Goal: Task Accomplishment & Management: Manage account settings

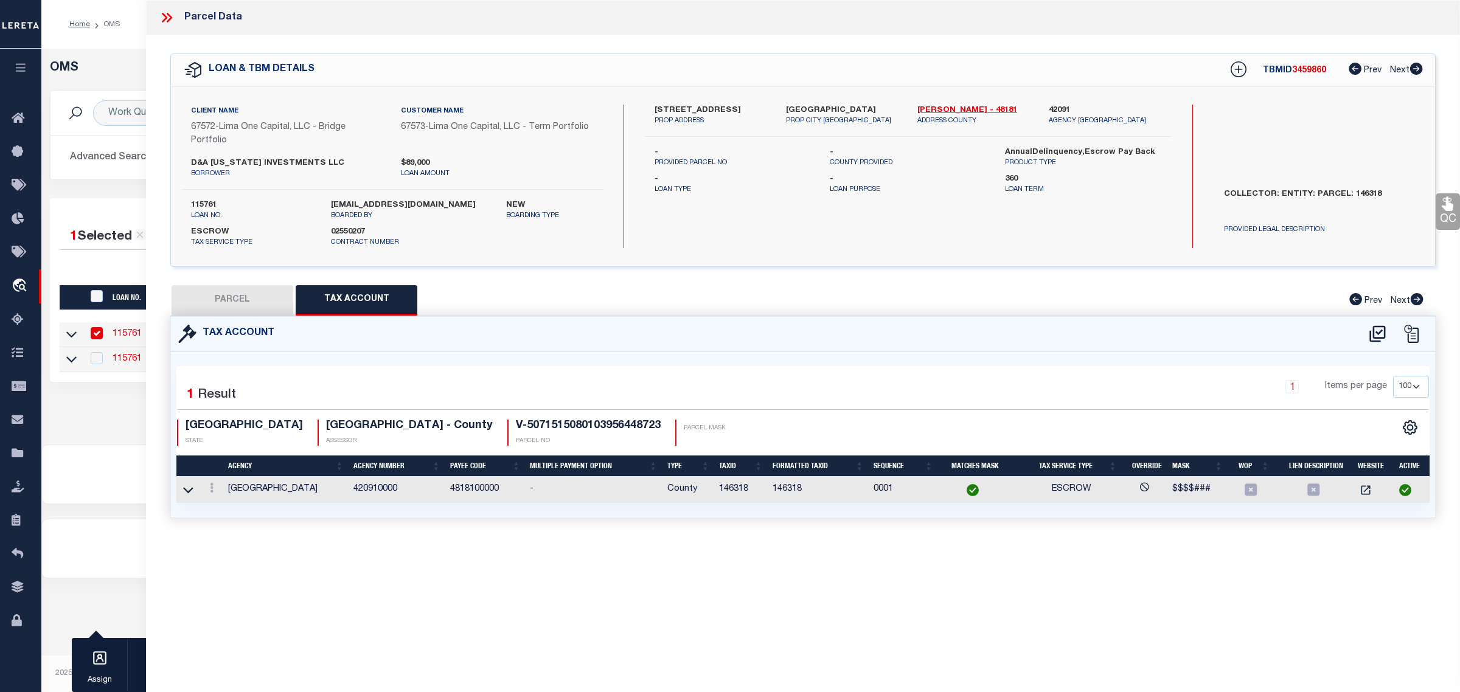
select select "200"
click at [99, 189] on div "Work Queue is --ALL-- Active is Yes Loan No. is 115761 TBMID FIPS Assigned To S…" at bounding box center [751, 144] width 1421 height 108
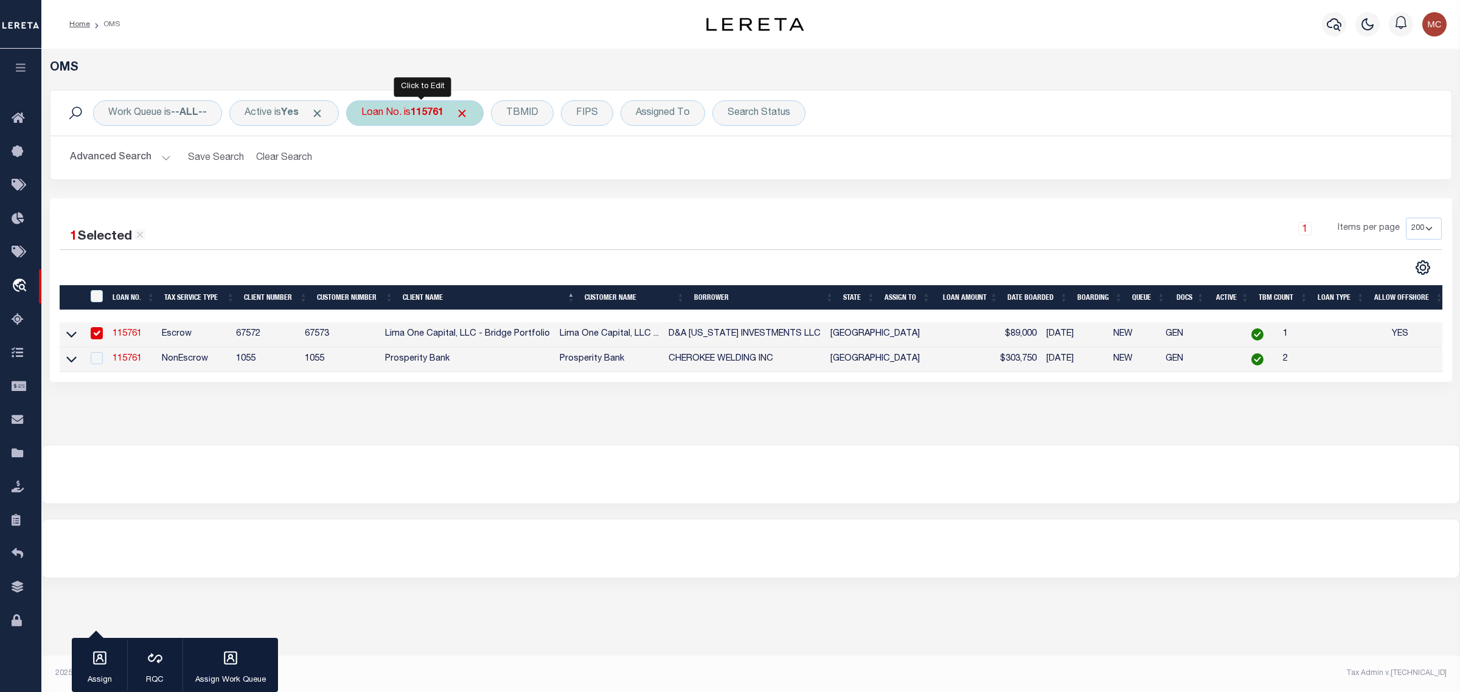
click at [366, 110] on div "Loan No. is 115761" at bounding box center [415, 113] width 138 height 26
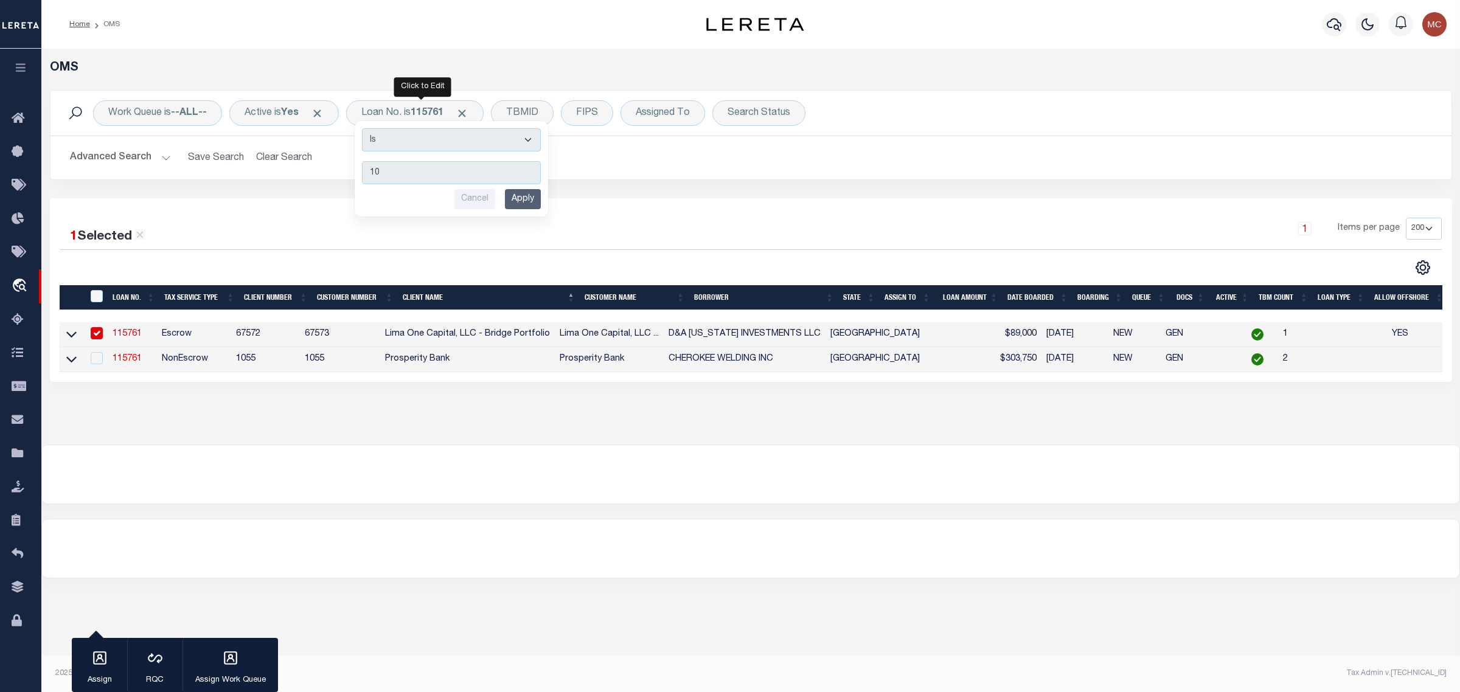
type input "1"
click at [1297, 142] on div "Advanced Search Save Search Clear Search tblSearchTopScreen_dynamictable_____De…" at bounding box center [750, 157] width 1401 height 43
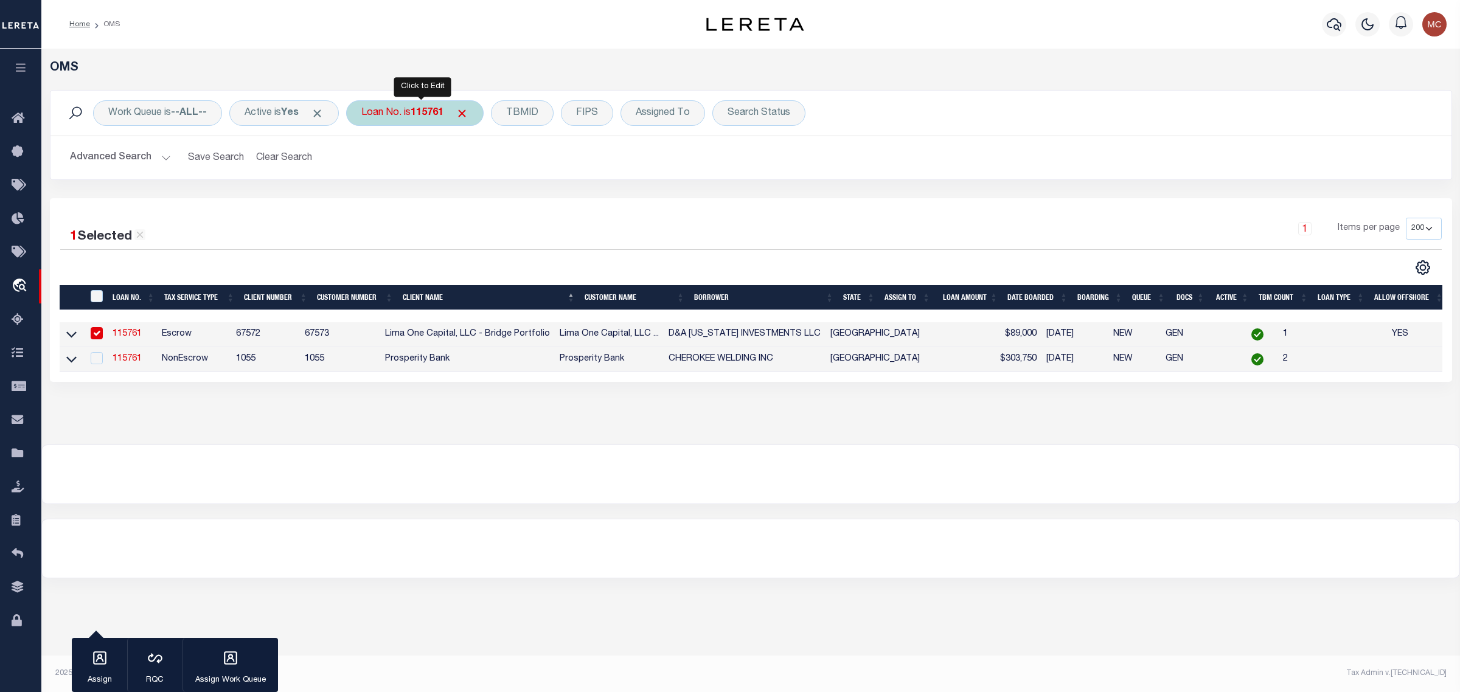
click at [385, 114] on div "Loan No. is 115761 Is Contains Cancel Apply" at bounding box center [415, 113] width 138 height 26
type input "1"
type input "111917-820"
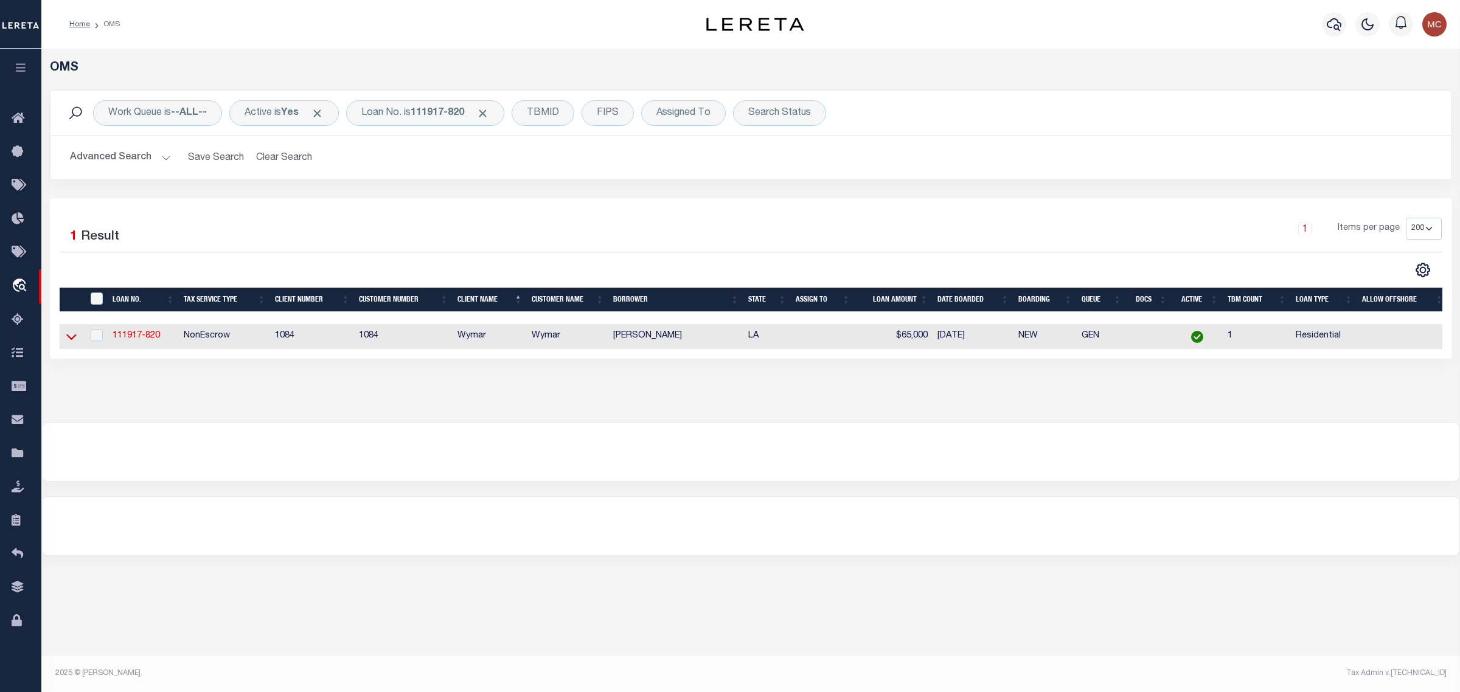
click at [67, 339] on icon at bounding box center [71, 338] width 10 height 6
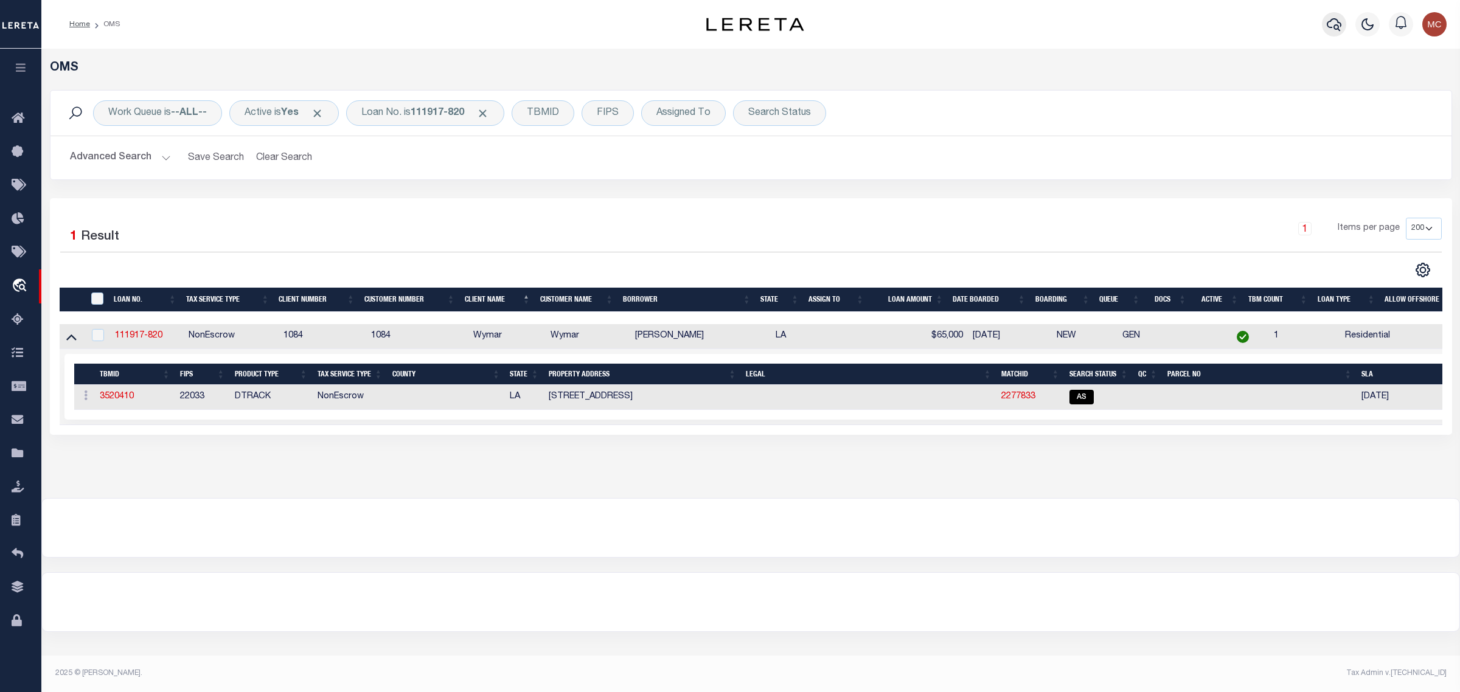
click at [1331, 23] on icon "button" at bounding box center [1334, 24] width 15 height 15
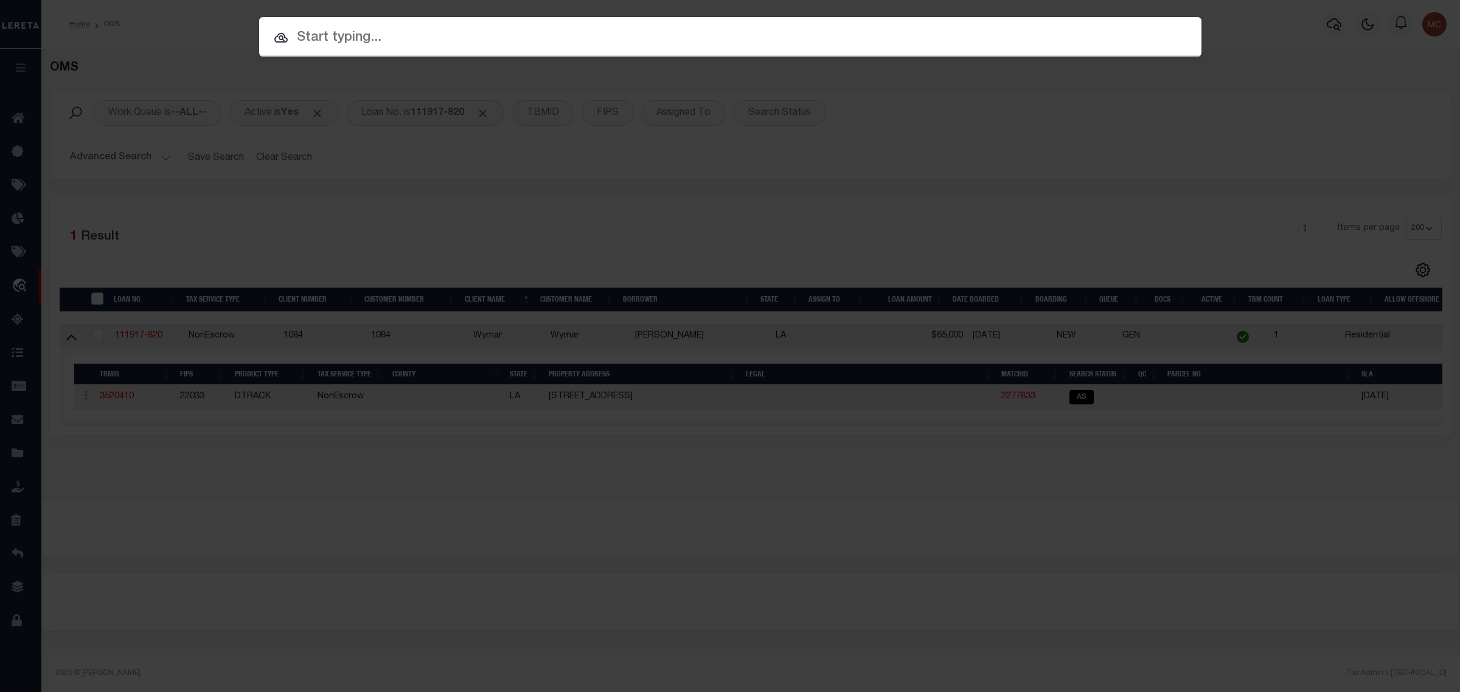
click at [663, 40] on input "text" at bounding box center [730, 37] width 942 height 21
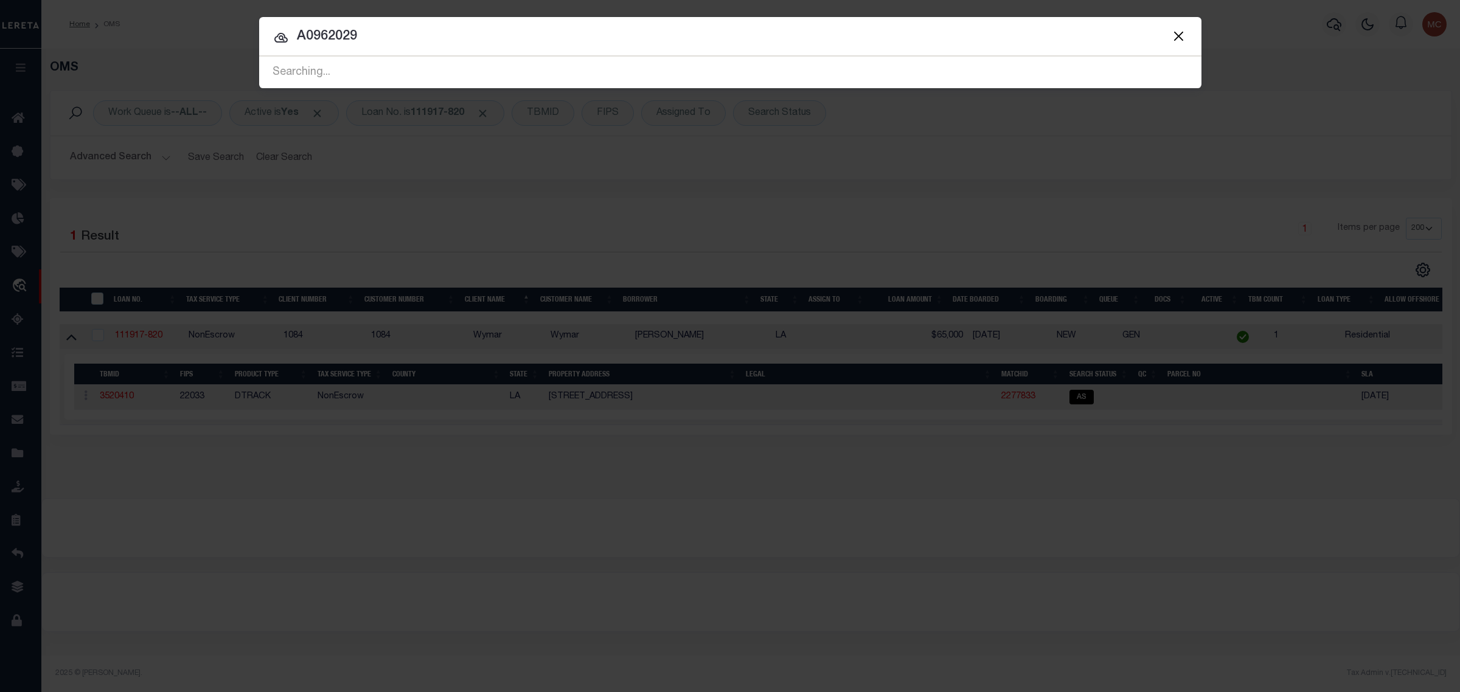
type input "A0962029"
click at [632, 44] on input "A0962029" at bounding box center [730, 36] width 942 height 21
click at [1182, 33] on button "Close" at bounding box center [1179, 36] width 16 height 16
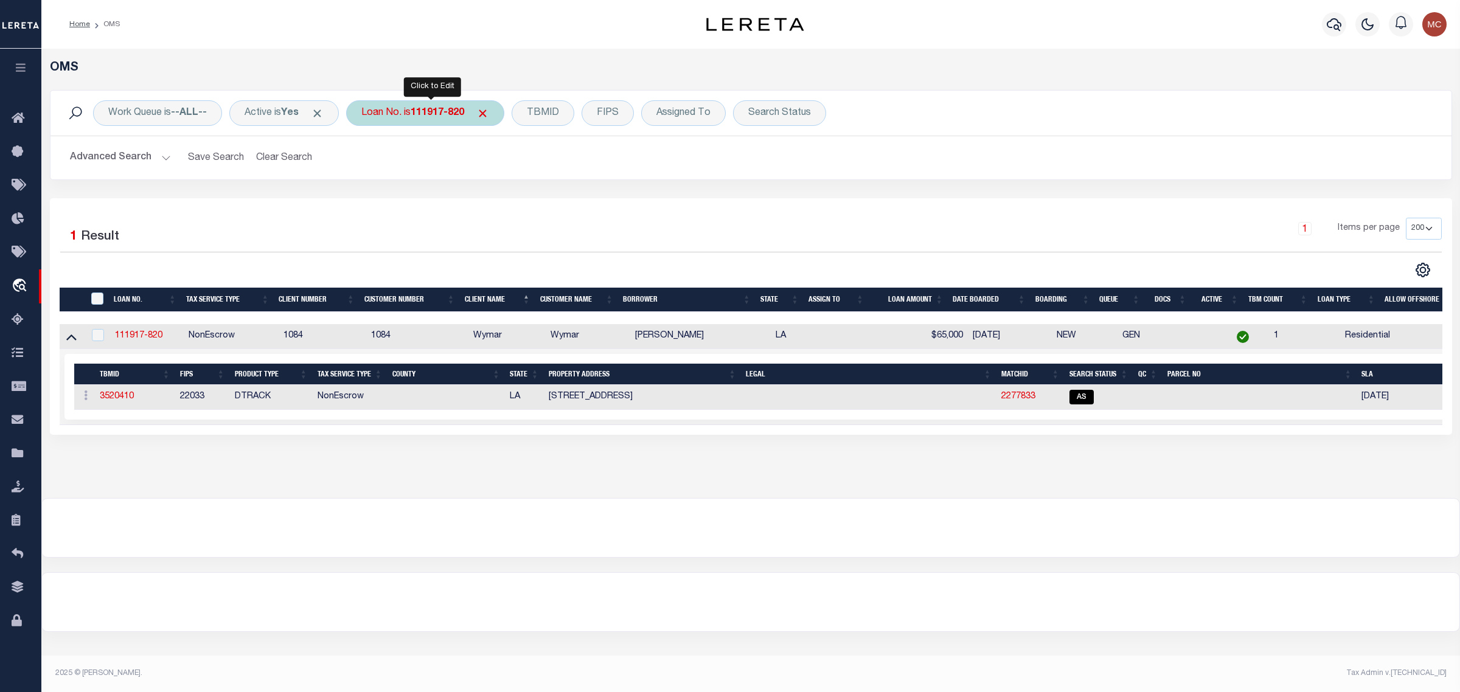
click at [389, 119] on div "Loan No. is 111917-820" at bounding box center [425, 113] width 158 height 26
type input "10011122"
click at [520, 201] on input "Apply" at bounding box center [523, 199] width 36 height 20
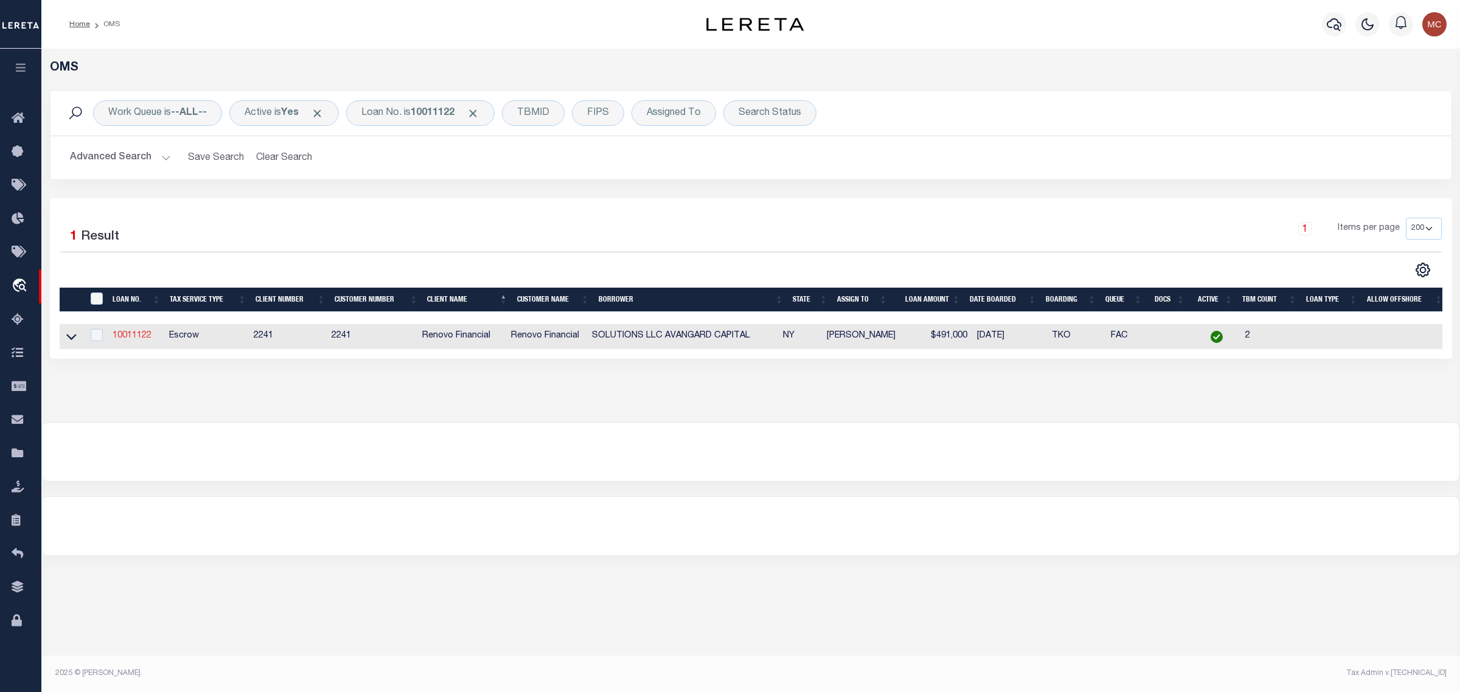
drag, startPoint x: 508, startPoint y: 208, endPoint x: 150, endPoint y: 341, distance: 381.5
click at [150, 340] on link "10011122" at bounding box center [132, 336] width 39 height 9
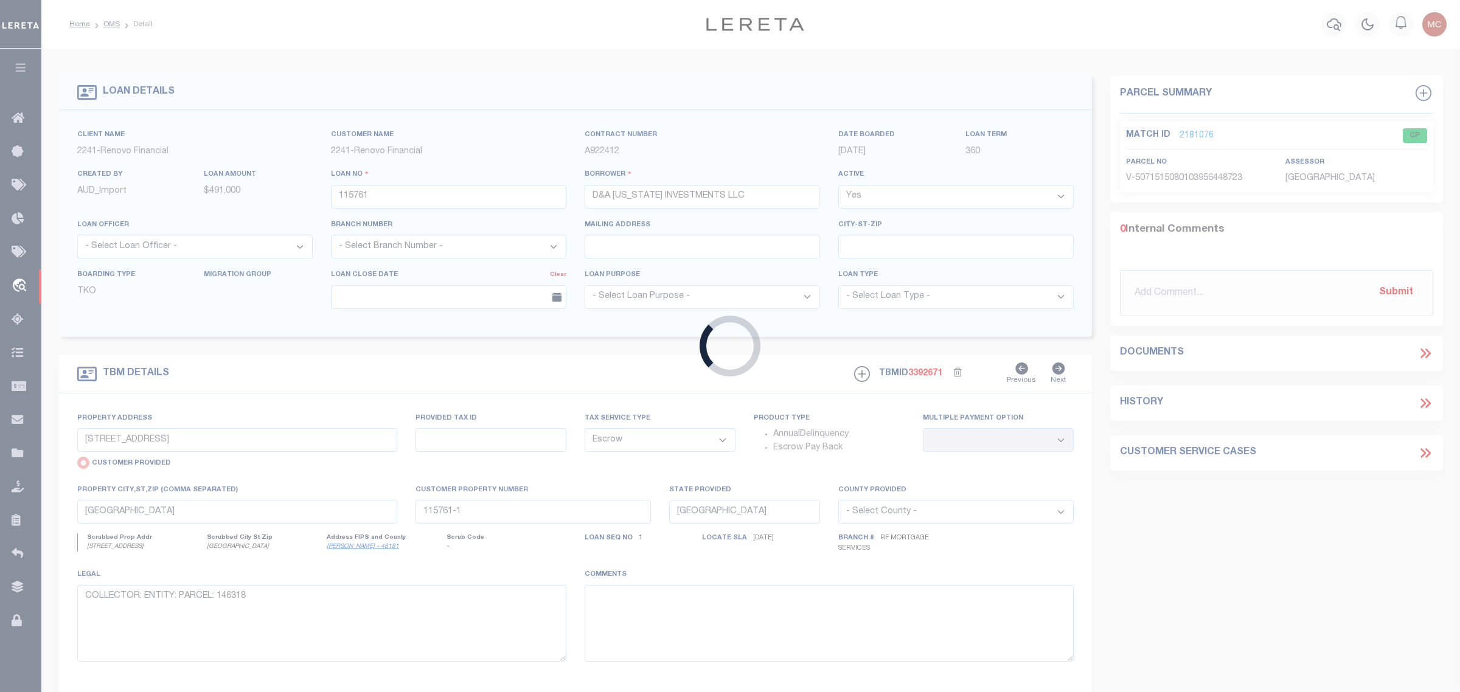
type input "10011122"
type input "SOLUTIONS LLC AVANGARD CAPITAL"
select select
type input "206 JERICHO TPKE"
type input "FLORAL PARK NY 11001-2147 NULL"
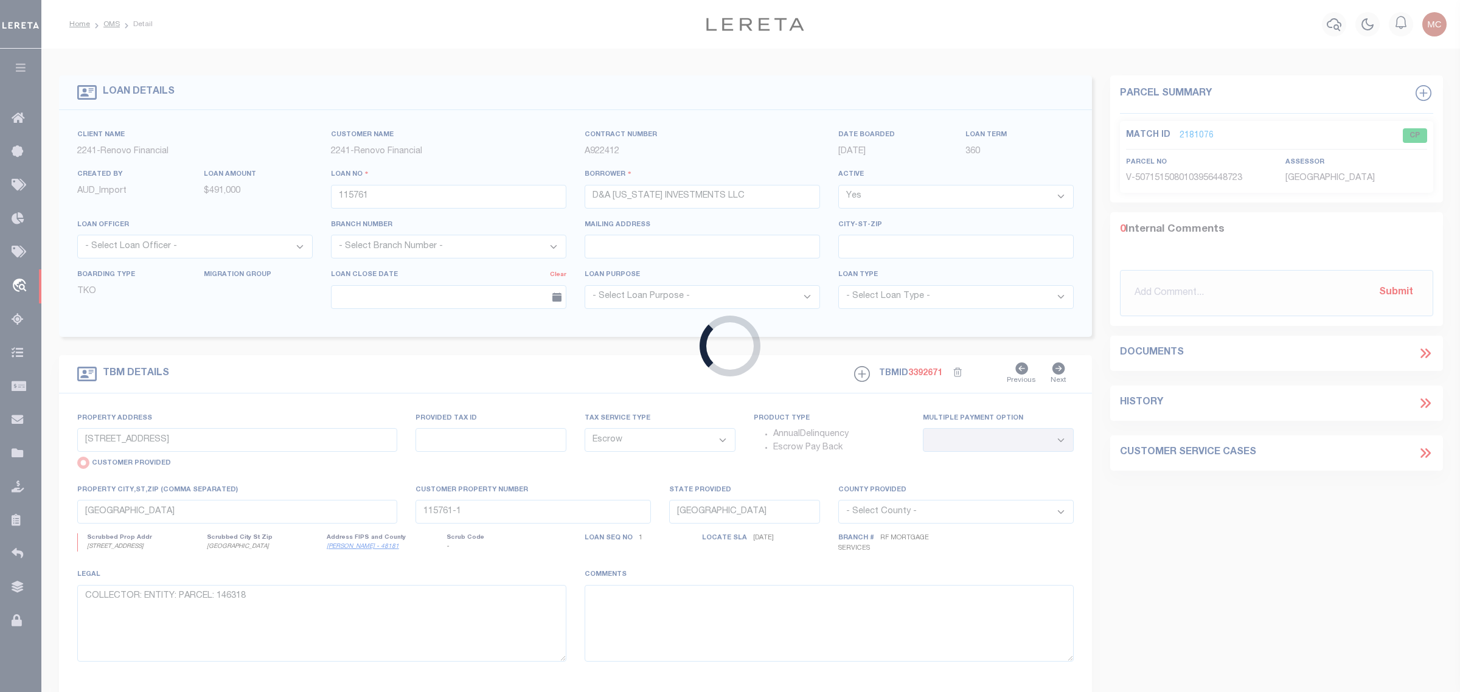
select select "10"
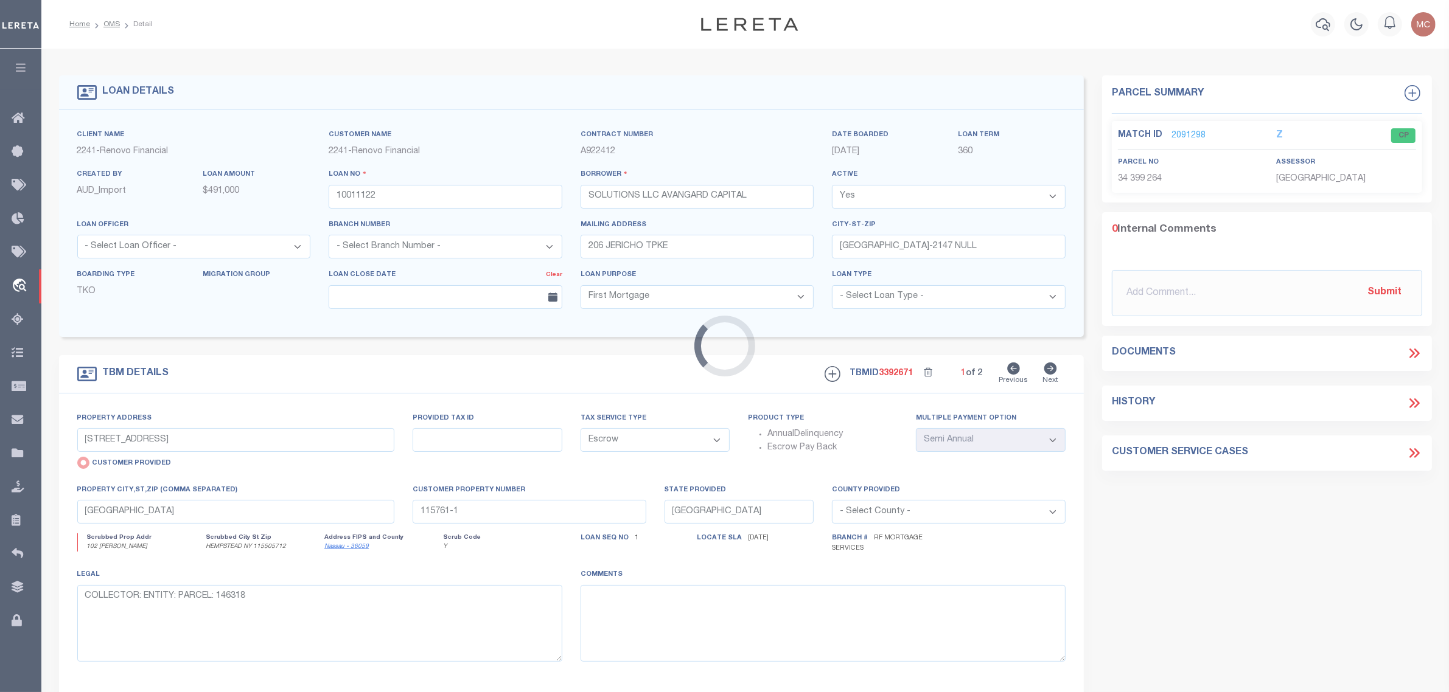
select select "25067"
type input "102 HENRY"
radio input "false"
type input "34-399 -02640"
select select
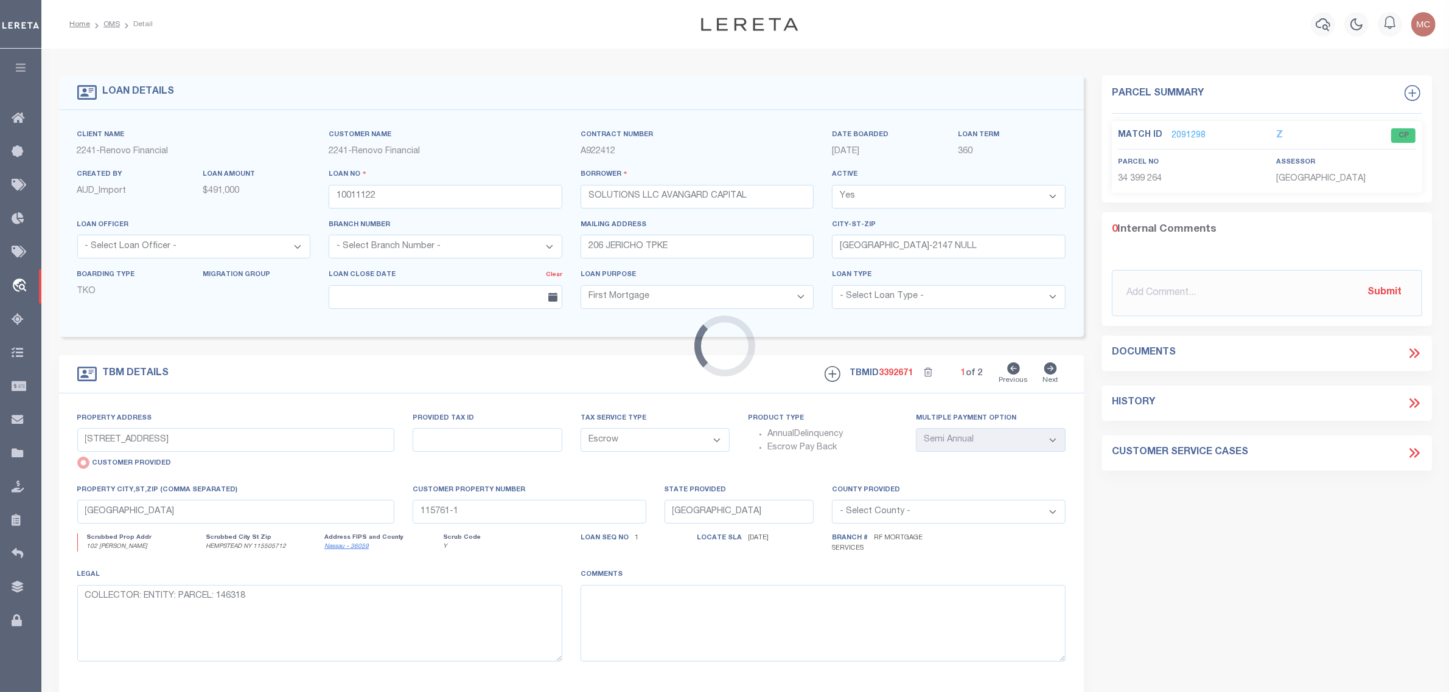
type input "HEMPSTEAD NY 115505712"
type input "a0kUS000006jkCw"
type input "NY"
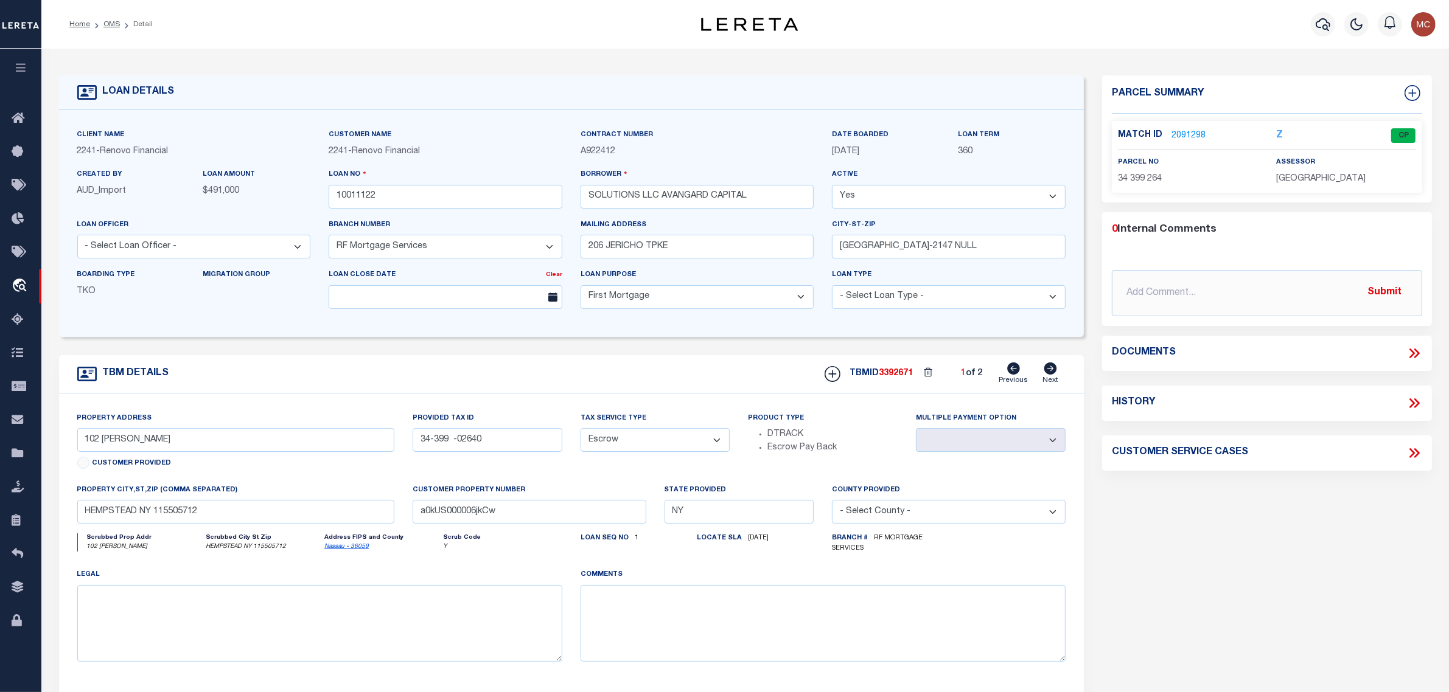
click at [1193, 135] on link "2091298" at bounding box center [1188, 136] width 34 height 13
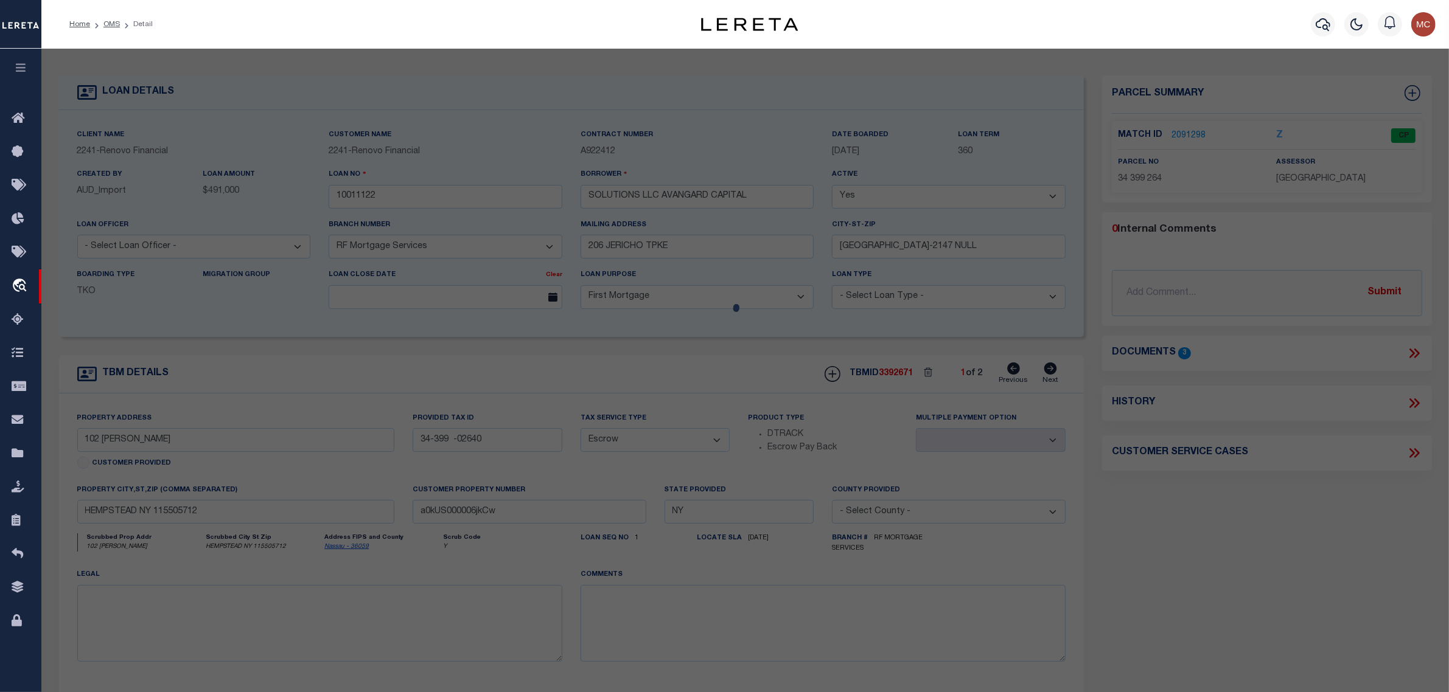
select select "AS"
checkbox input "false"
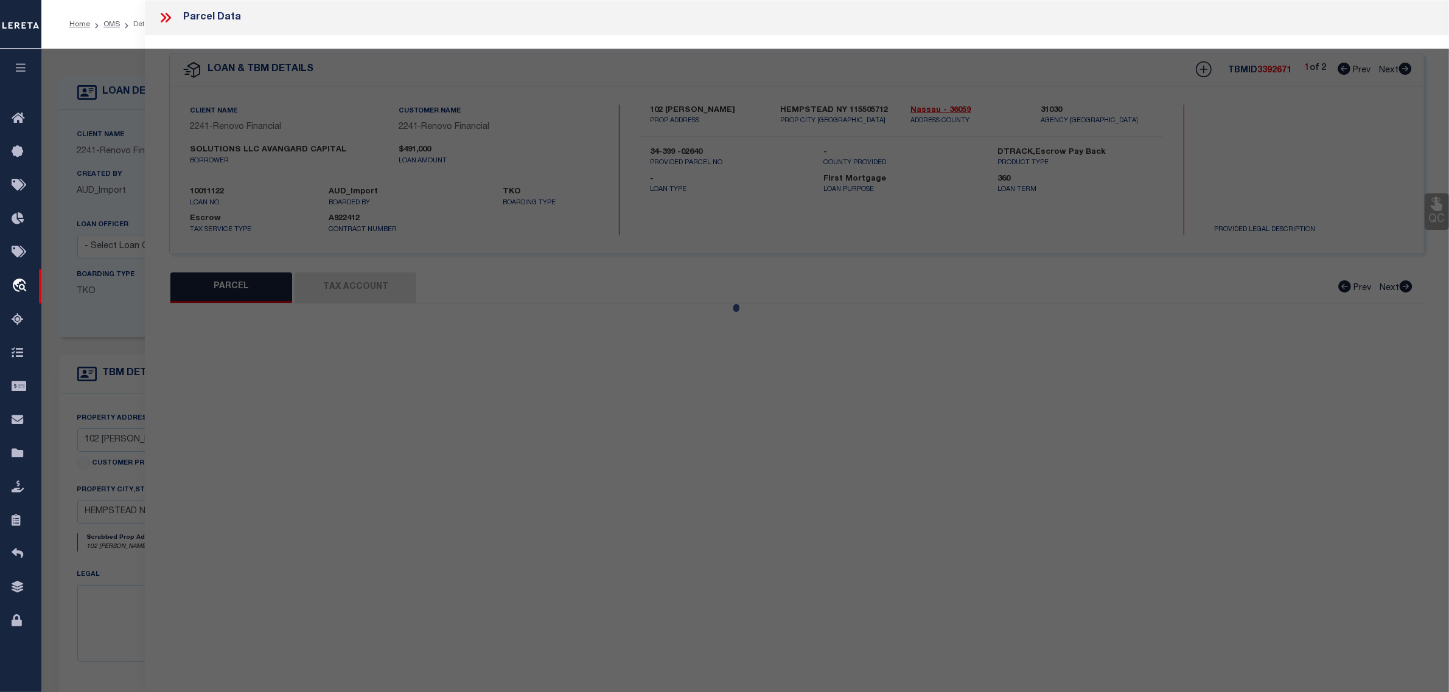
select select "CP"
select select
type input "102 HENRY ST"
checkbox input "false"
type input "HEMPSTEAD NY 115505712"
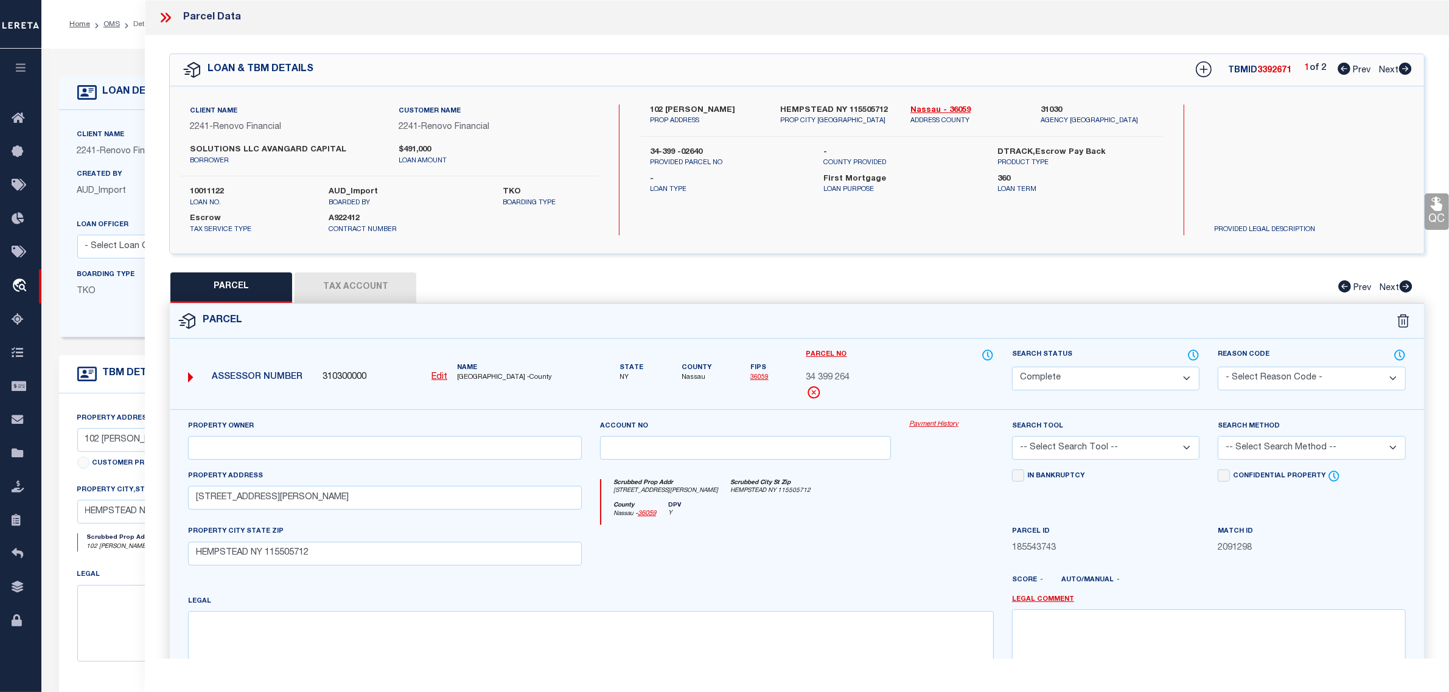
click at [360, 289] on button "Tax Account" at bounding box center [355, 288] width 122 height 30
select select "100"
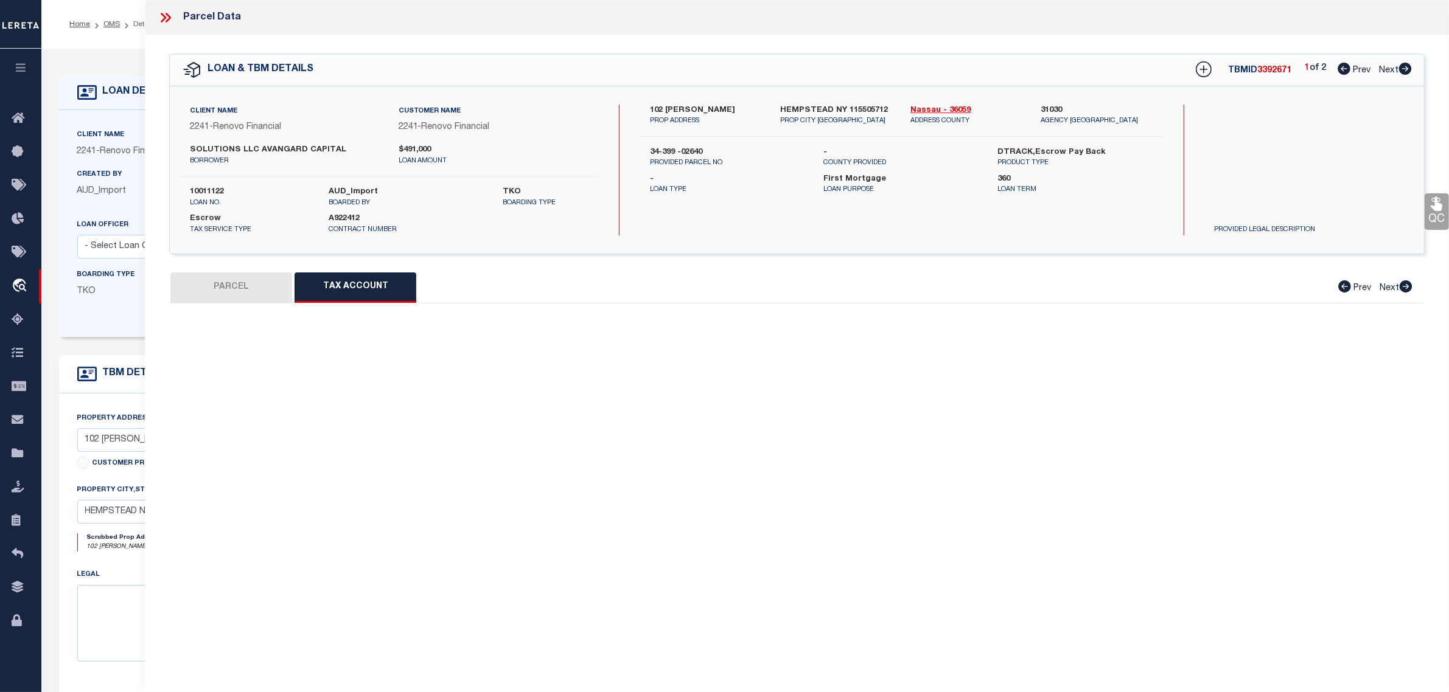
select select "100"
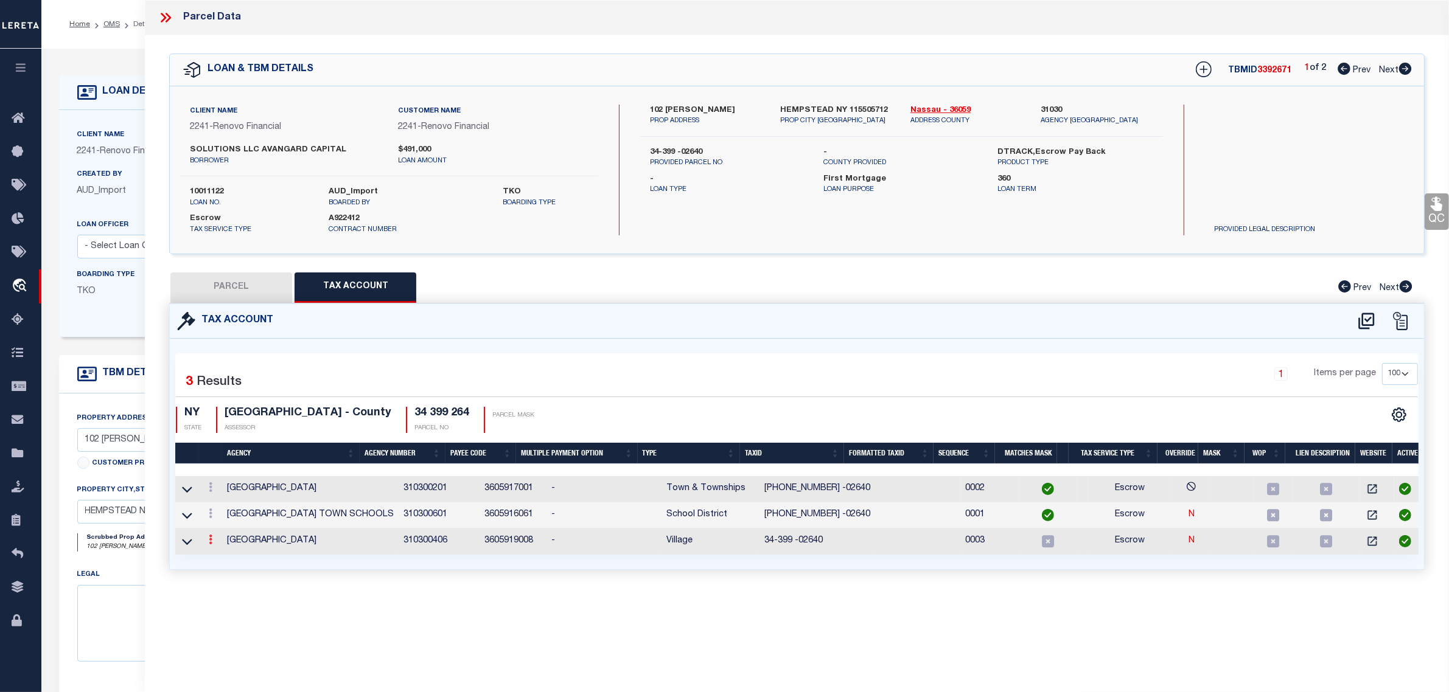
click at [209, 542] on icon at bounding box center [211, 540] width 4 height 10
click at [221, 508] on link at bounding box center [226, 503] width 45 height 20
type input "34-399 -02640"
type textarea "$$-##&#X-$$$$& *XXXXX #####"
checkbox input "true"
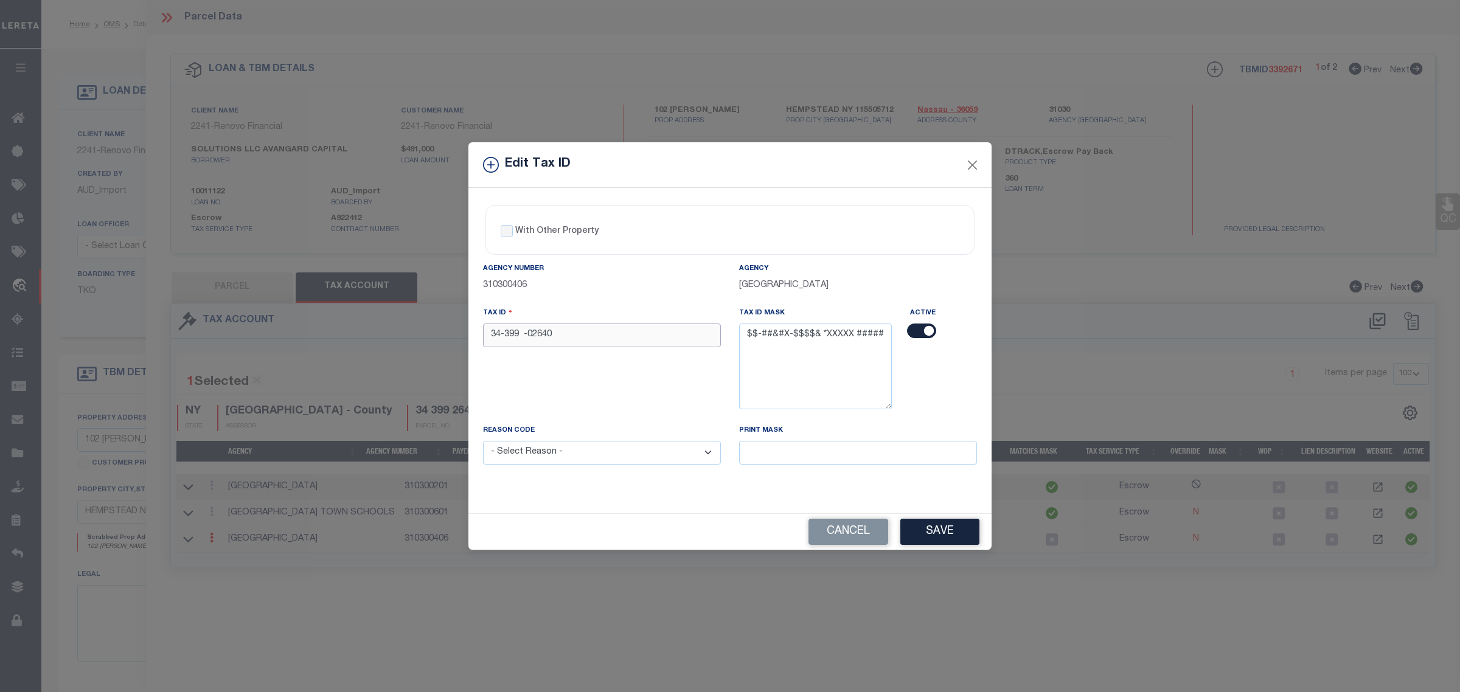
click at [506, 333] on input "34-399 -02640" at bounding box center [602, 336] width 238 height 24
click at [601, 341] on input "34-00399 -02640" at bounding box center [602, 336] width 238 height 24
type input "34-00399 -02640"
click at [697, 460] on select "- Select Reason - 099 - Other (Provide additional detail) ACT - Agency Changed …" at bounding box center [602, 453] width 238 height 24
select select "ACT"
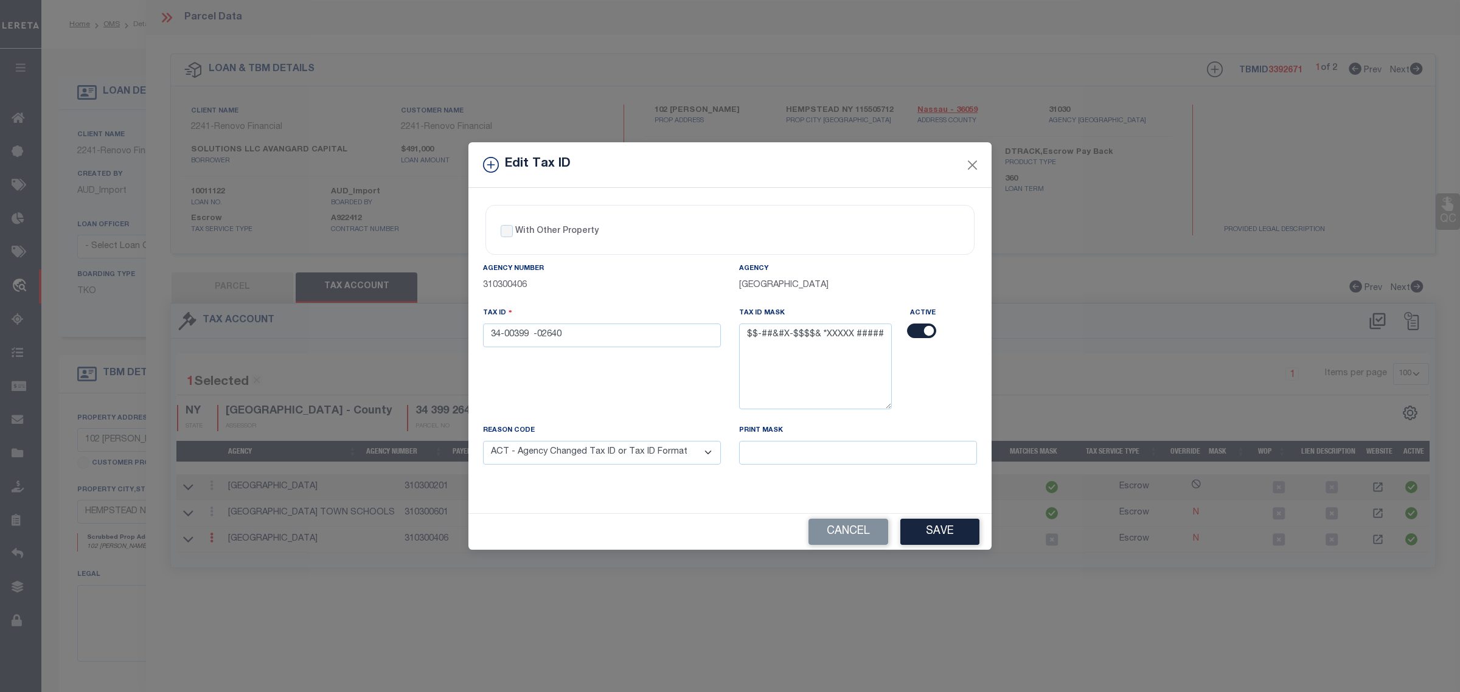
click at [483, 443] on select "- Select Reason - 099 - Other (Provide additional detail) ACT - Agency Changed …" at bounding box center [602, 453] width 238 height 24
click at [913, 545] on button "Save" at bounding box center [939, 532] width 79 height 26
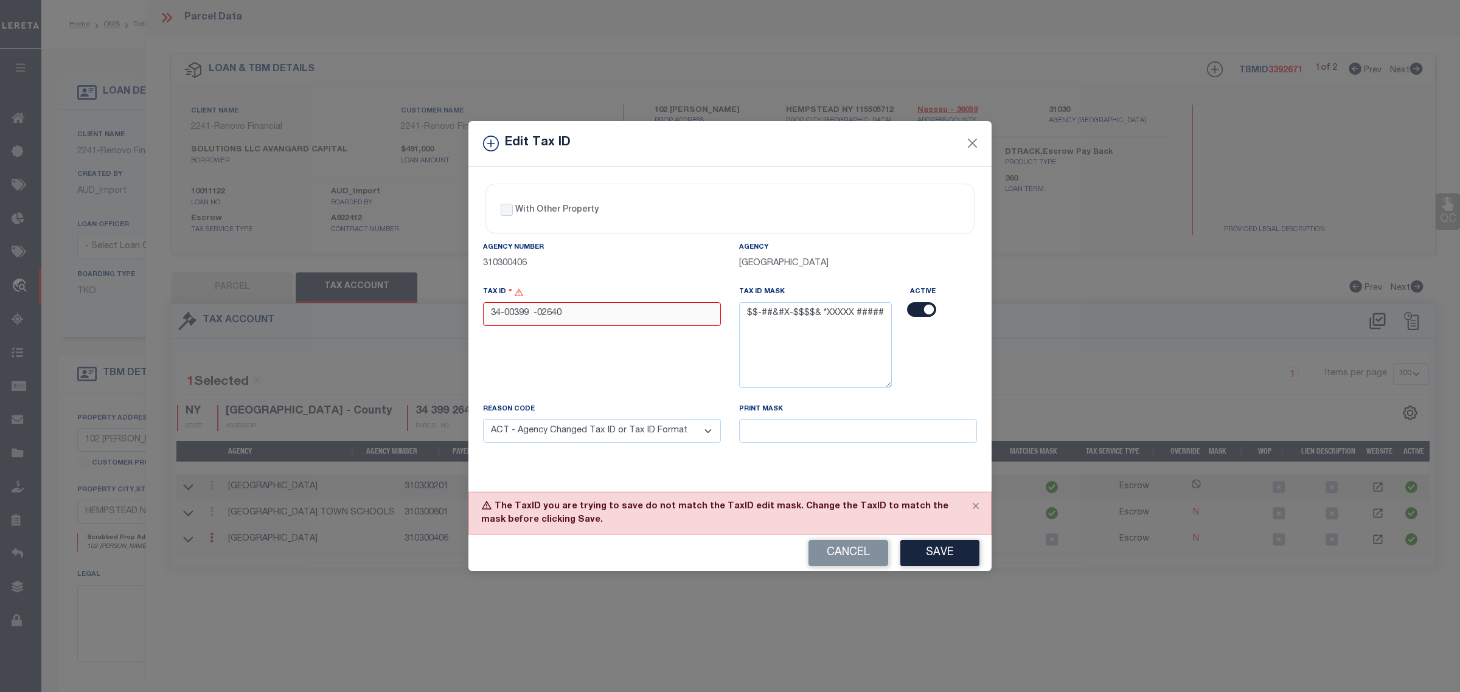
click at [515, 317] on input "34-00399 -02640" at bounding box center [602, 314] width 238 height 24
click at [525, 318] on input "34- 399 -02640" at bounding box center [602, 314] width 238 height 24
type input "34- 399 -02640"
click at [672, 436] on select "- Select Reason - 099 - Other (Provide additional detail) ACT - Agency Changed …" at bounding box center [602, 431] width 238 height 24
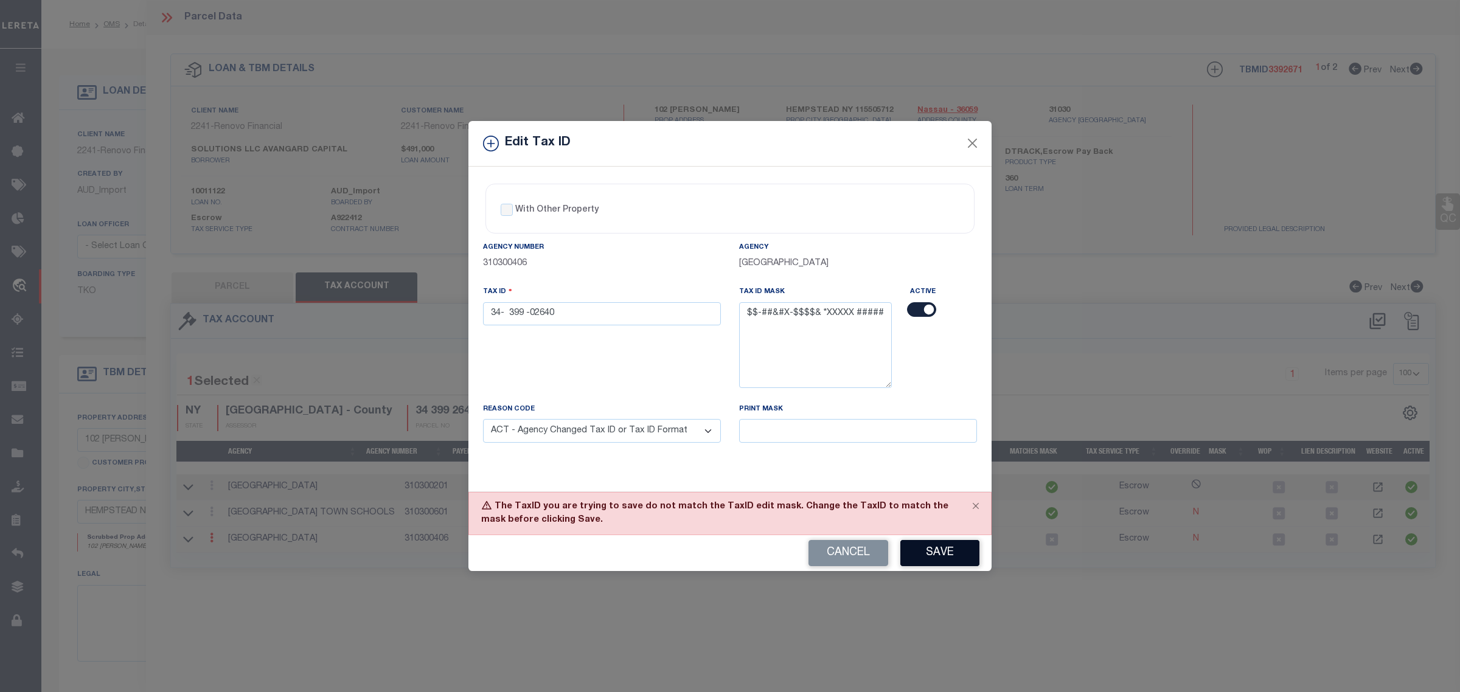
click at [952, 552] on button "Save" at bounding box center [939, 553] width 79 height 26
click at [557, 312] on input "34- 399 -02640" at bounding box center [602, 314] width 238 height 24
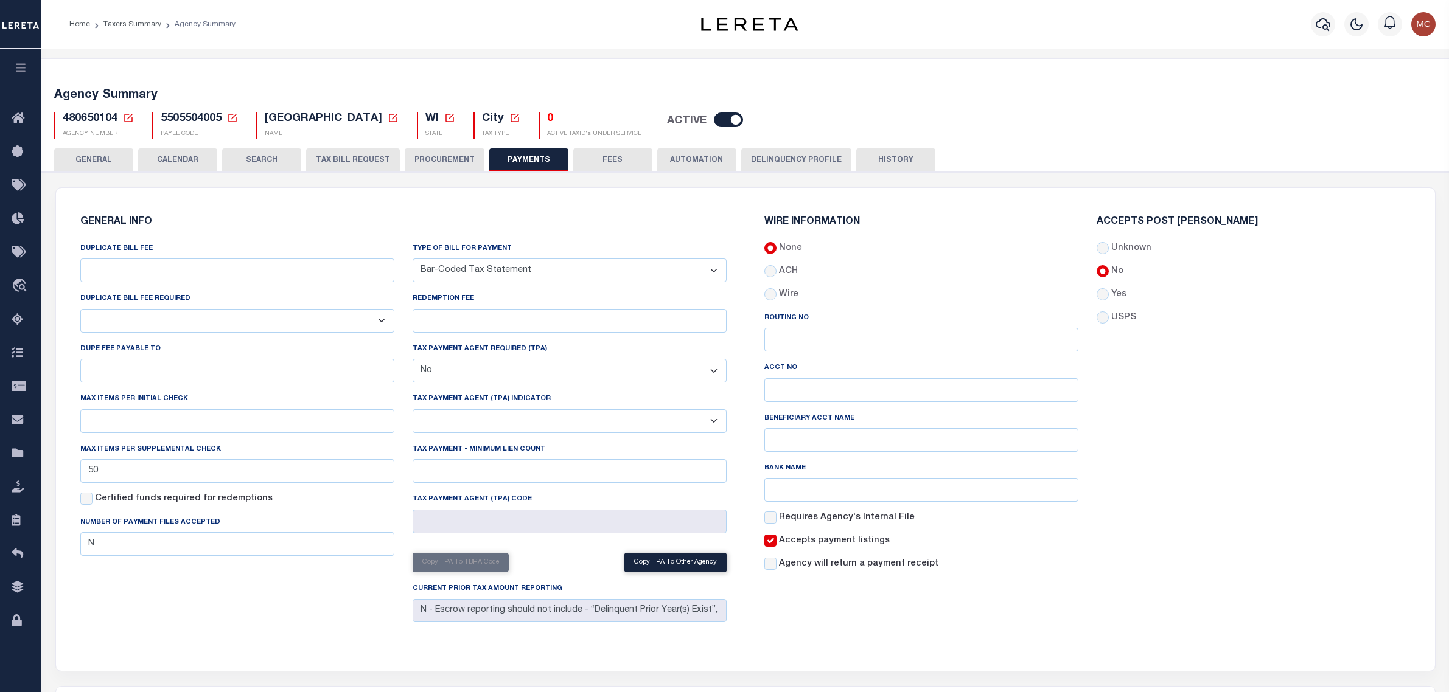
select select "35"
select select "false"
click at [20, 458] on icon at bounding box center [21, 454] width 19 height 15
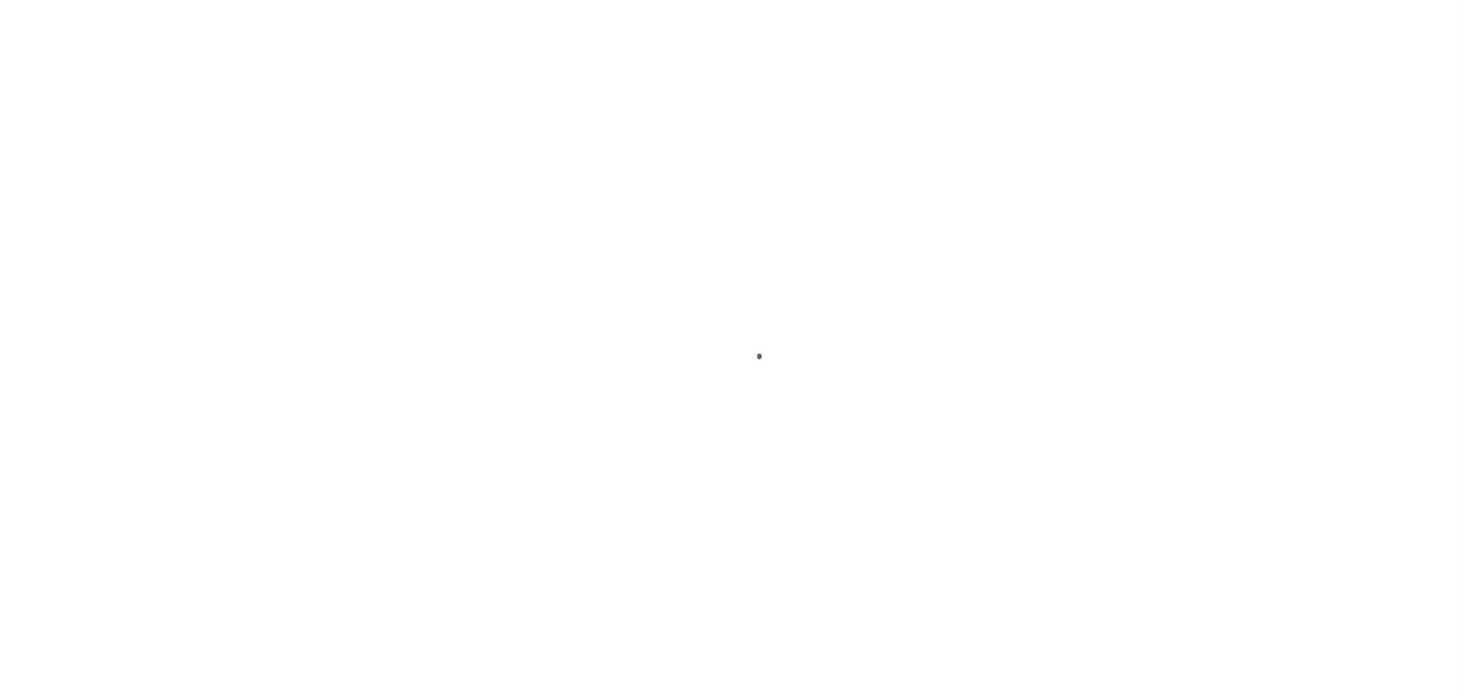
select select
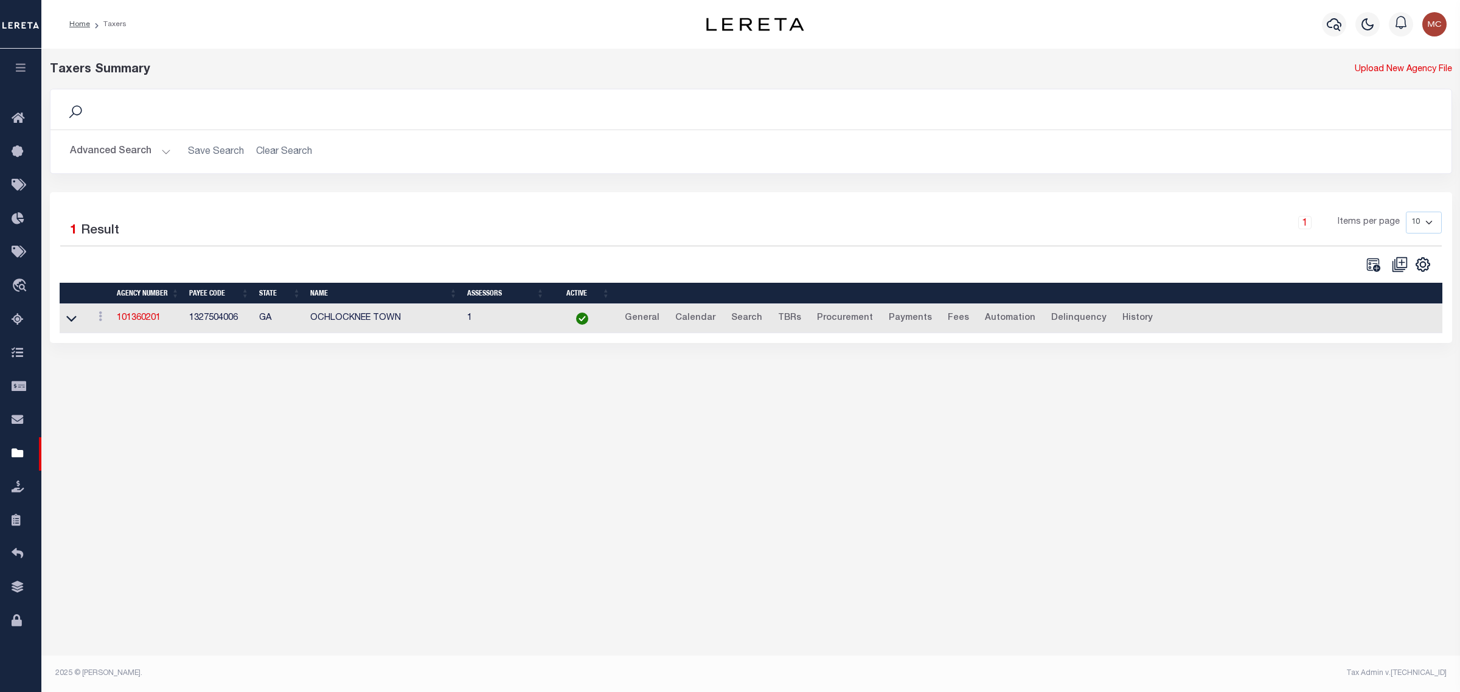
click at [130, 156] on button "Advanced Search" at bounding box center [120, 152] width 101 height 24
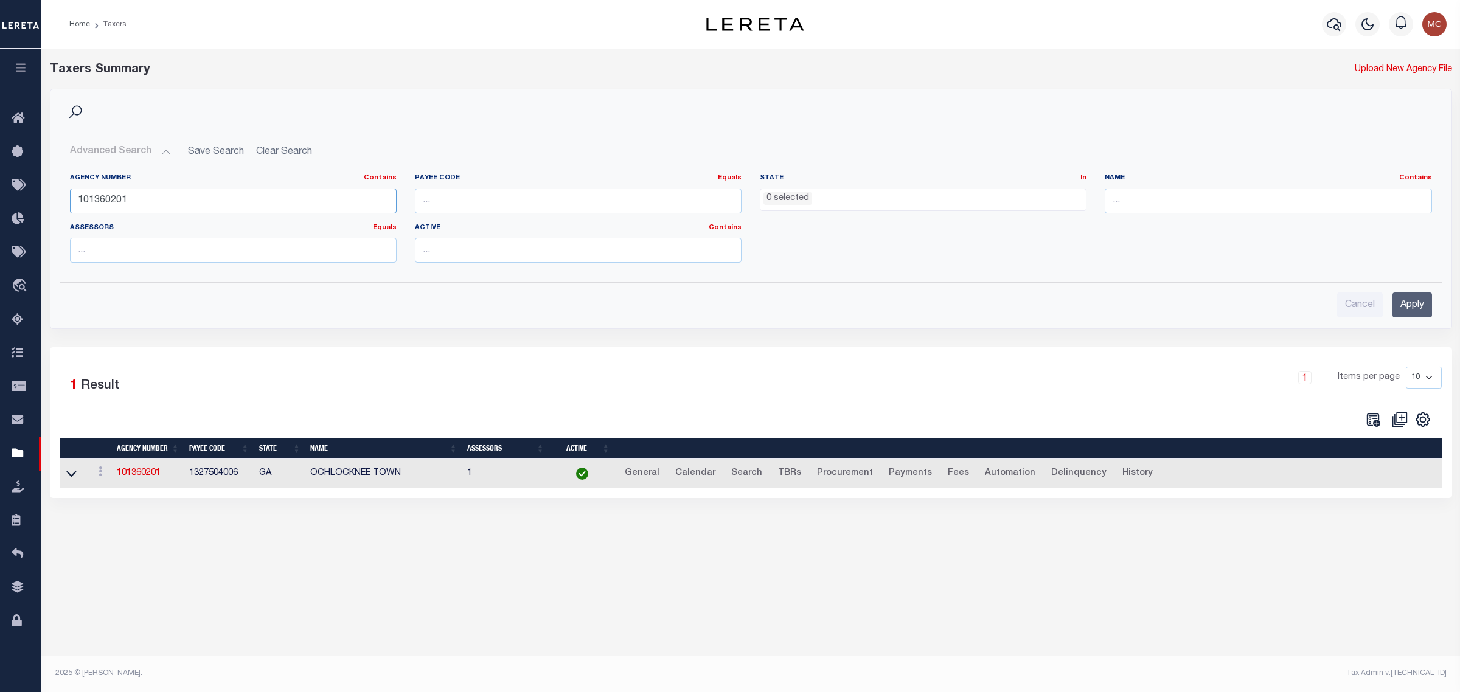
click at [114, 199] on input "101360201" at bounding box center [233, 201] width 327 height 25
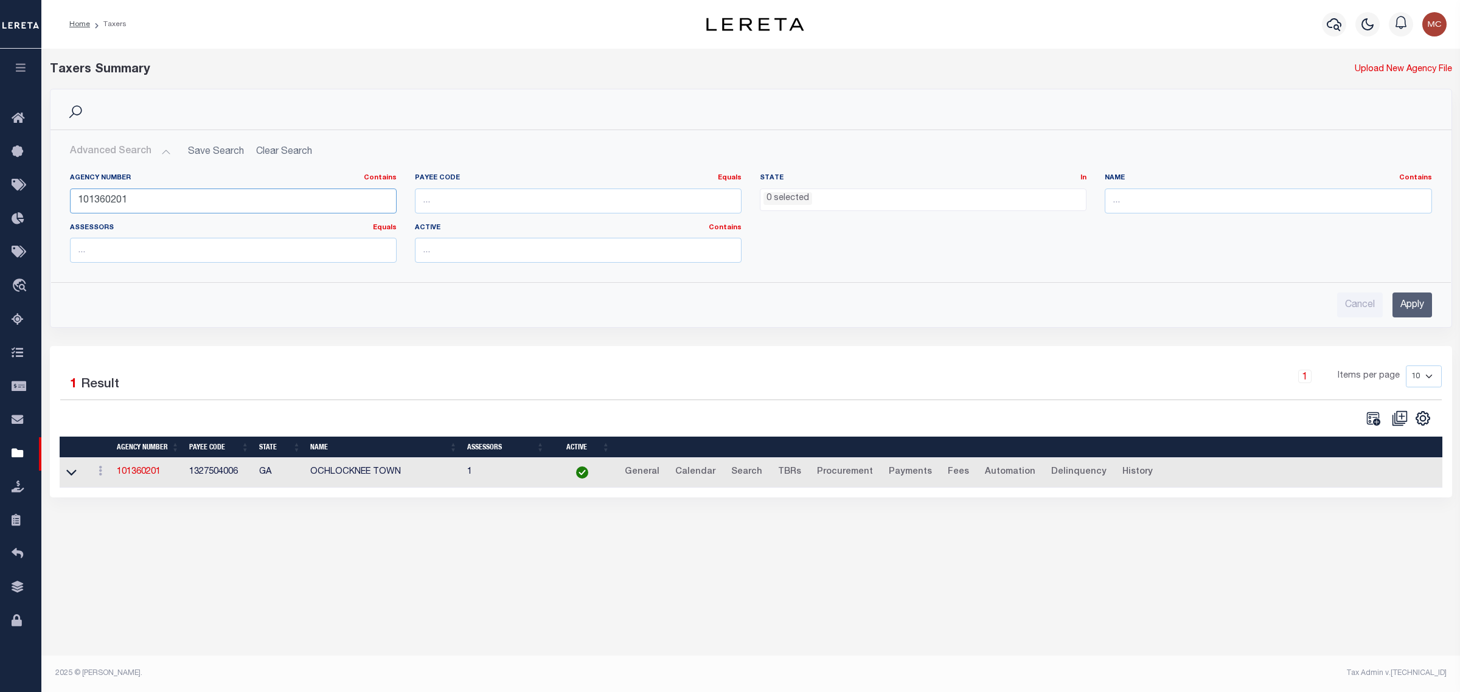
click at [114, 199] on input "101360201" at bounding box center [233, 201] width 327 height 25
click at [840, 198] on ul "0 selected" at bounding box center [924, 197] width 326 height 16
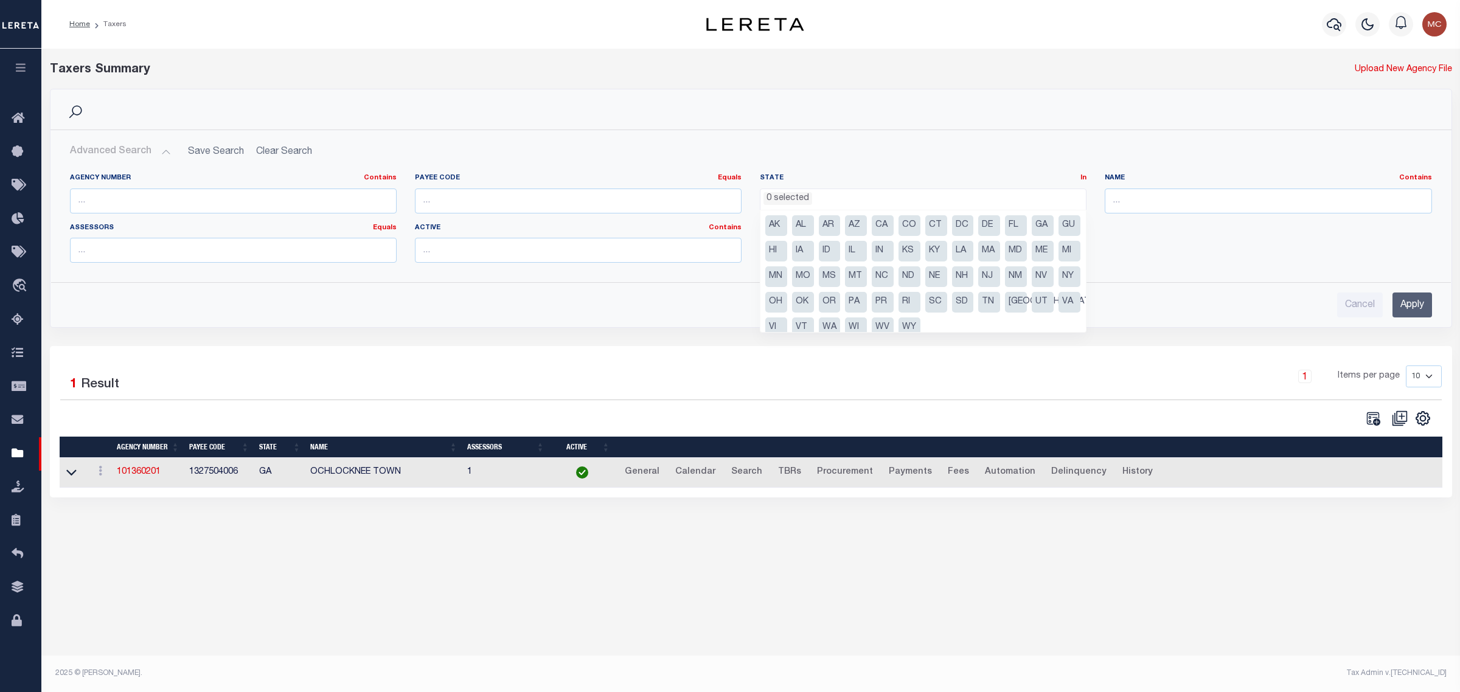
click at [855, 225] on li "AZ" at bounding box center [856, 225] width 22 height 21
select select "AZ"
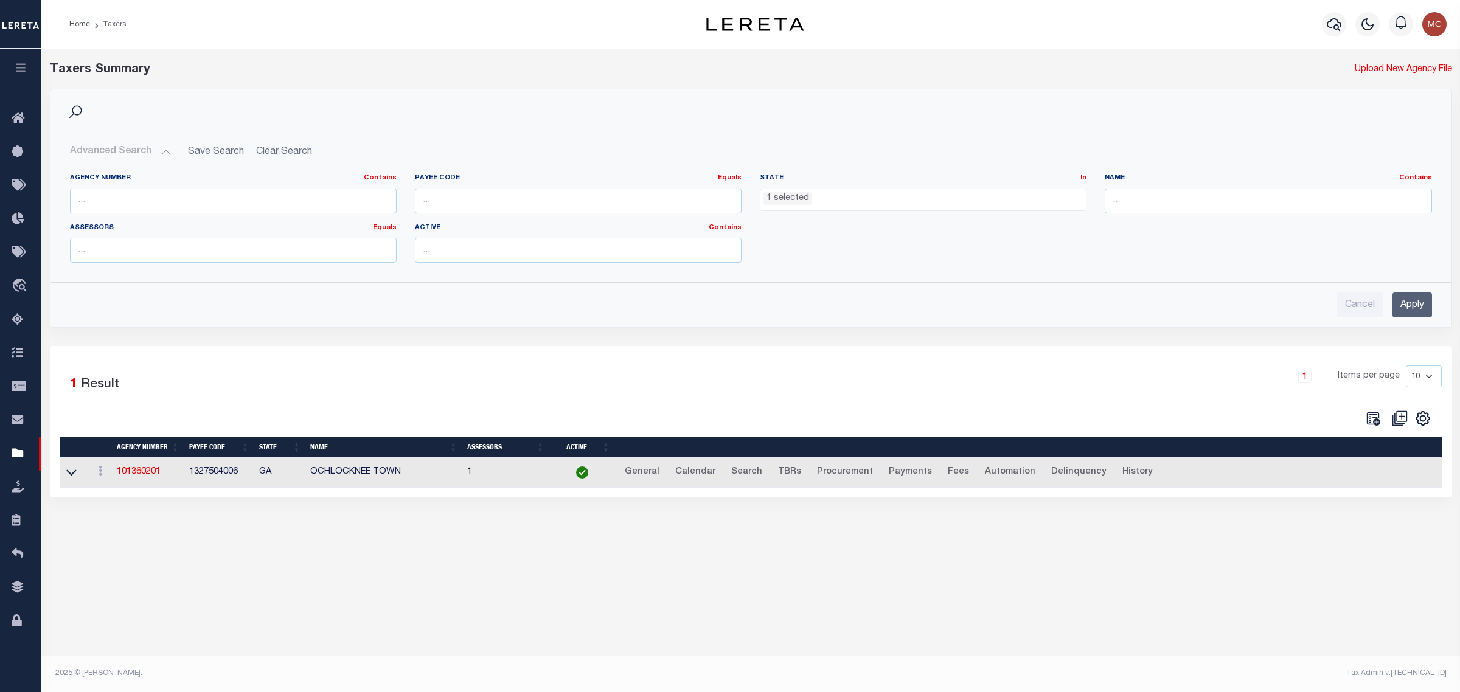
drag, startPoint x: 1408, startPoint y: 290, endPoint x: 1413, endPoint y: 307, distance: 18.3
click at [1408, 290] on div "Cancel Apply" at bounding box center [751, 300] width 1382 height 35
click at [1413, 307] on input "Apply" at bounding box center [1413, 305] width 40 height 25
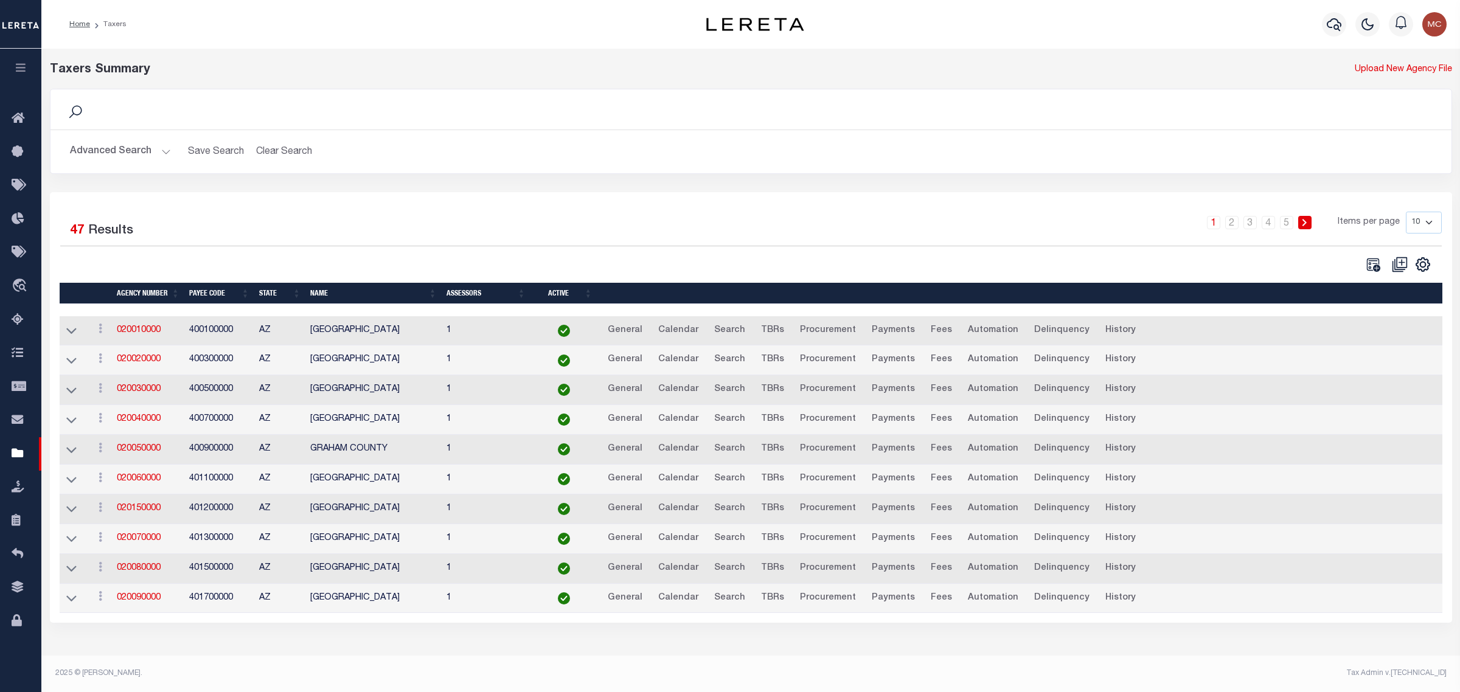
click at [1430, 225] on select "10 25 50 100" at bounding box center [1424, 223] width 36 height 22
select select "25"
click at [1406, 212] on select "10 25 50 100" at bounding box center [1424, 223] width 36 height 22
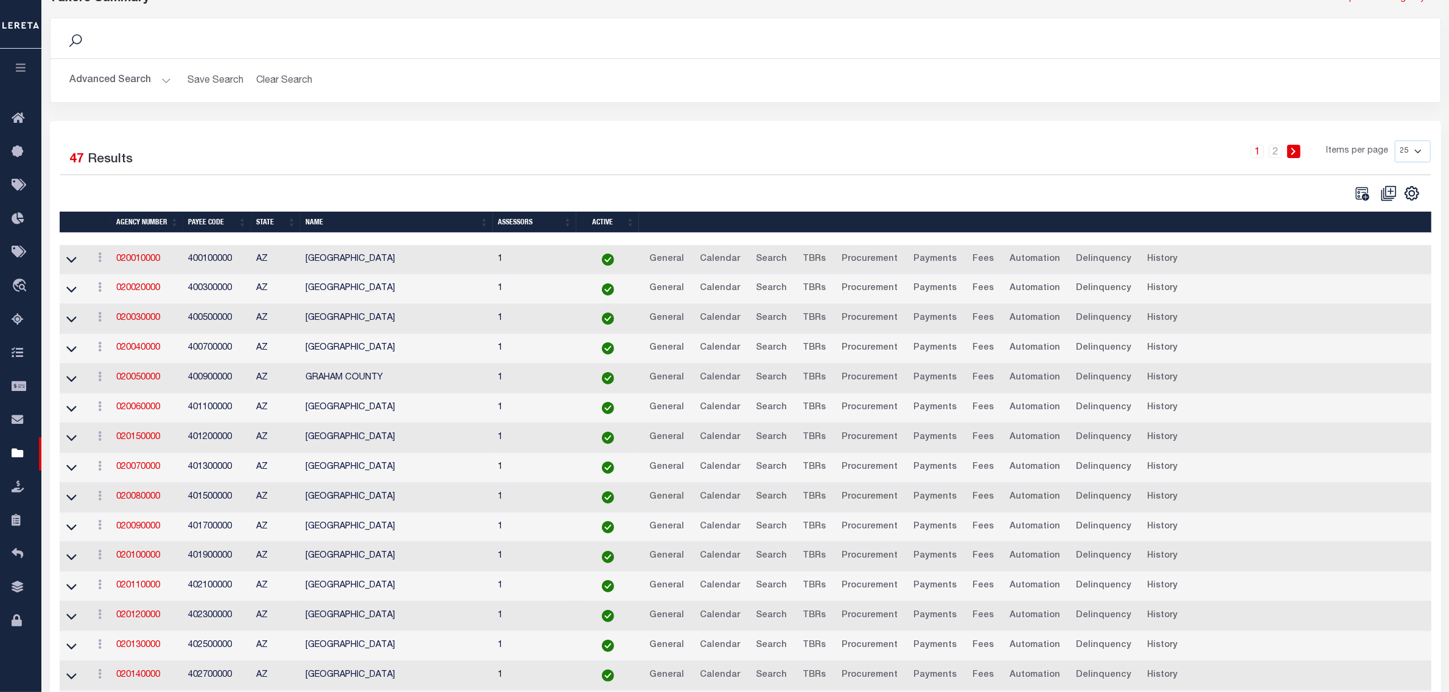
scroll to position [152, 0]
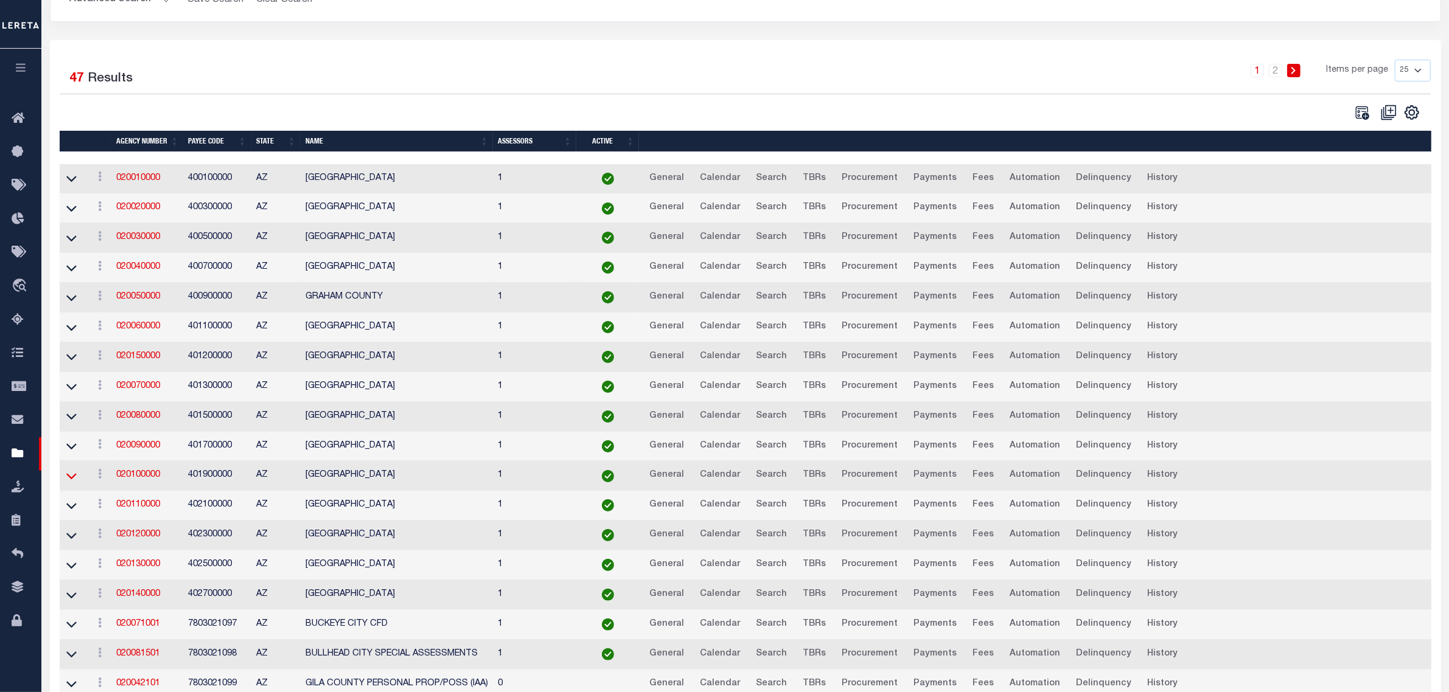
click at [74, 480] on icon at bounding box center [71, 477] width 10 height 6
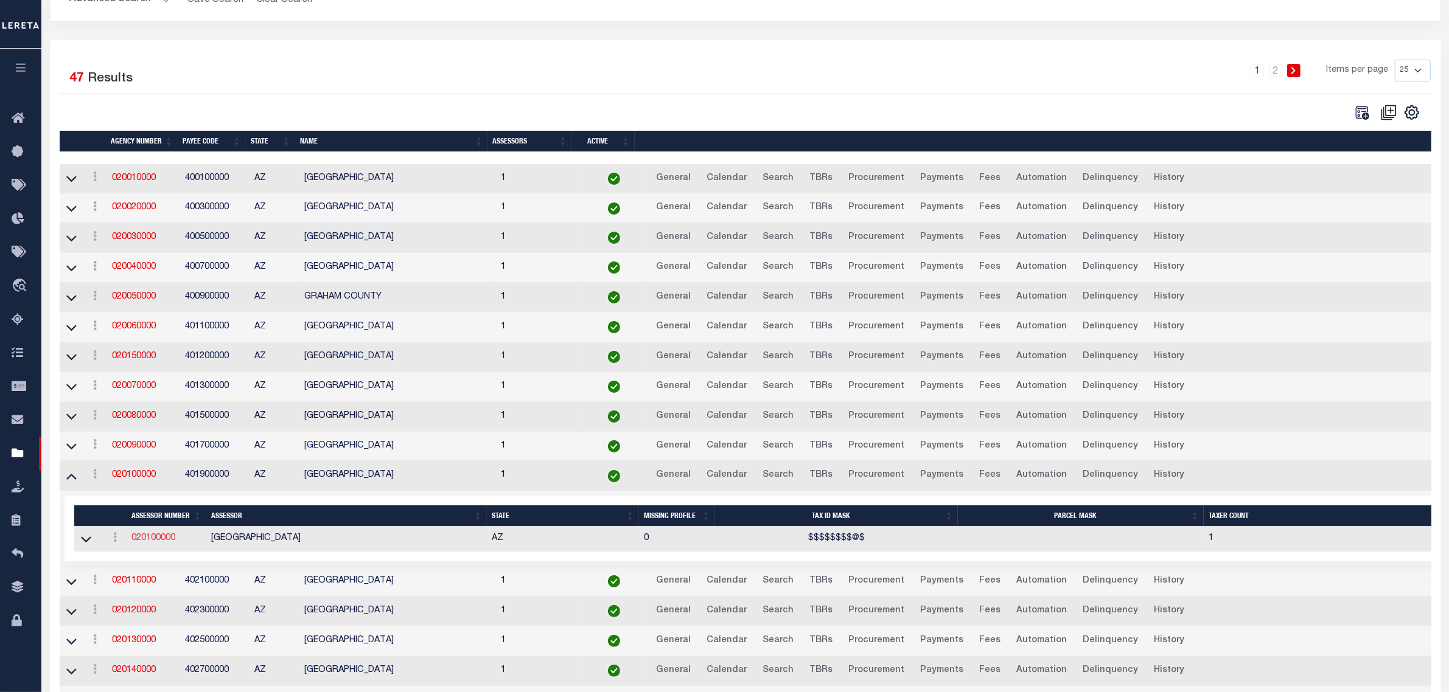
click at [152, 543] on link "020100000" at bounding box center [153, 538] width 44 height 9
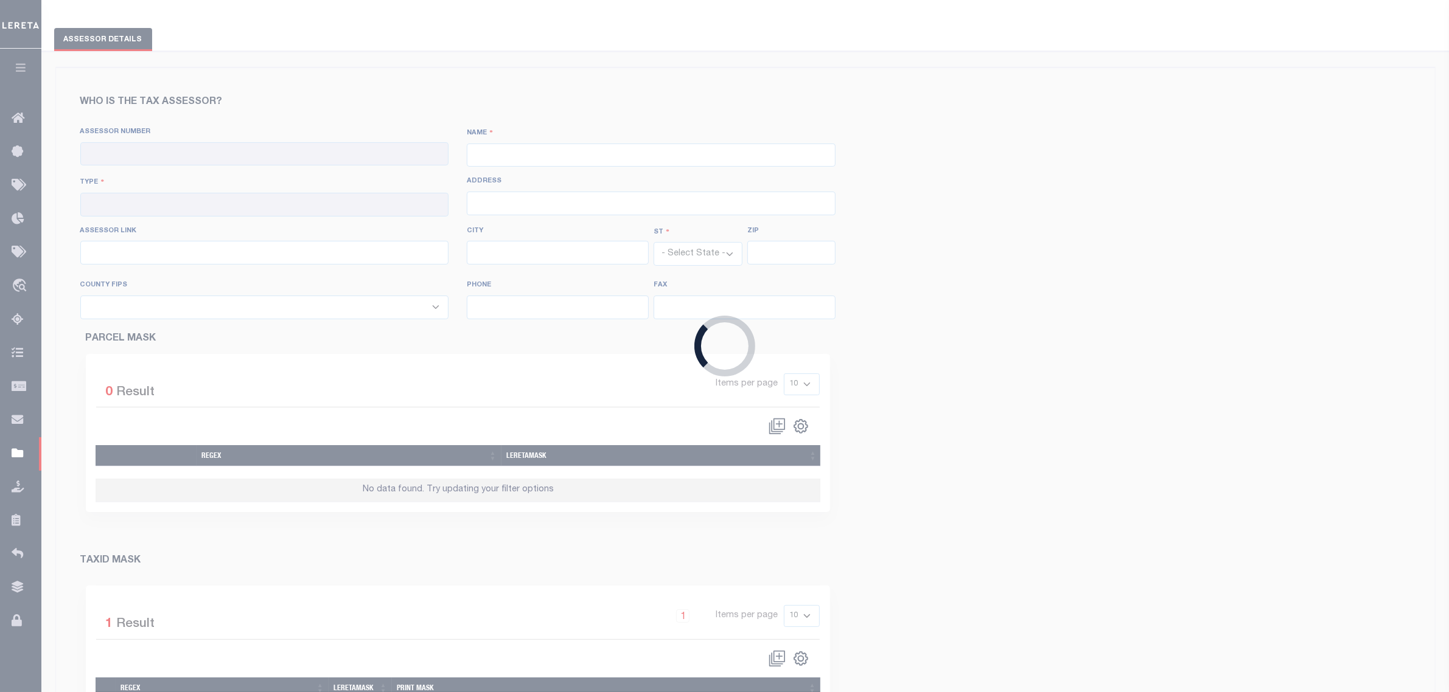
scroll to position [25, 0]
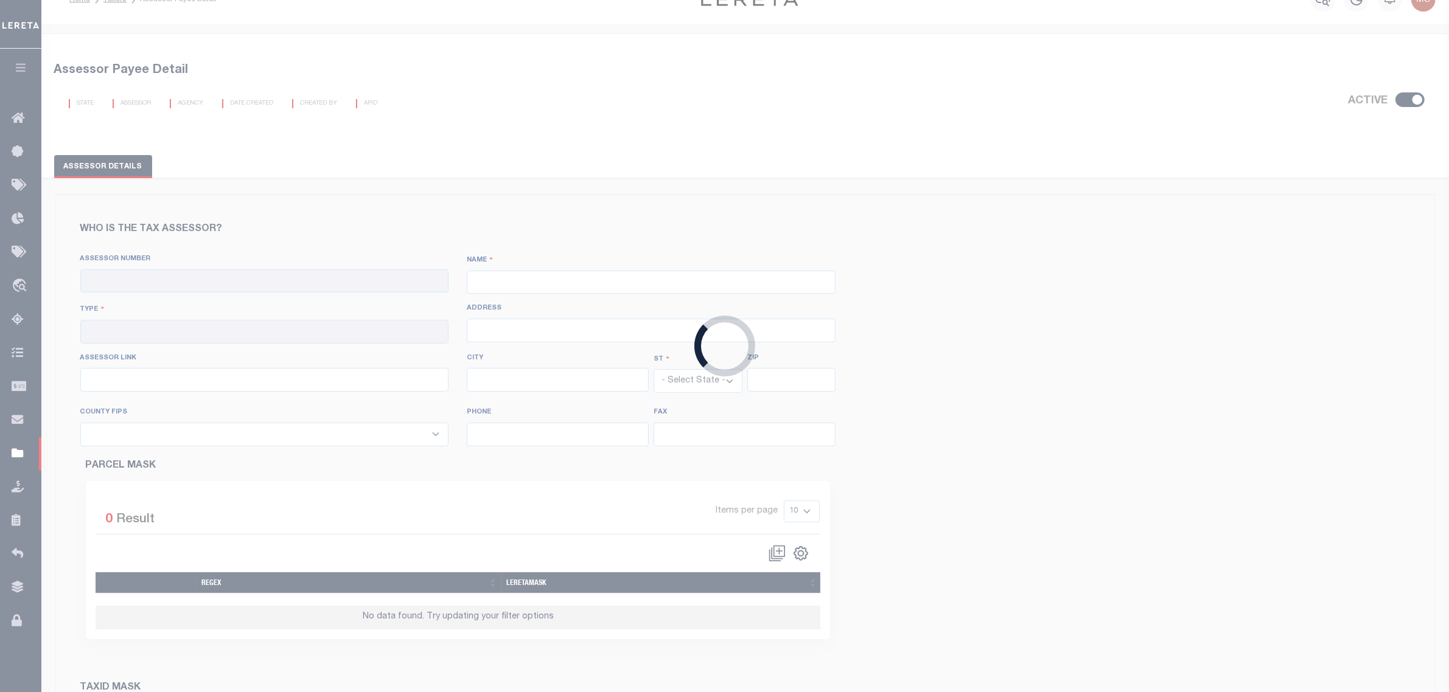
checkbox input "true"
type input "020100000"
type input "PIMA COUNTY"
type input "00 - County"
type input "240 North Stone Avenue"
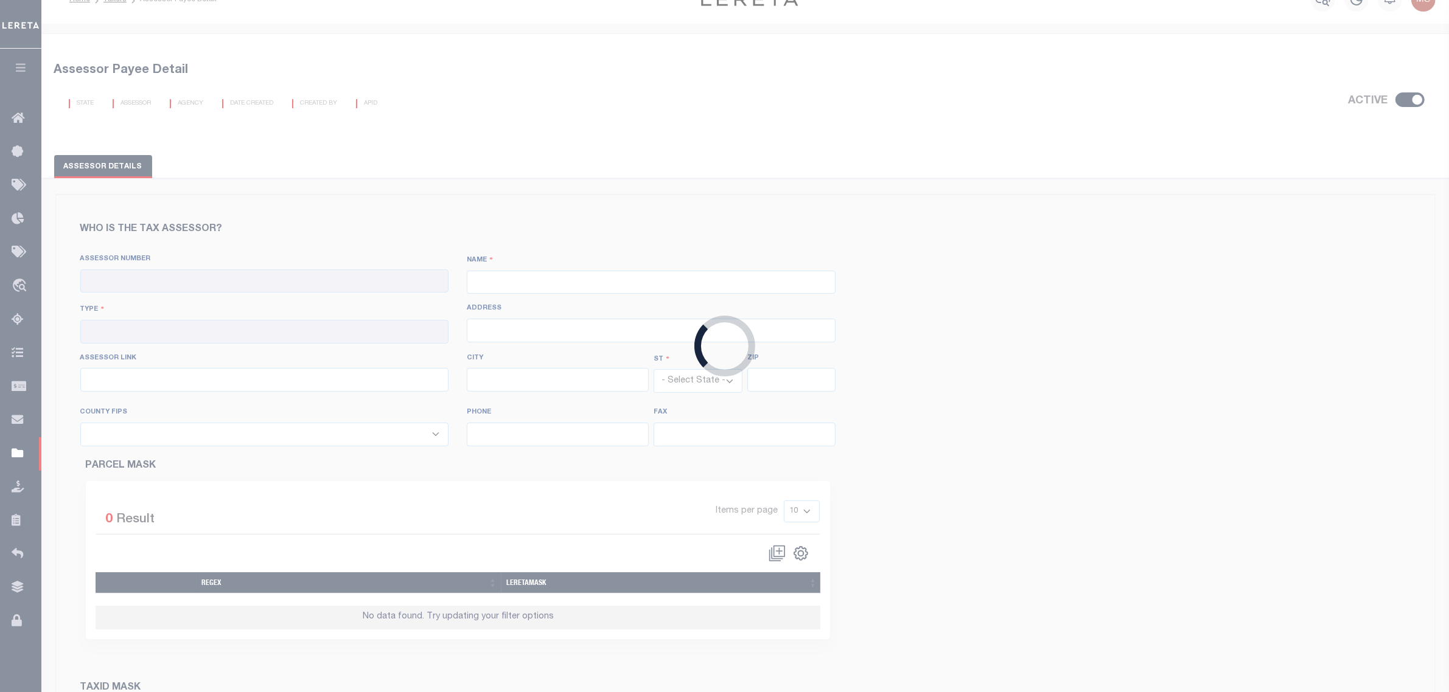
type input "http://gis.pima.gov/maps/landbase/parsrch.htm"
type input "Tucson"
select select "AZ"
type input "85701"
type input "520-724-8341"
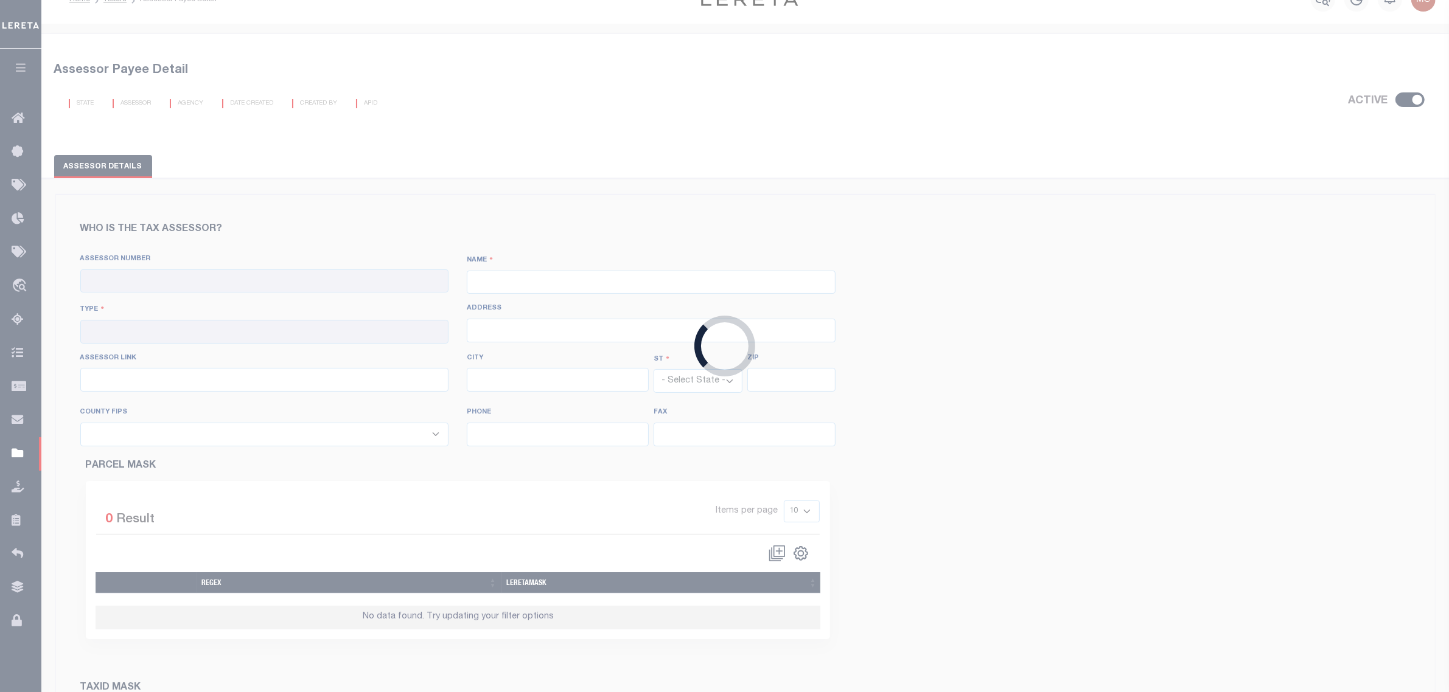
type input "520-724-4809"
select select "4019"
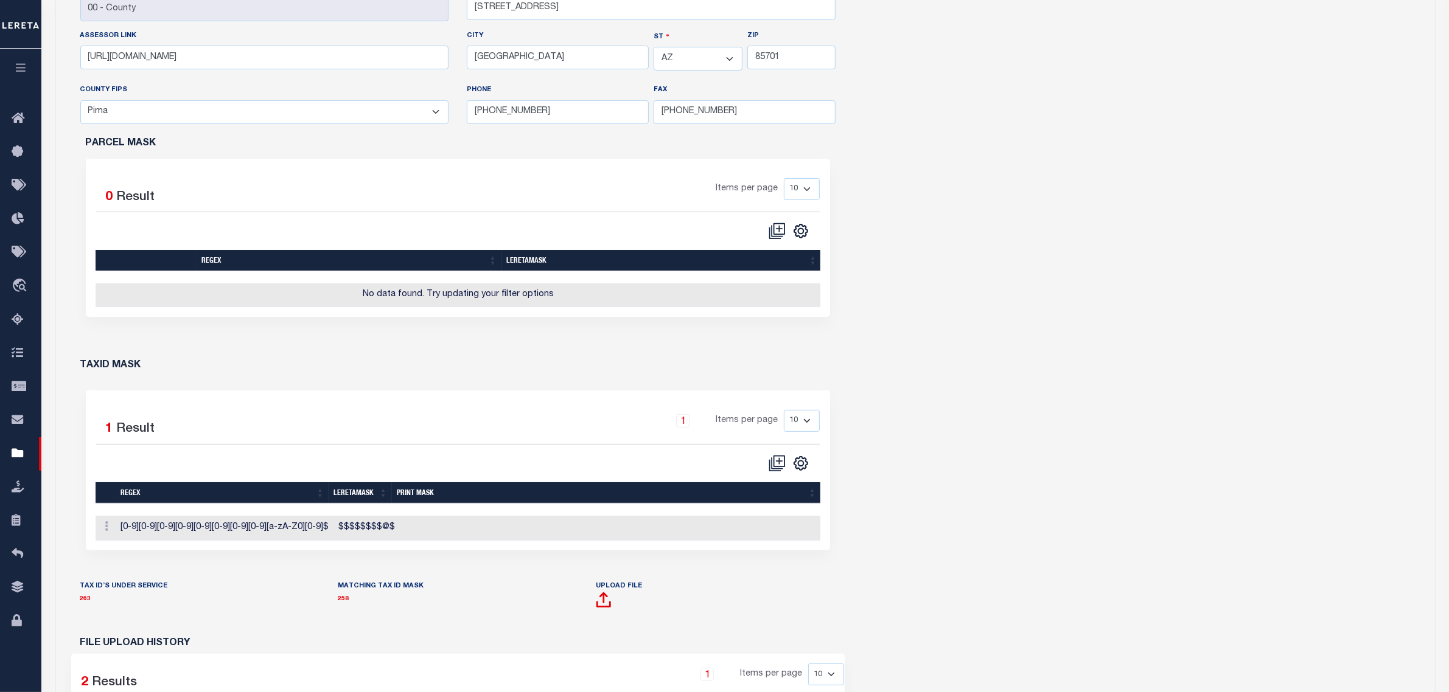
scroll to position [456, 0]
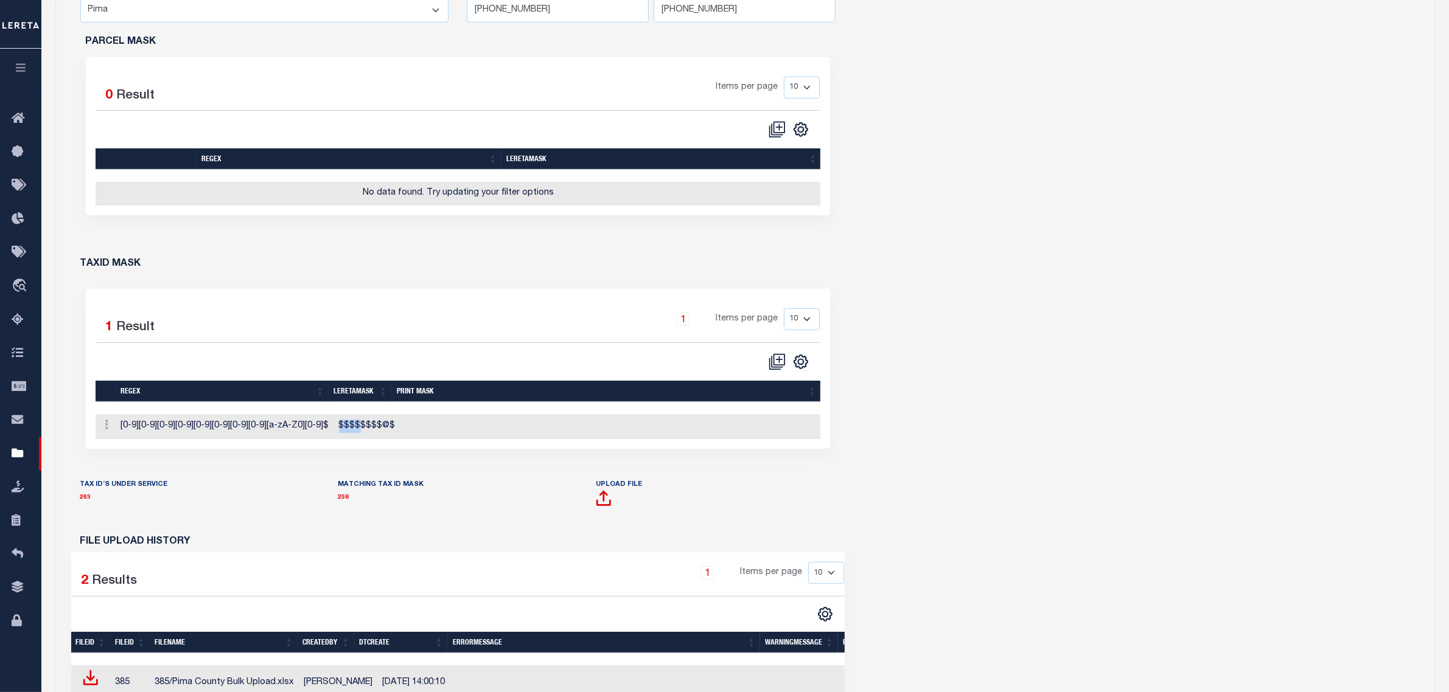
drag, startPoint x: 332, startPoint y: 437, endPoint x: 351, endPoint y: 436, distance: 18.9
click at [351, 436] on td "$$$$$$$$@$" at bounding box center [367, 426] width 66 height 25
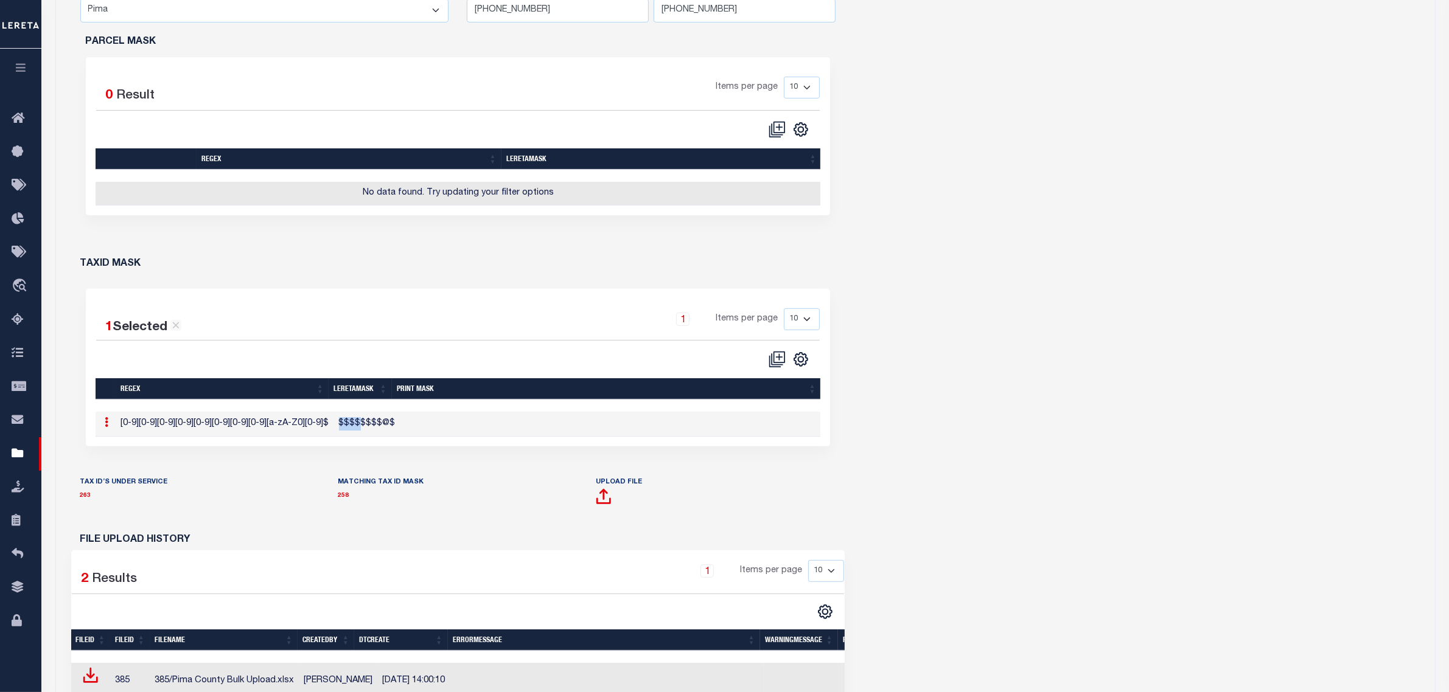
select select "25"
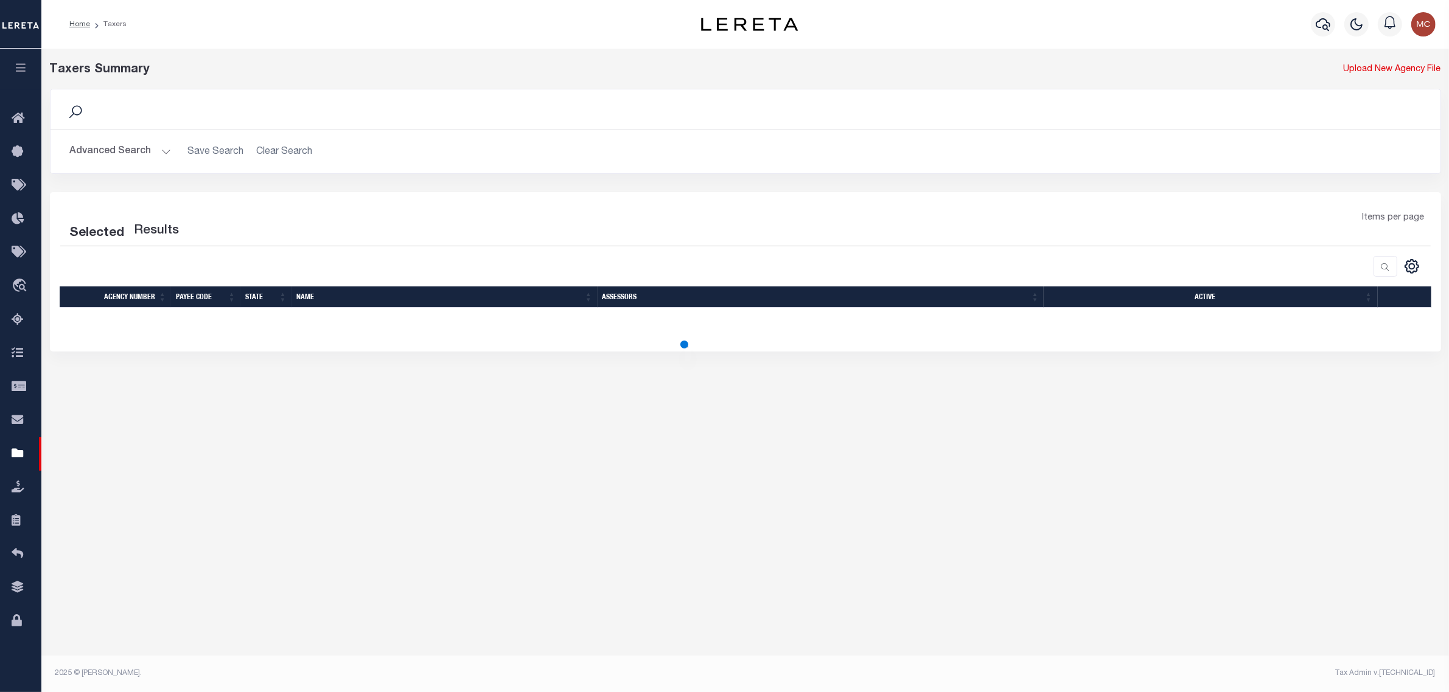
select select "25"
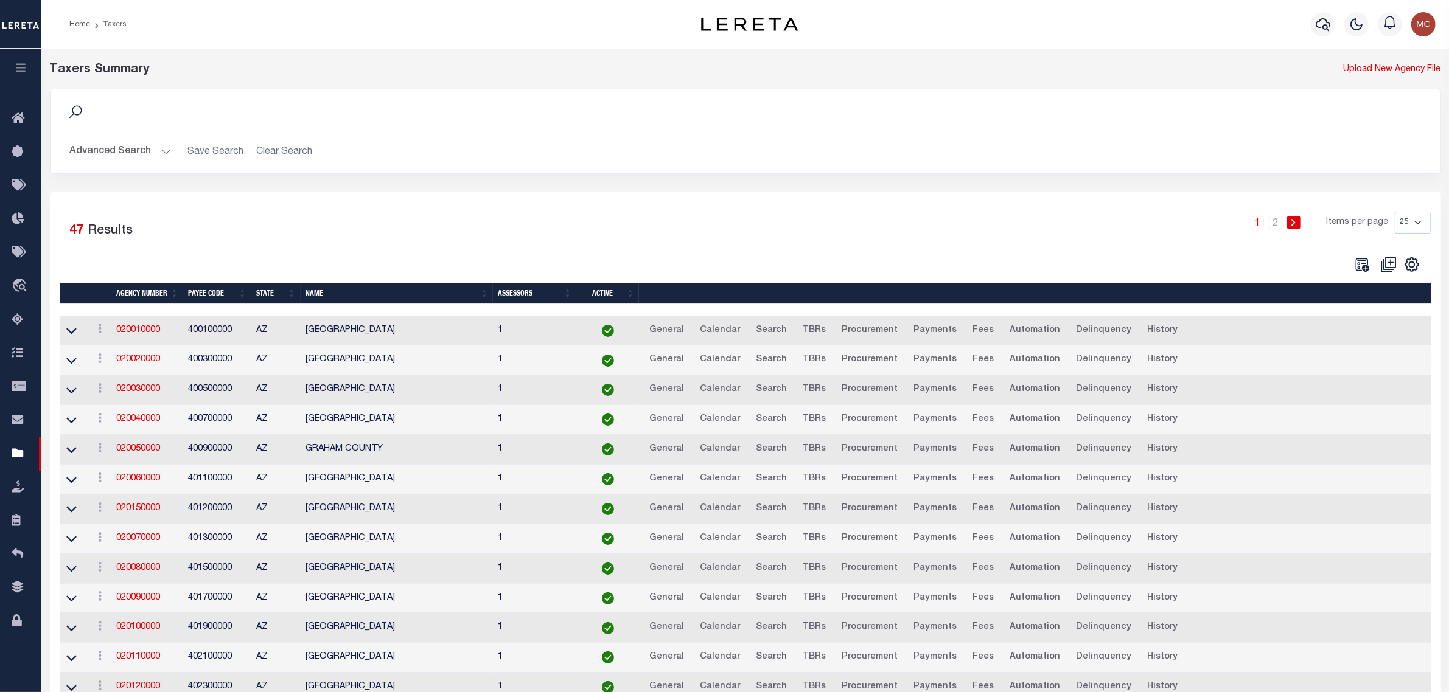
click at [134, 150] on button "Advanced Search" at bounding box center [120, 152] width 101 height 24
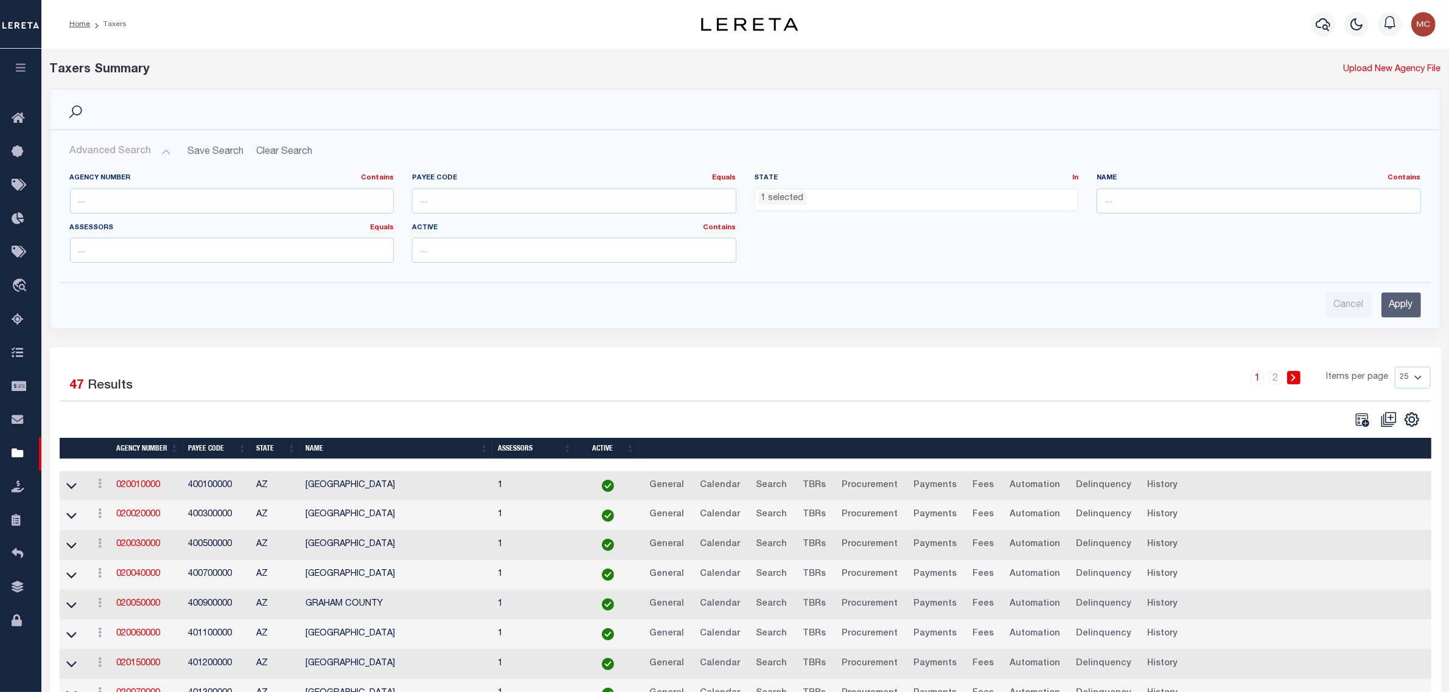
click at [869, 204] on ul "1 selected" at bounding box center [916, 197] width 323 height 16
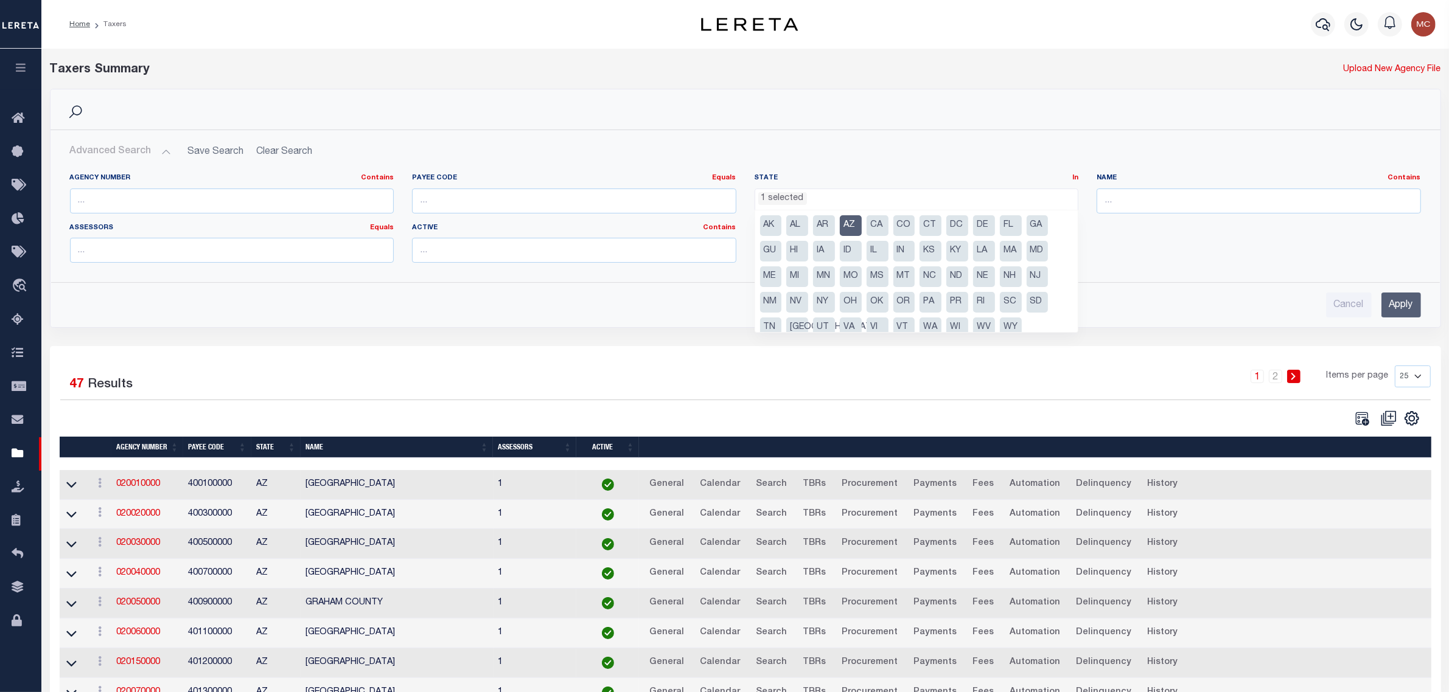
click at [815, 297] on li "NY" at bounding box center [824, 302] width 22 height 21
click at [849, 223] on li "AZ" at bounding box center [851, 225] width 22 height 21
select select "NY"
click at [1141, 200] on input "text" at bounding box center [1258, 201] width 324 height 25
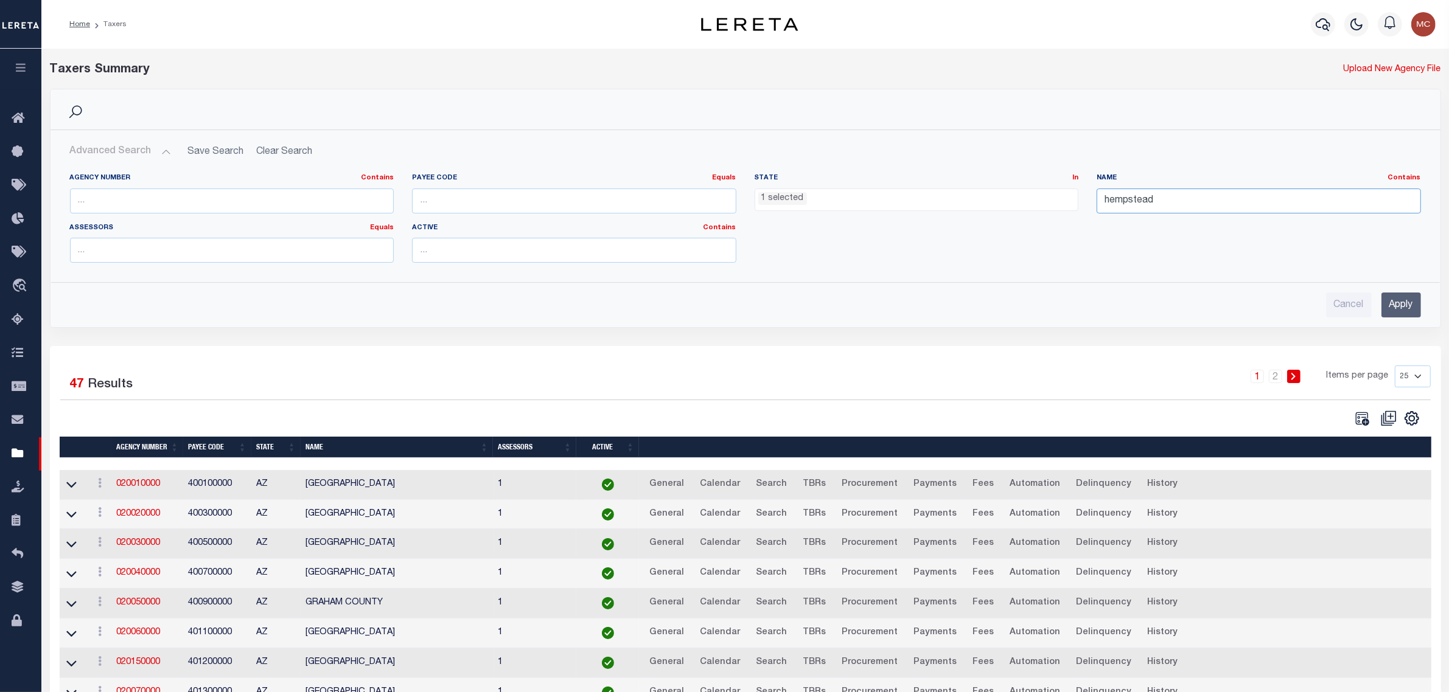
type input "hempstead"
click at [1400, 305] on input "Apply" at bounding box center [1401, 305] width 40 height 25
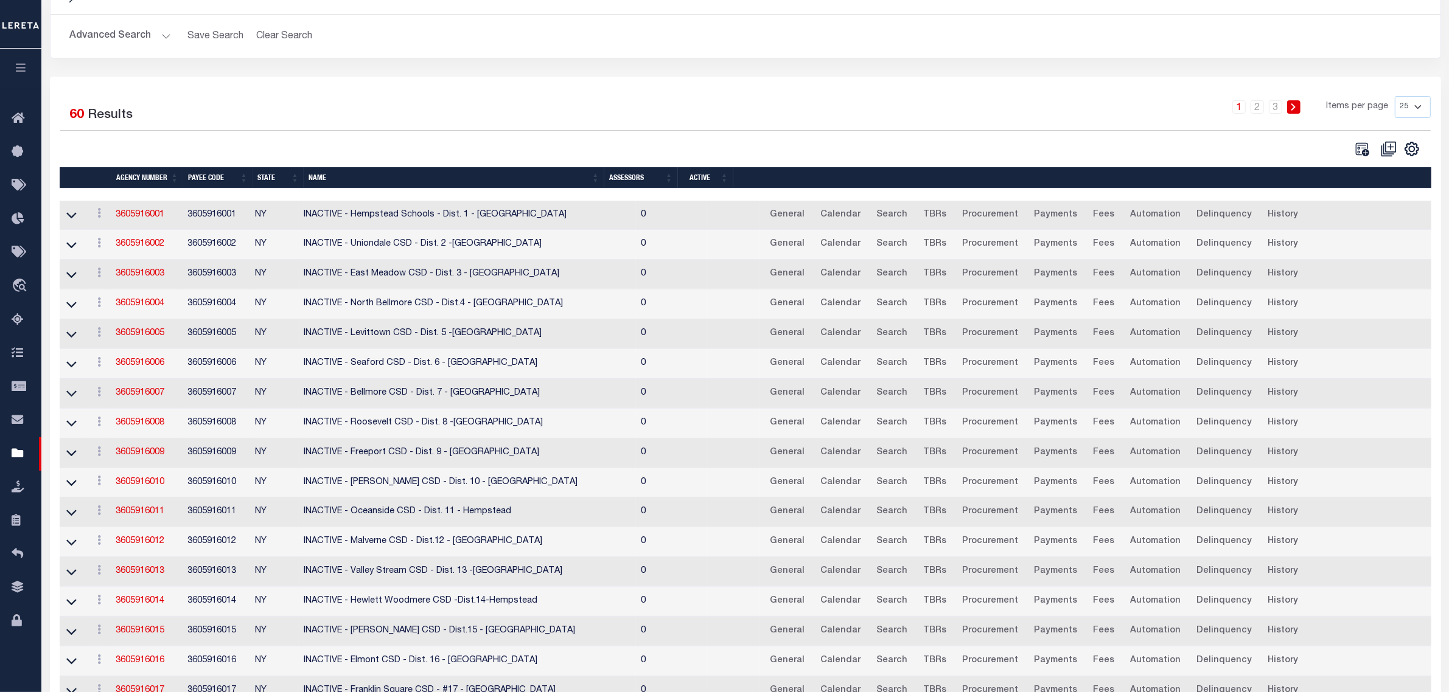
scroll to position [0, 0]
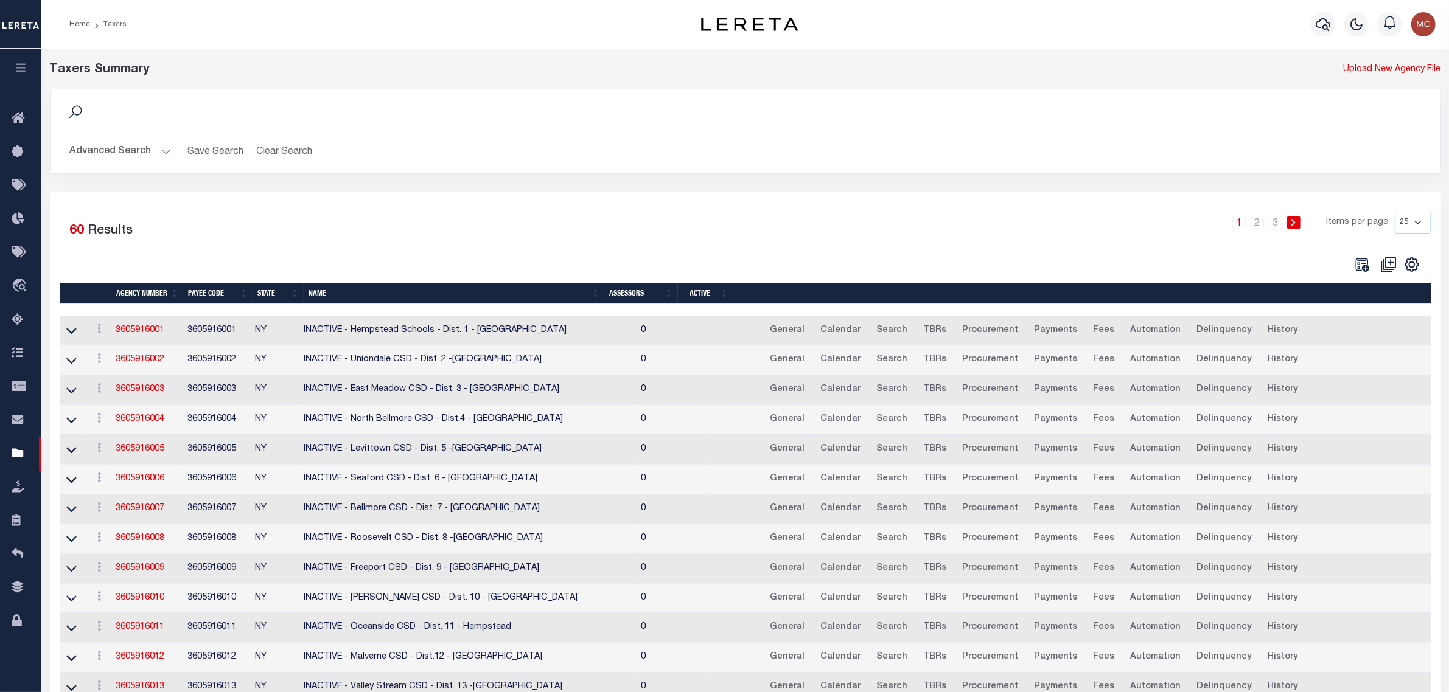
click at [122, 147] on button "Advanced Search" at bounding box center [120, 152] width 101 height 24
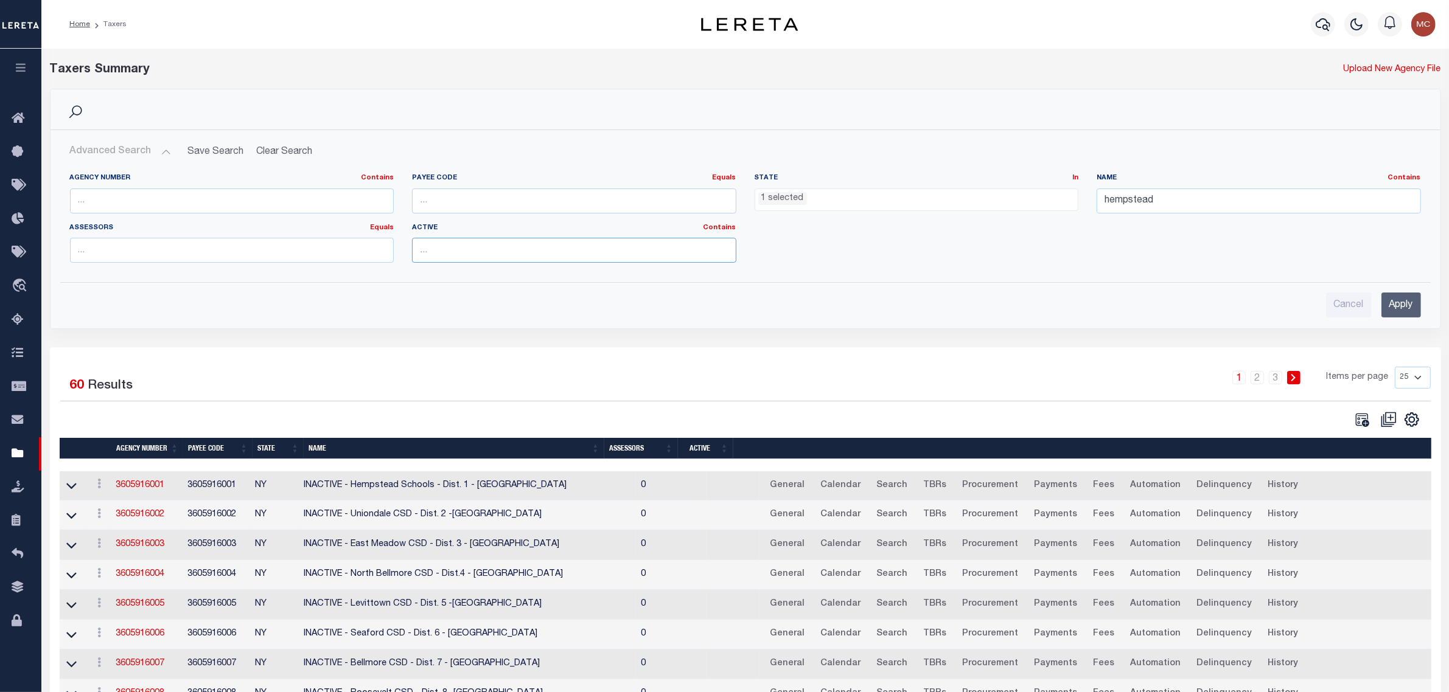
click at [430, 254] on input "text" at bounding box center [574, 250] width 324 height 25
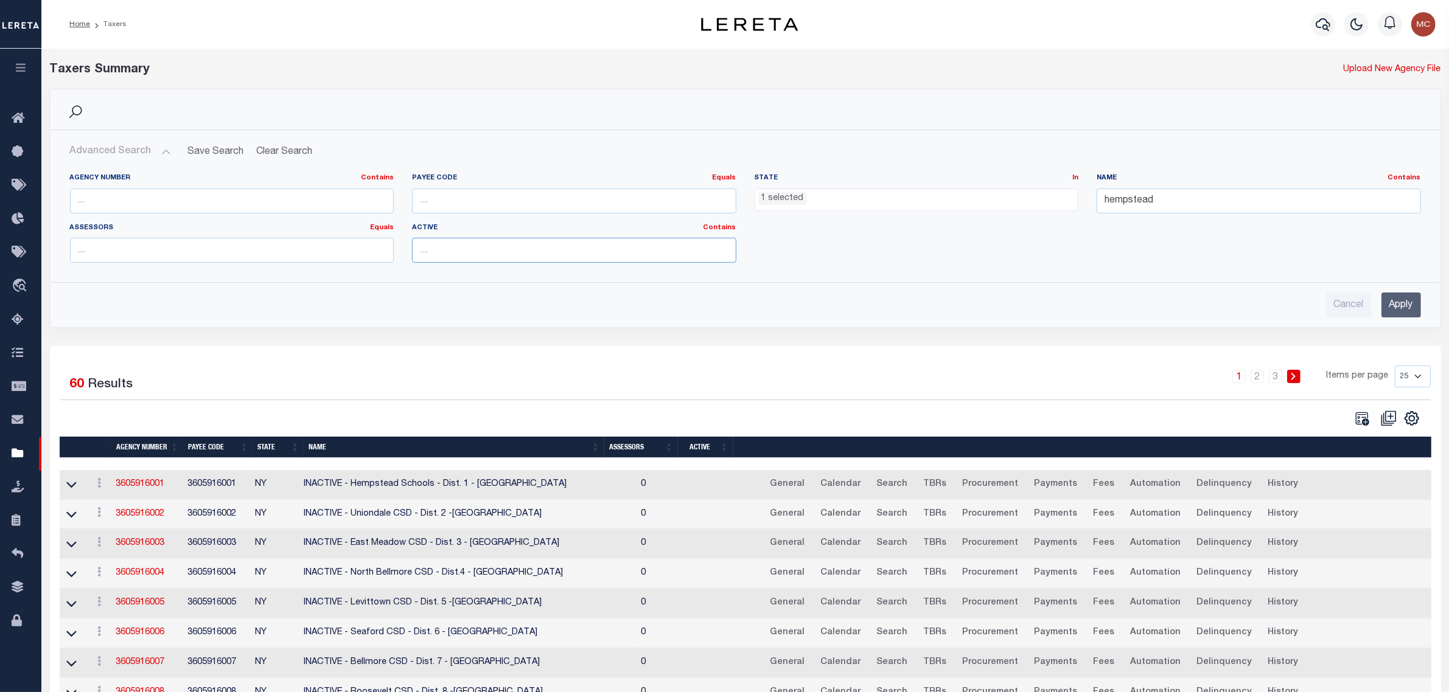
type input "true"
click at [1412, 303] on input "Apply" at bounding box center [1401, 305] width 40 height 25
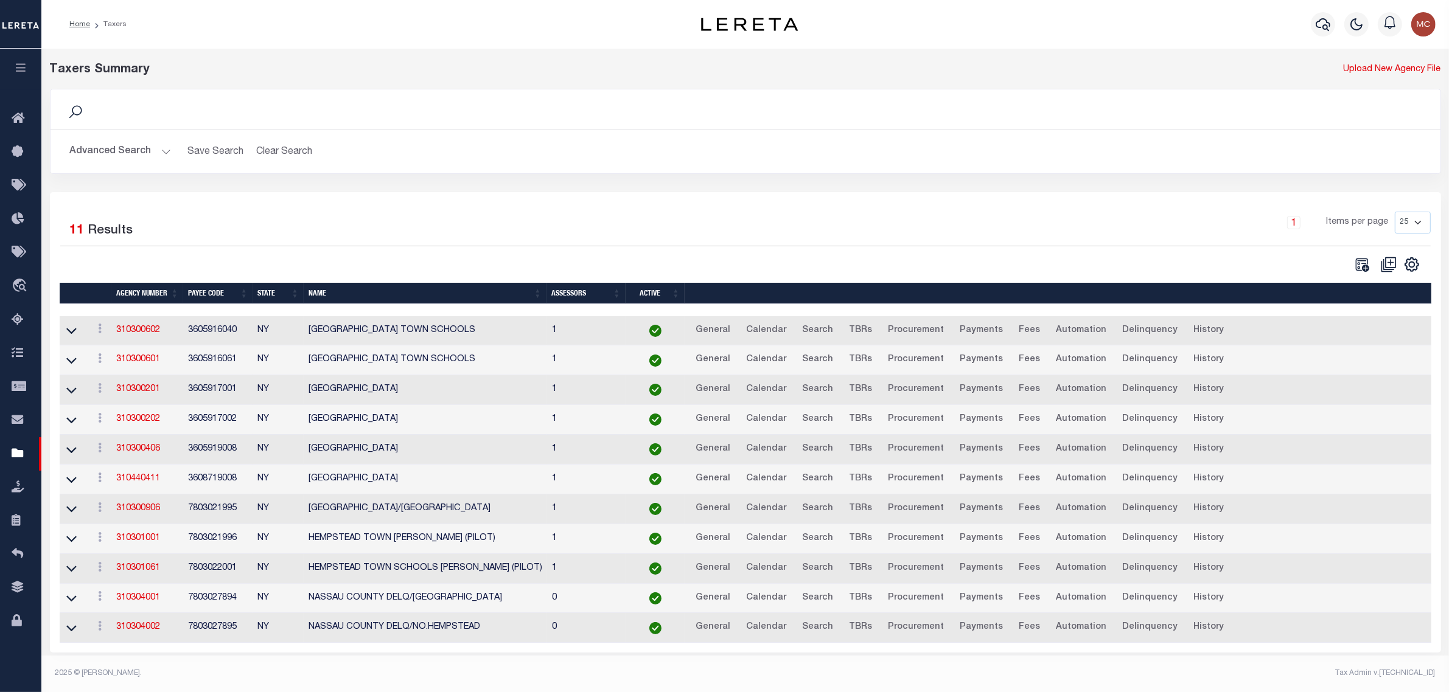
click at [62, 454] on td at bounding box center [74, 450] width 29 height 30
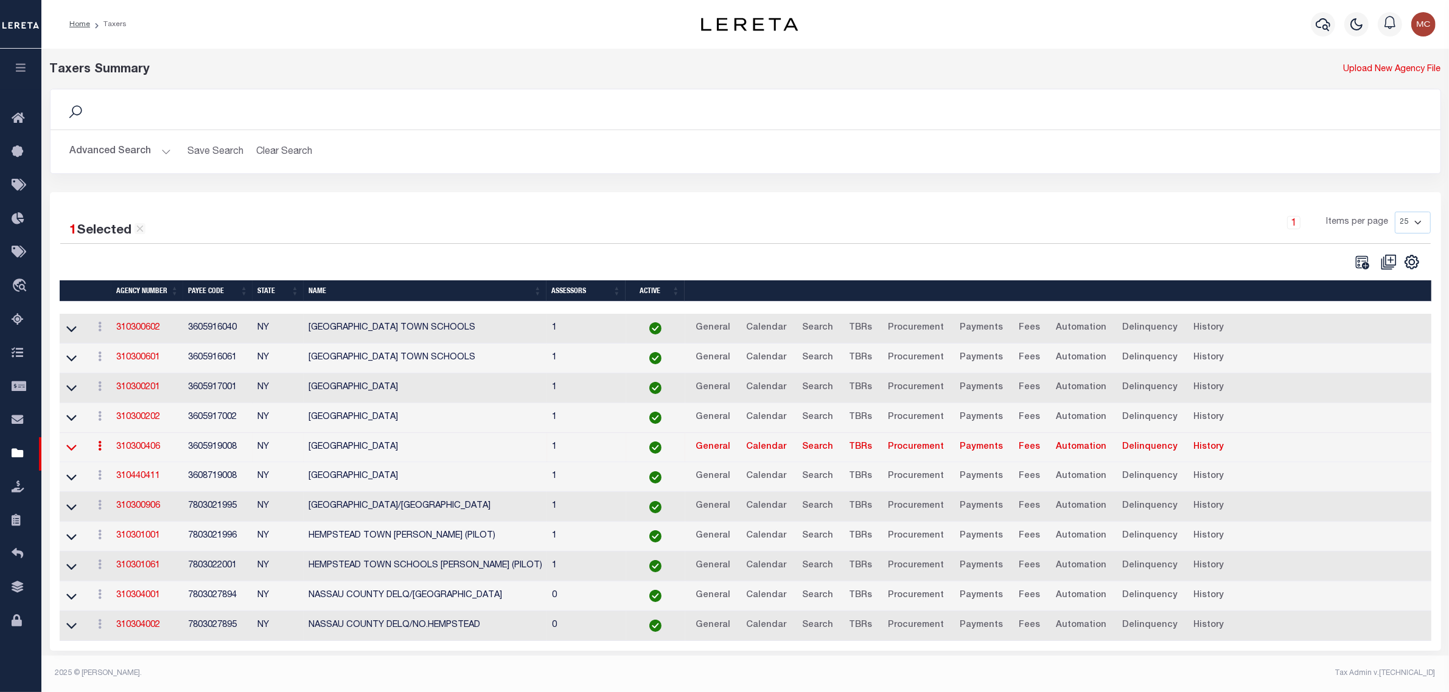
click at [70, 451] on icon at bounding box center [71, 447] width 10 height 13
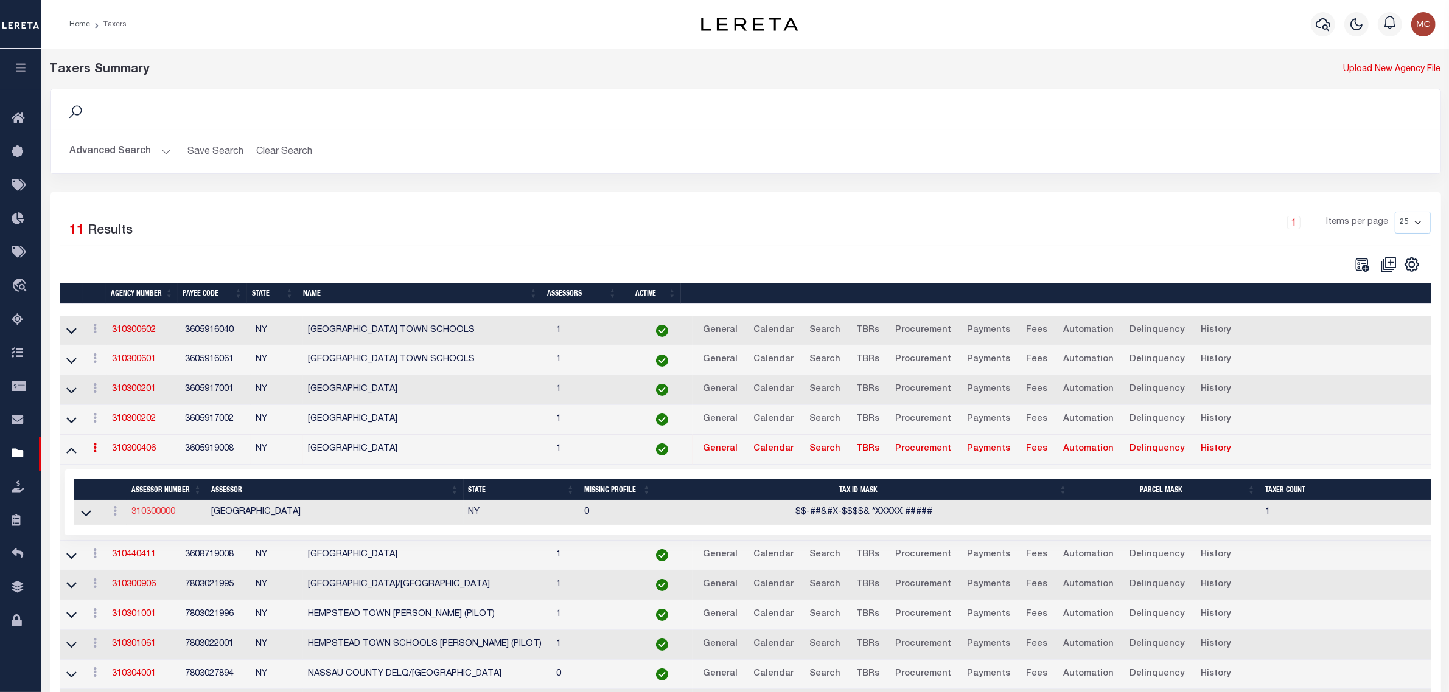
click at [144, 517] on link "310300000" at bounding box center [153, 512] width 44 height 9
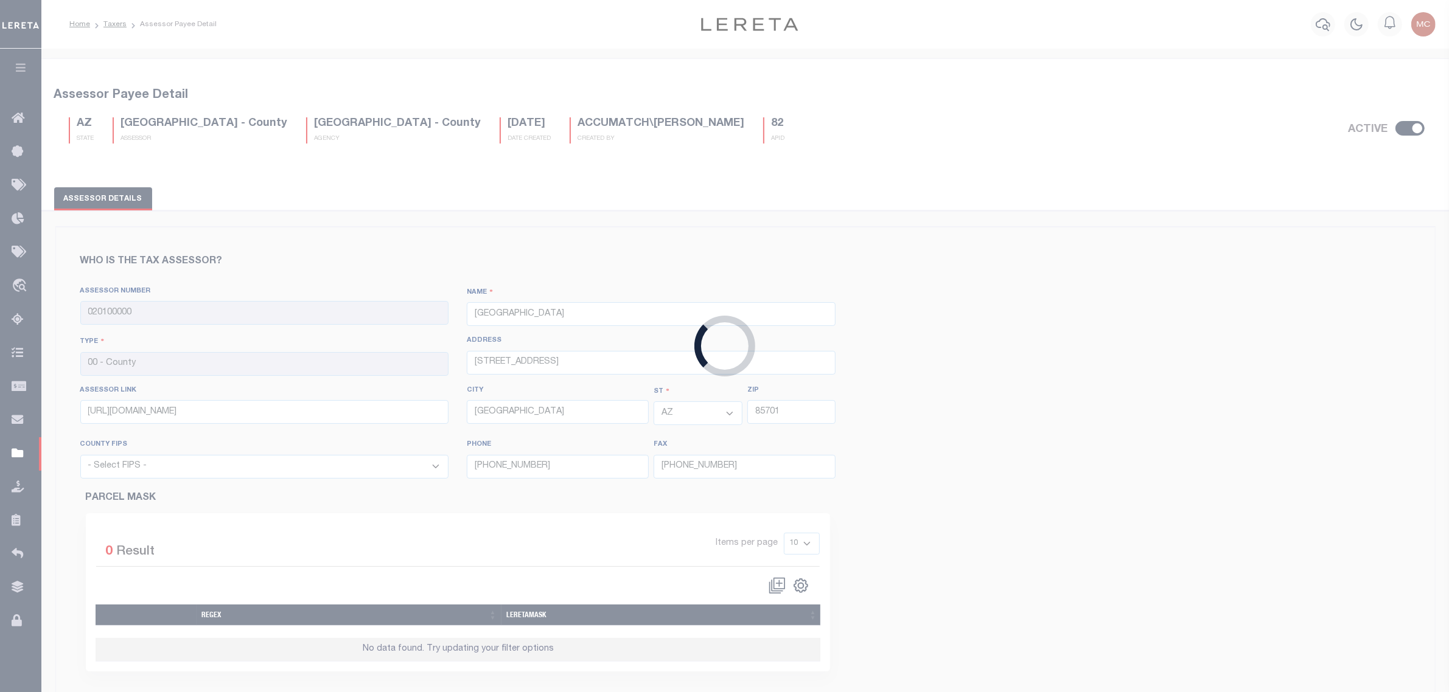
type input "310300000"
type input "NASSAU COUNTY"
type input "1 West St, 1st Fl"
type input "https://lrv.nassaucountyny.gov/"
type input "Mineola"
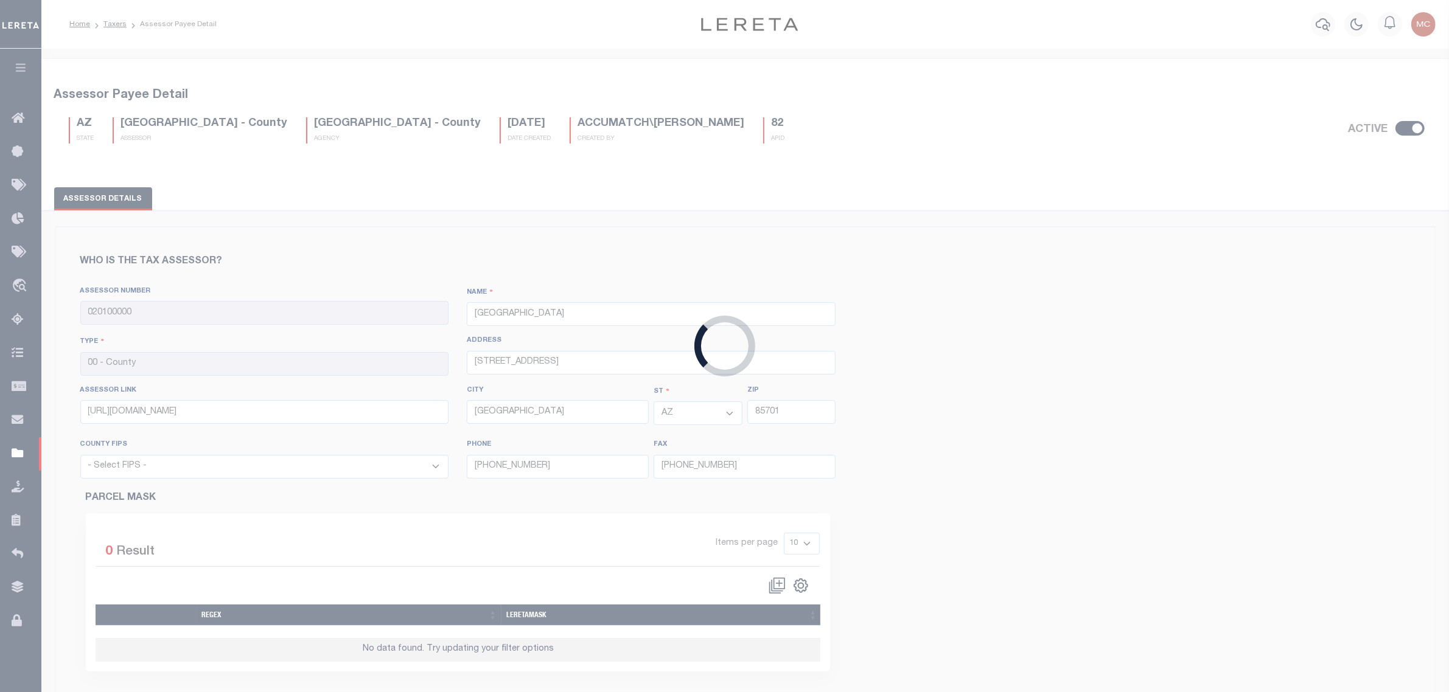
select select "NY"
type input "11501"
select select "36059"
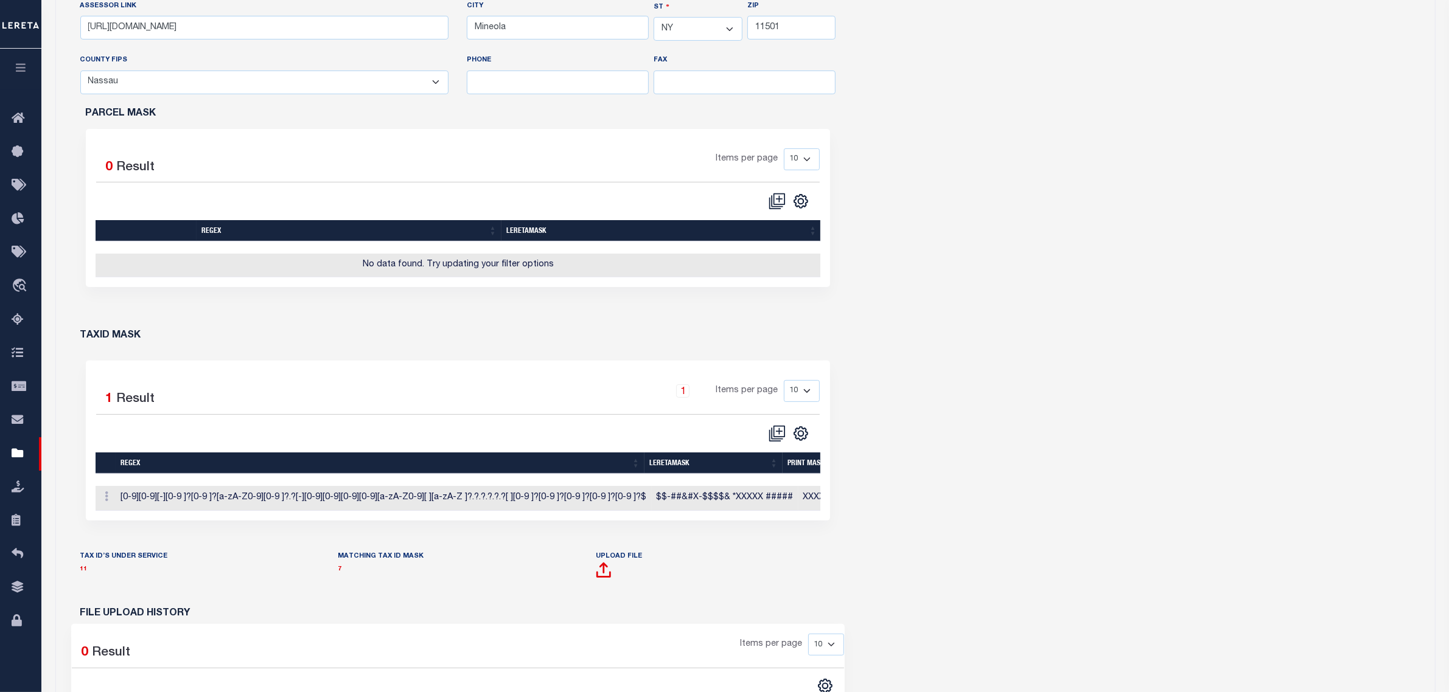
scroll to position [532, 0]
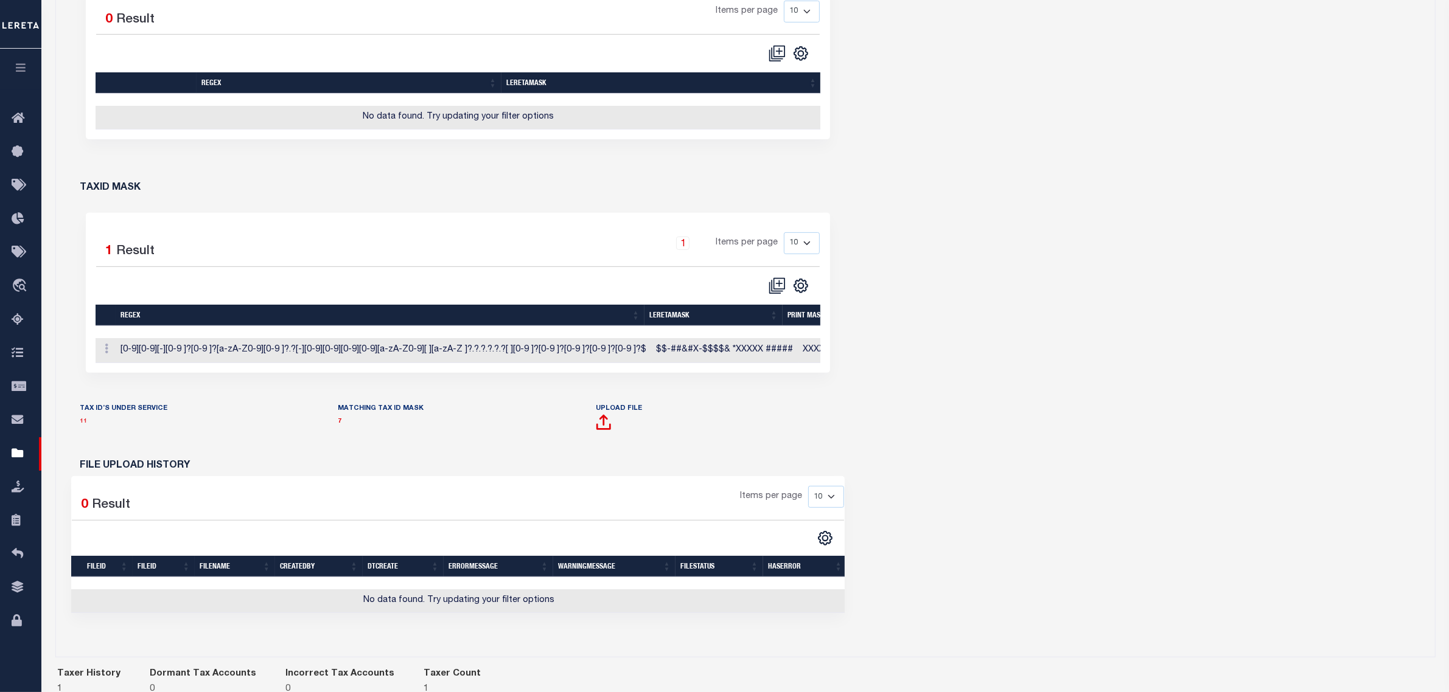
click at [83, 425] on link "11" at bounding box center [83, 422] width 7 height 6
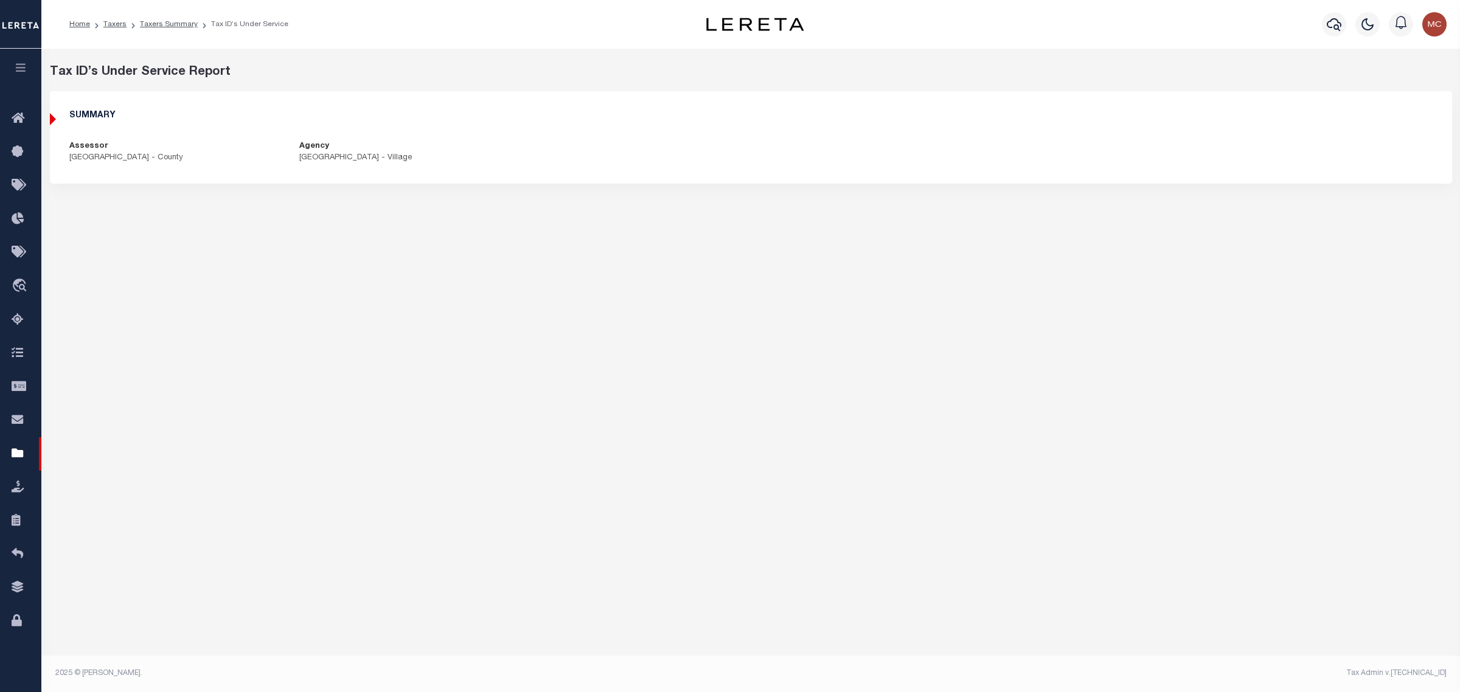
select select "100"
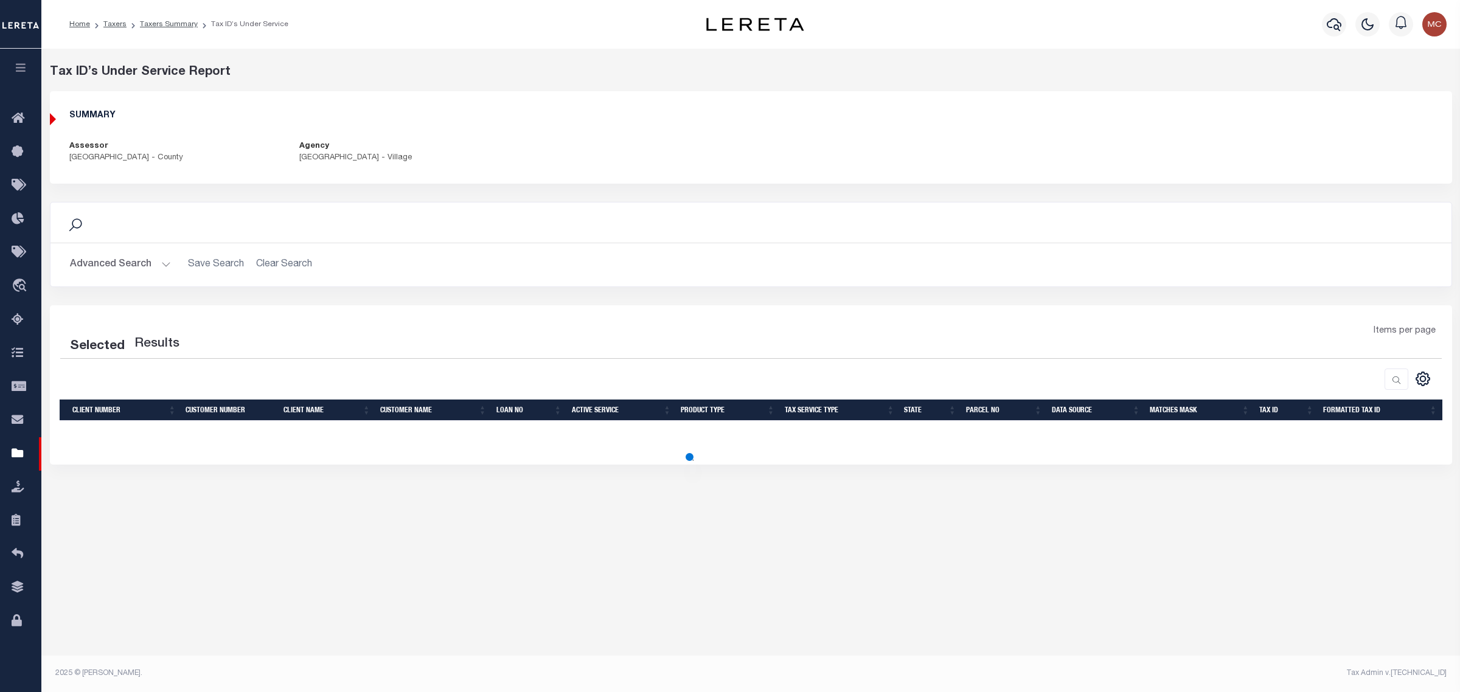
select select "100"
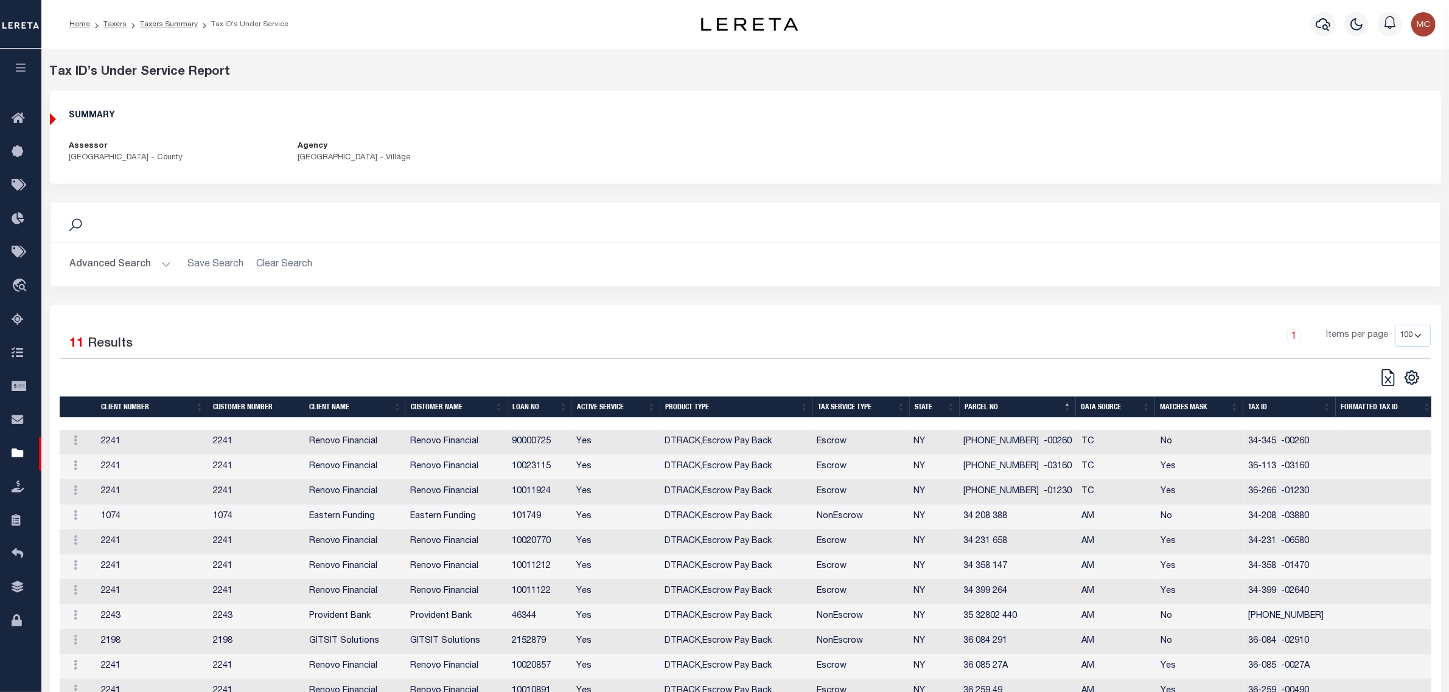
scroll to position [69, 0]
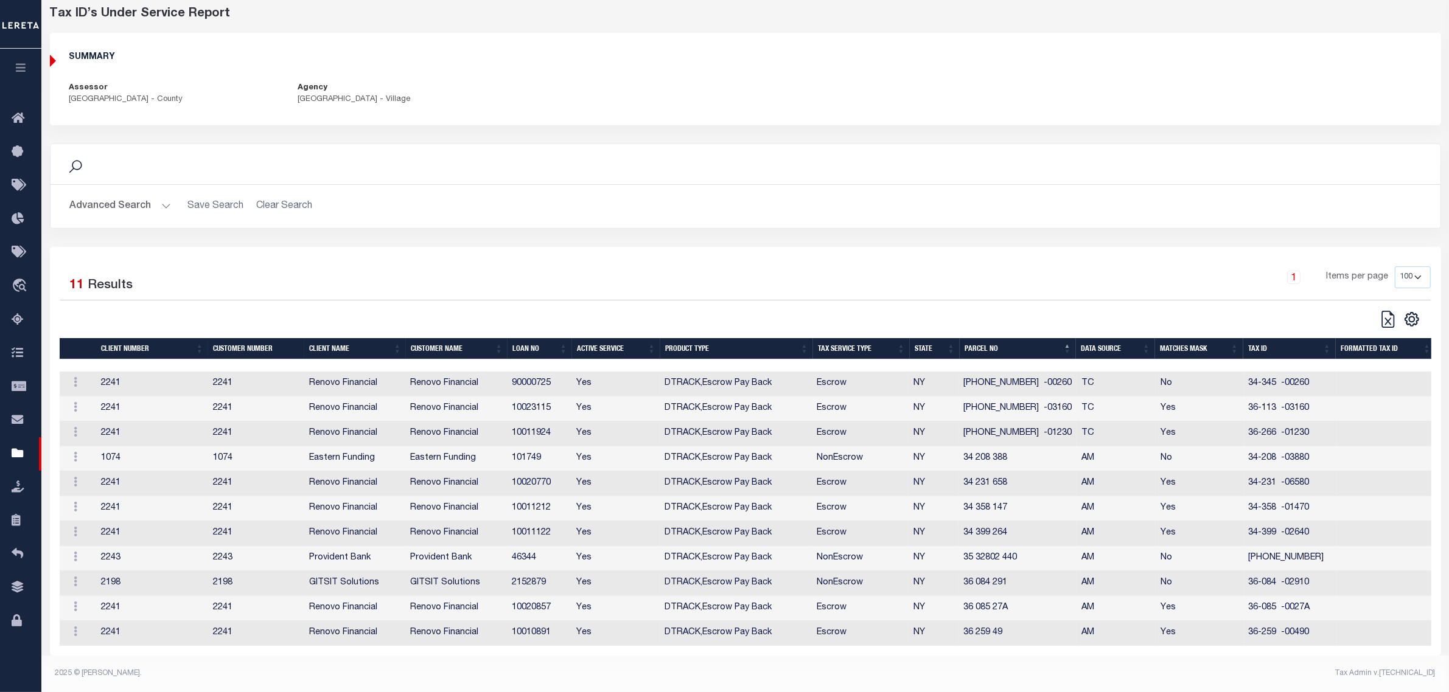
click at [524, 549] on td "46344" at bounding box center [539, 558] width 64 height 25
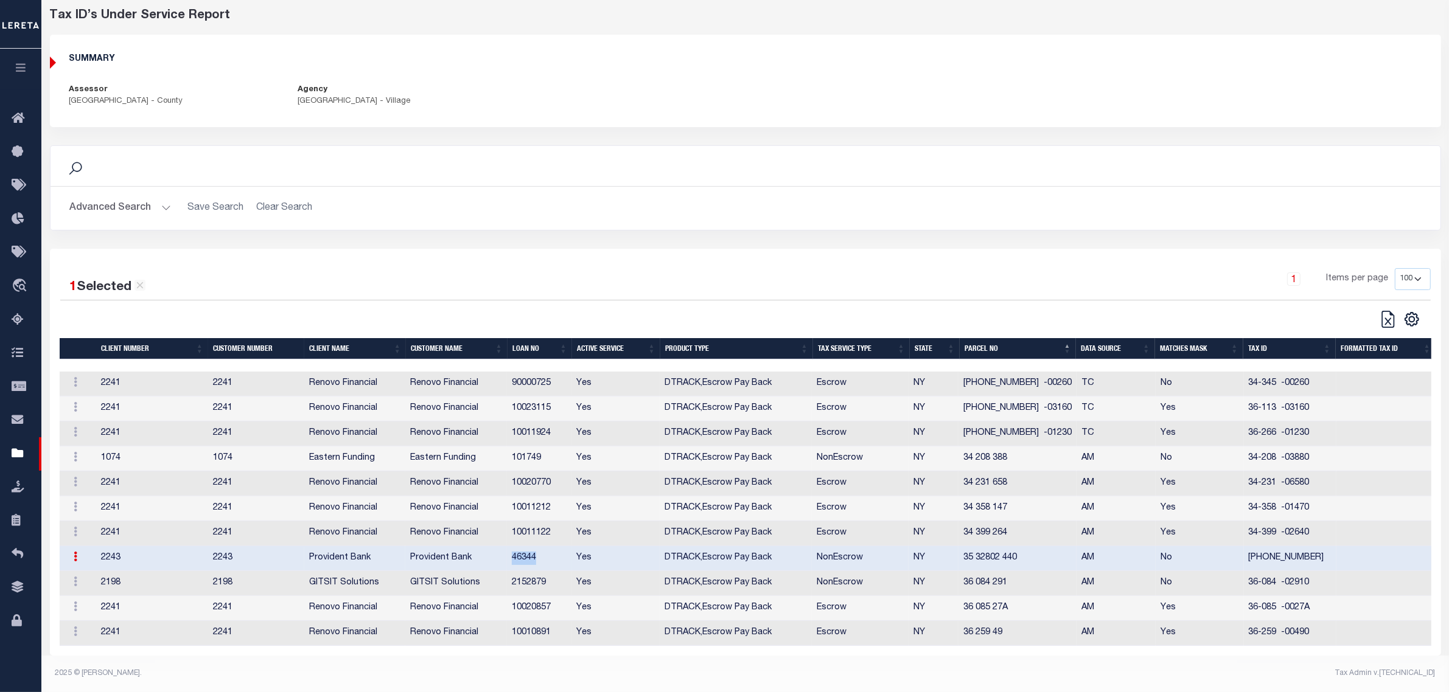
click at [524, 549] on td "46344" at bounding box center [539, 558] width 64 height 25
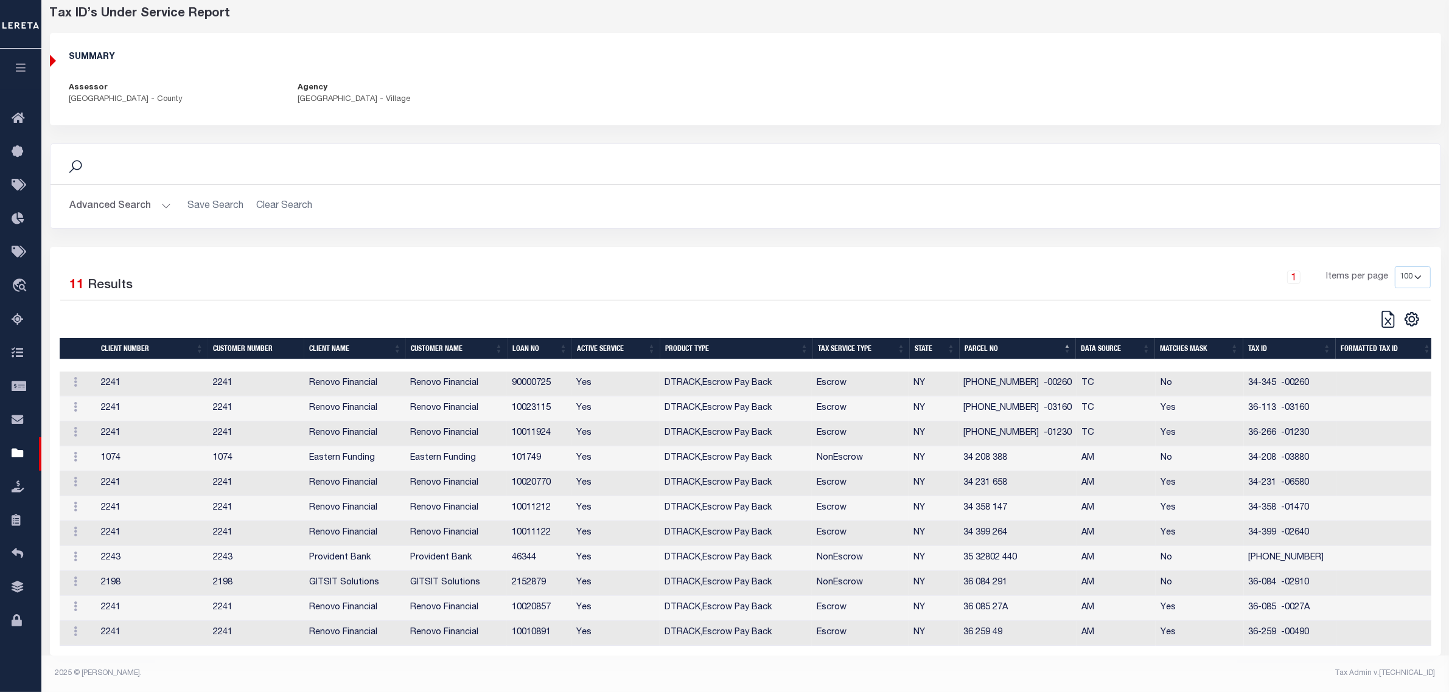
click at [531, 525] on td "10011122" at bounding box center [539, 533] width 64 height 25
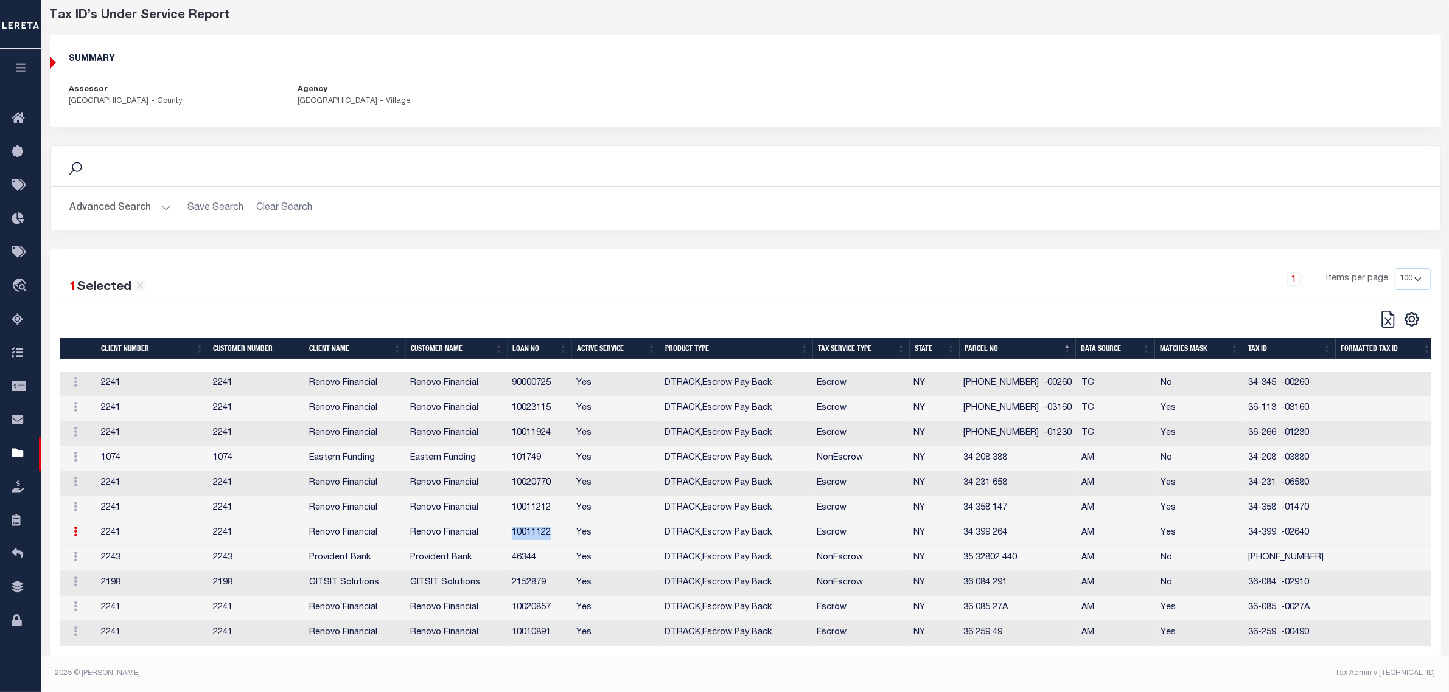
click at [531, 525] on td "10011122" at bounding box center [539, 533] width 64 height 25
copy td "10011122"
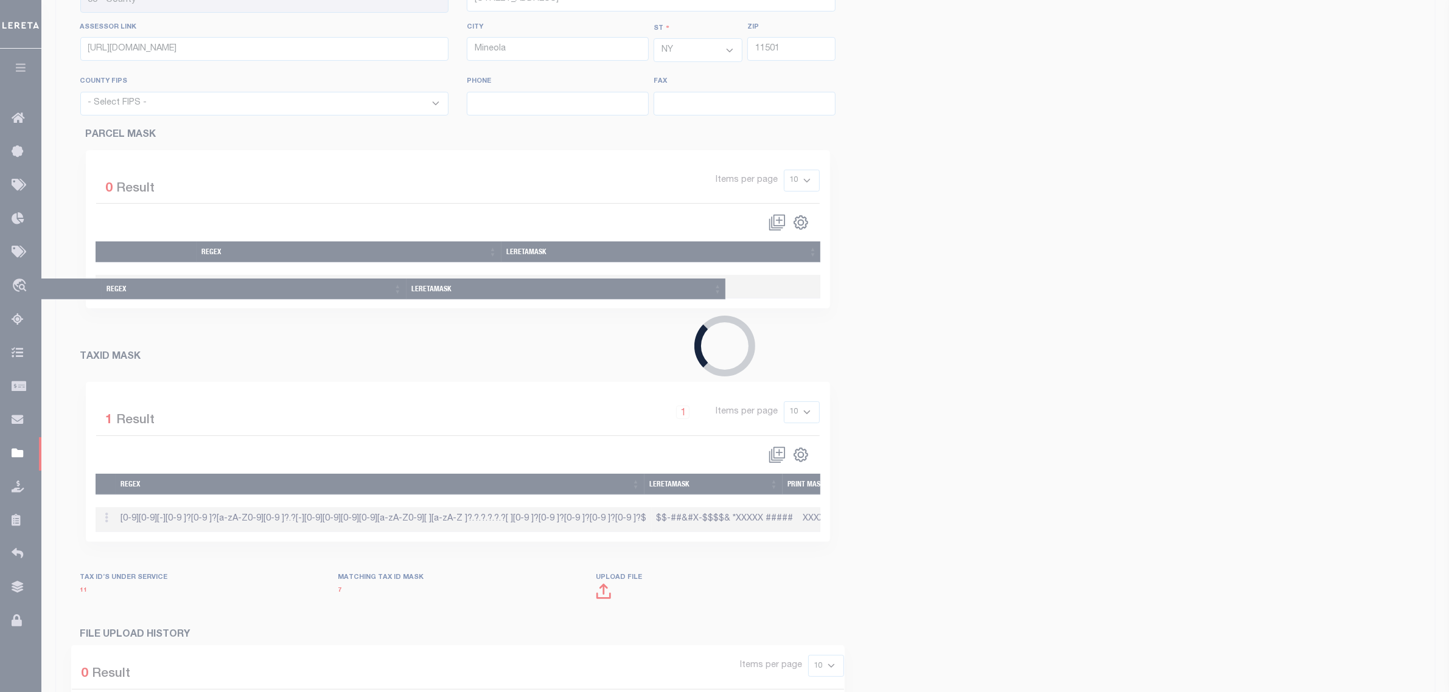
select select "36059"
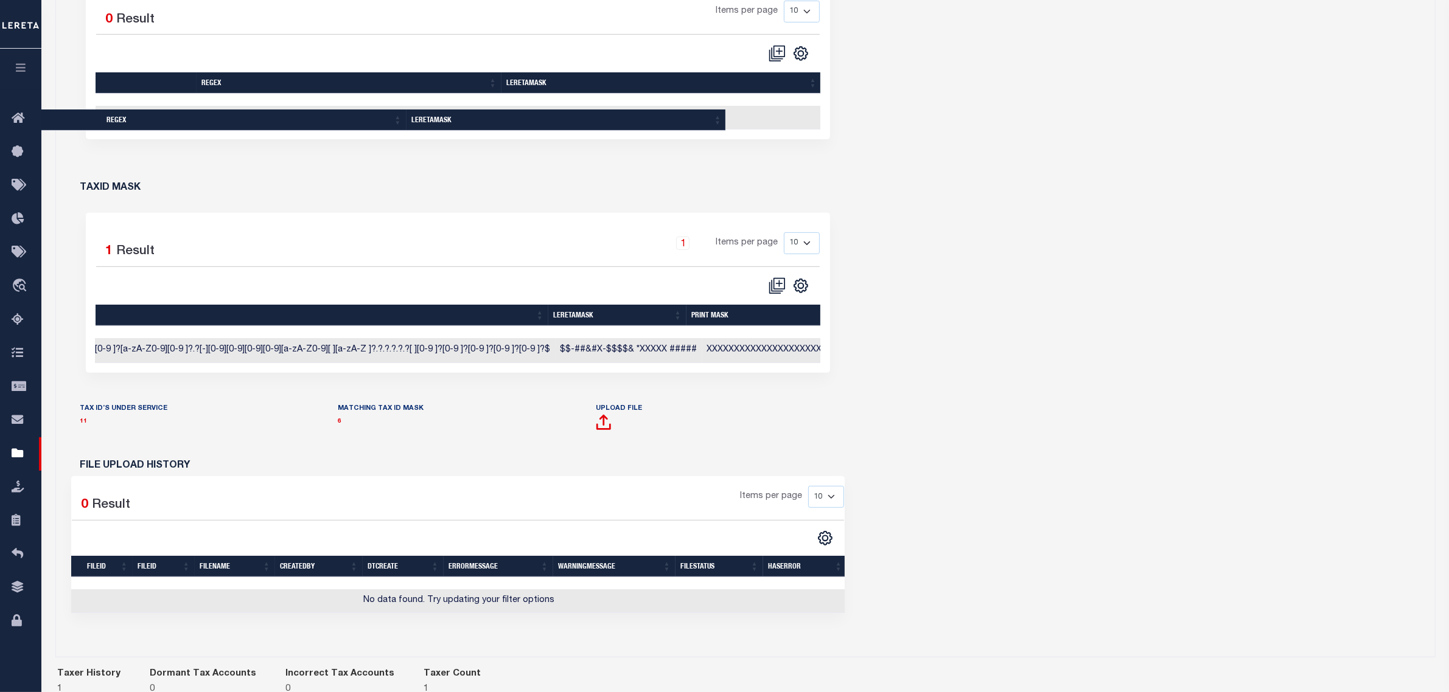
scroll to position [0, 122]
select select "NY"
select select "25"
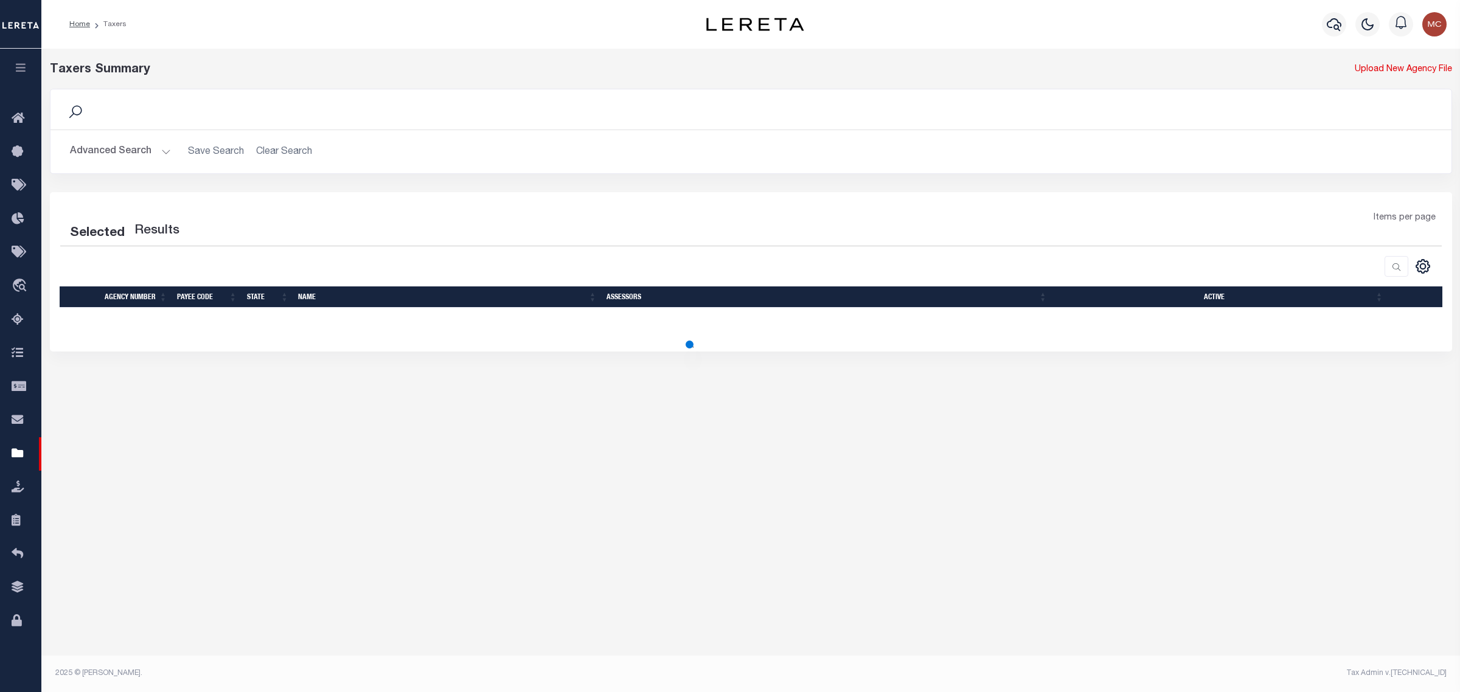
select select "25"
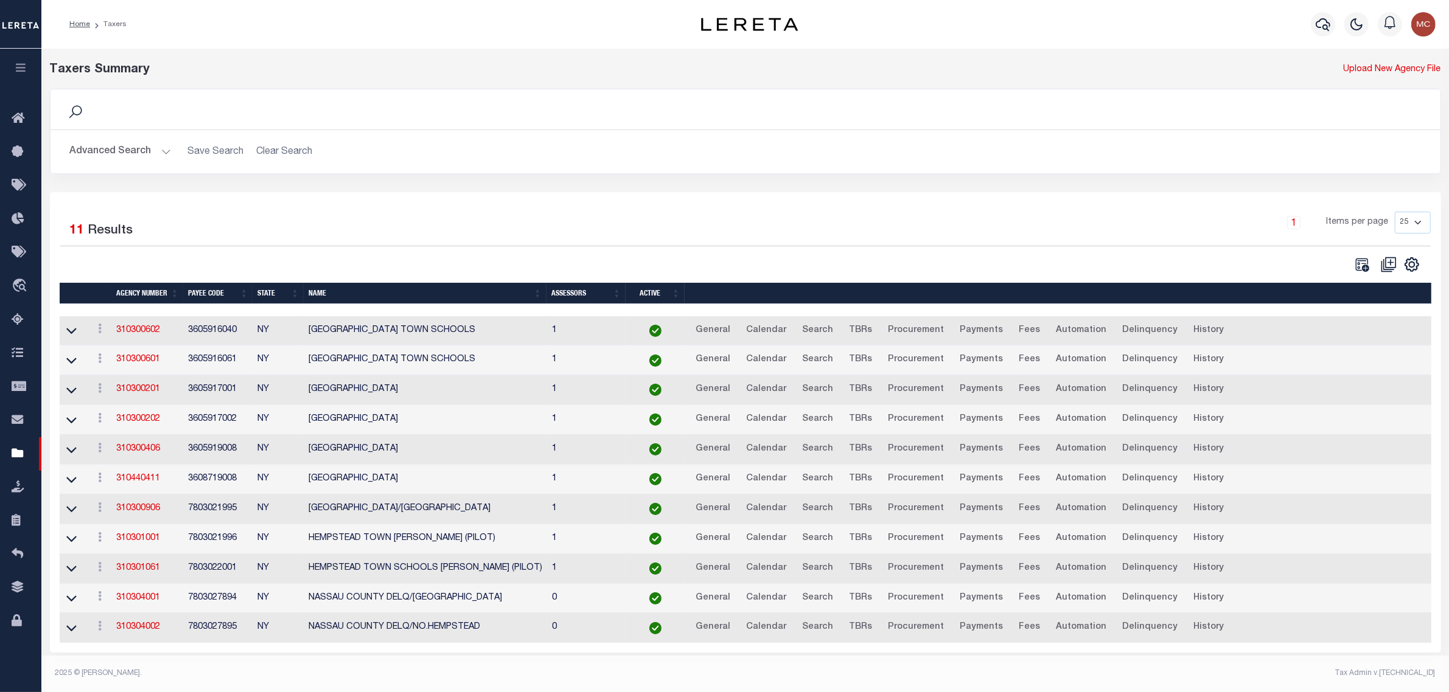
click at [102, 153] on button "Advanced Search" at bounding box center [120, 152] width 101 height 24
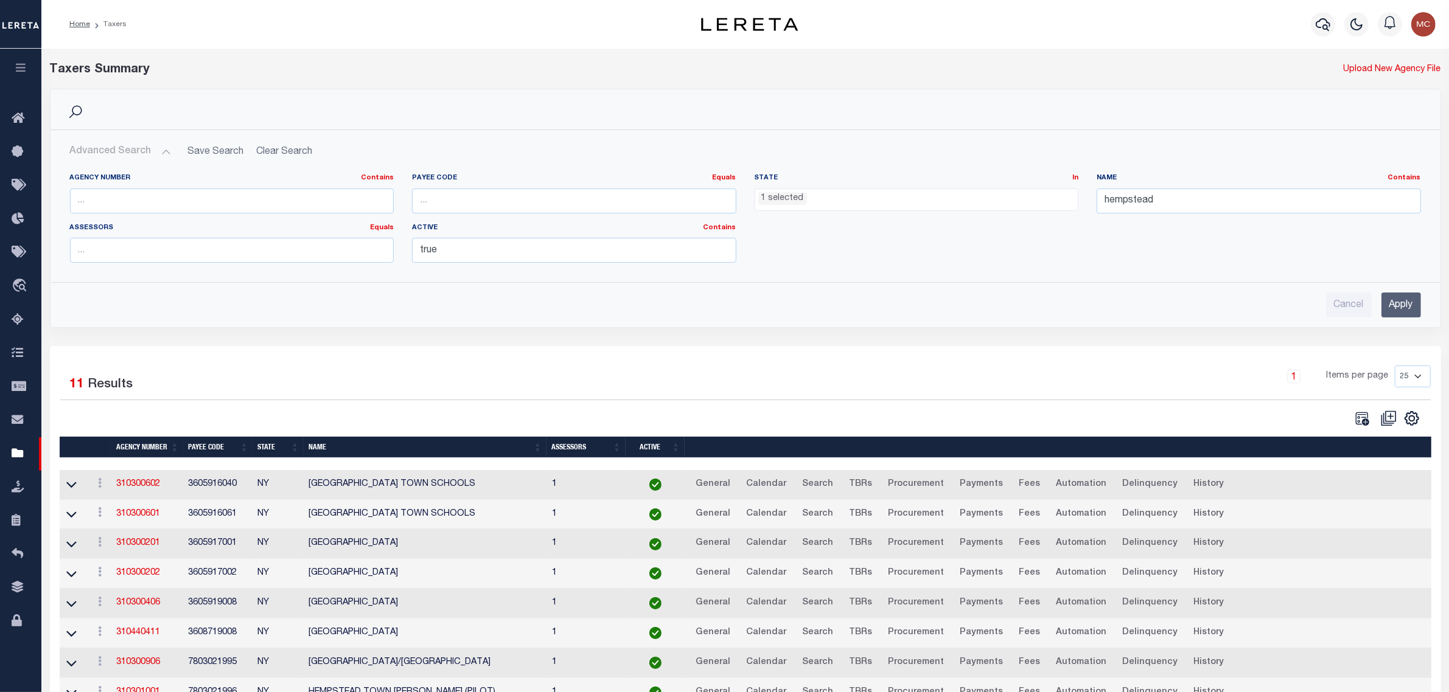
click at [851, 202] on ul "1 selected" at bounding box center [916, 197] width 323 height 16
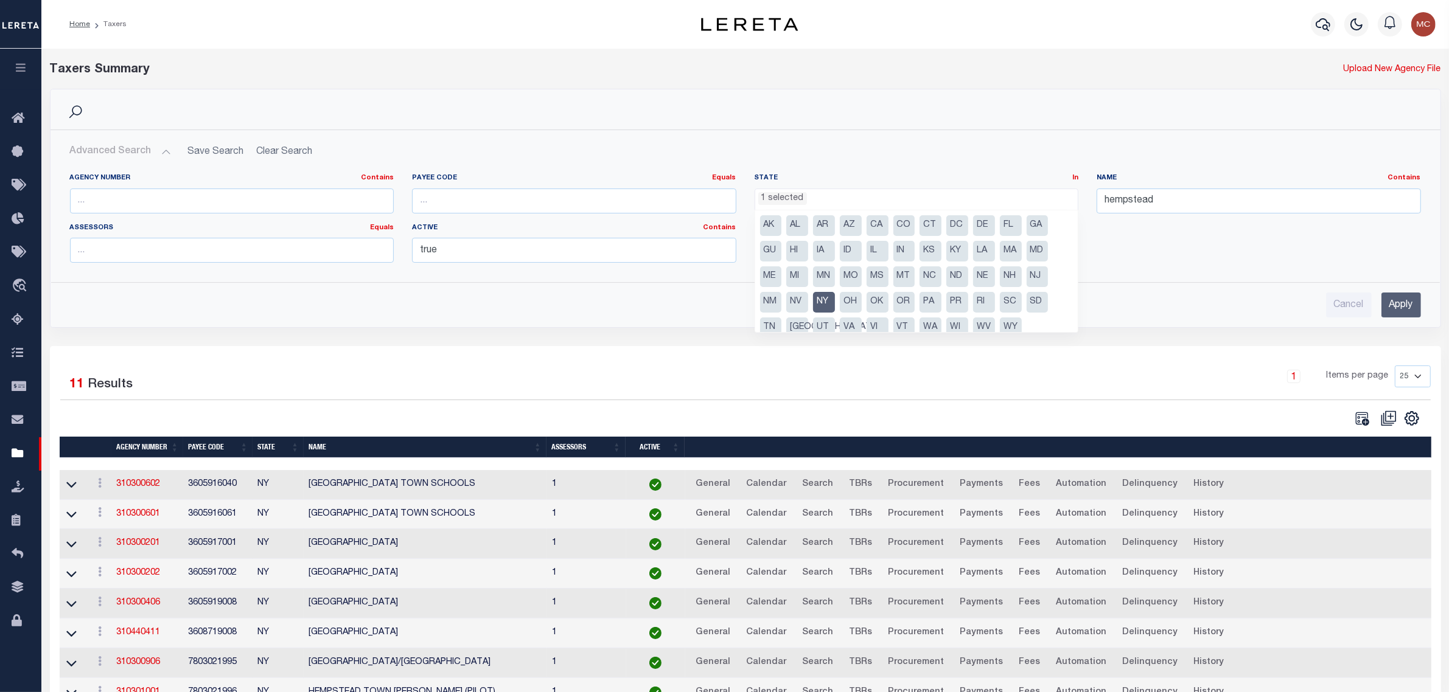
click at [827, 305] on li "NY" at bounding box center [824, 302] width 22 height 21
select select
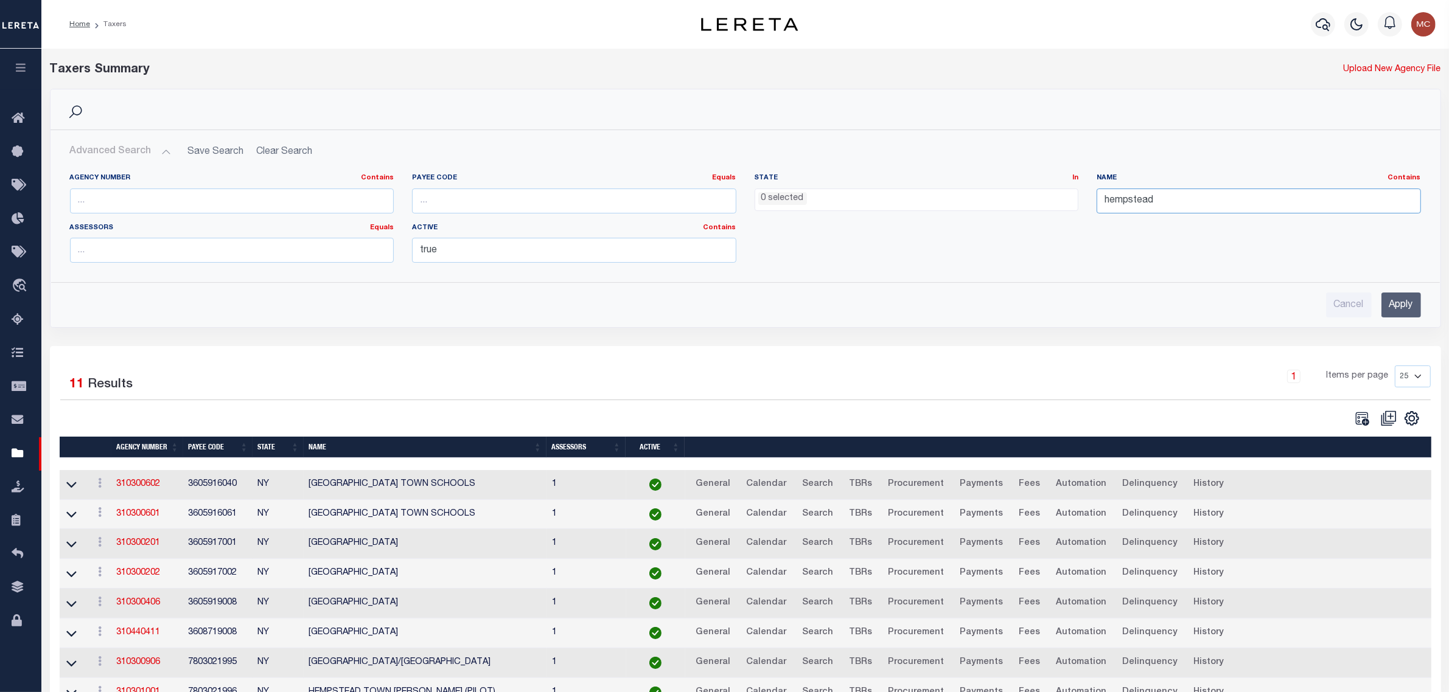
click at [1109, 205] on input "hempstead" at bounding box center [1258, 201] width 324 height 25
type input "grayson"
click at [1400, 302] on input "Apply" at bounding box center [1401, 305] width 40 height 25
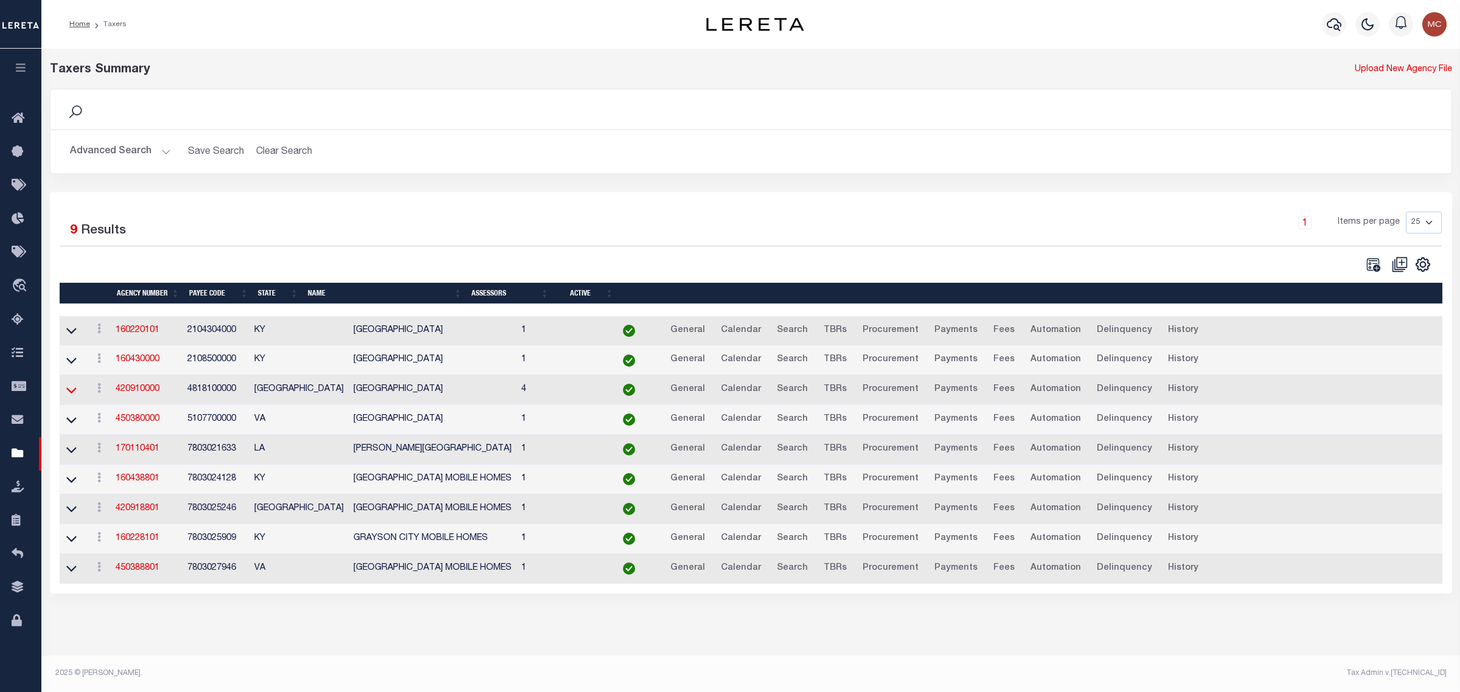
click at [70, 394] on icon at bounding box center [71, 391] width 10 height 6
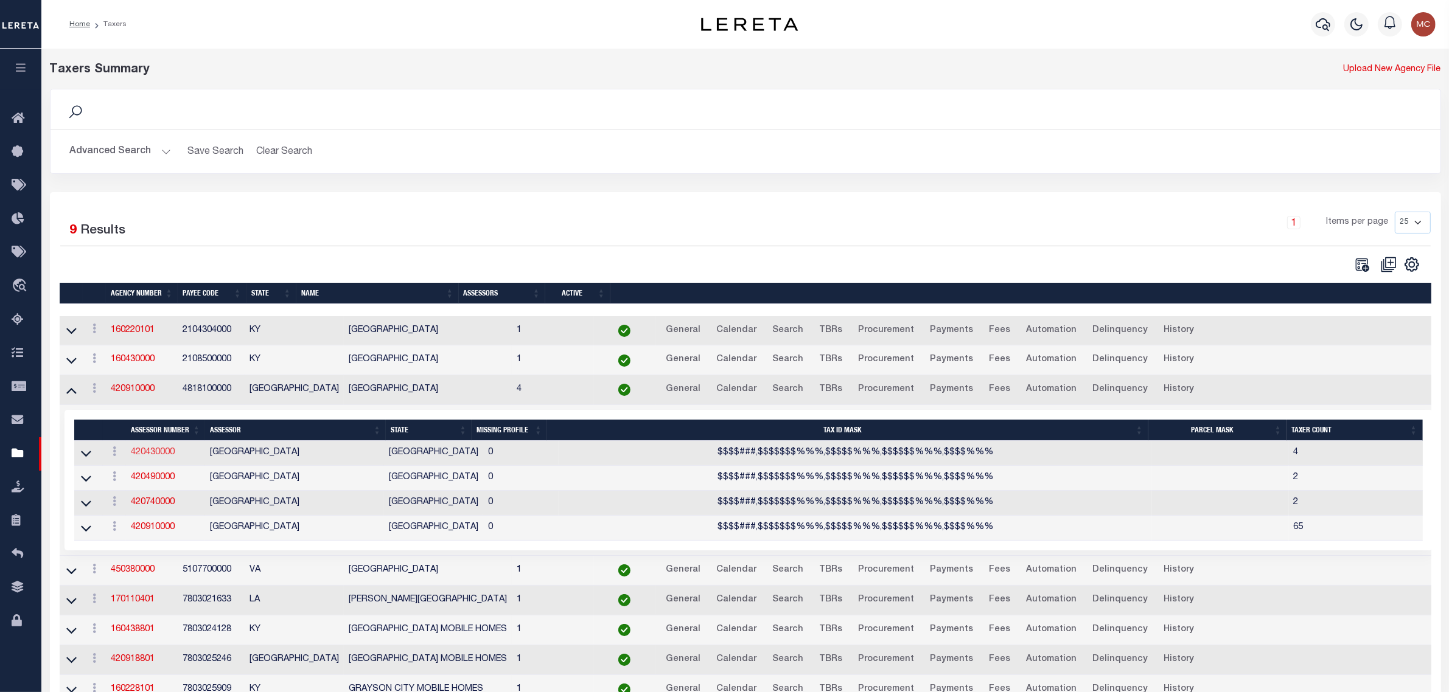
click at [145, 457] on link "420430000" at bounding box center [153, 452] width 44 height 9
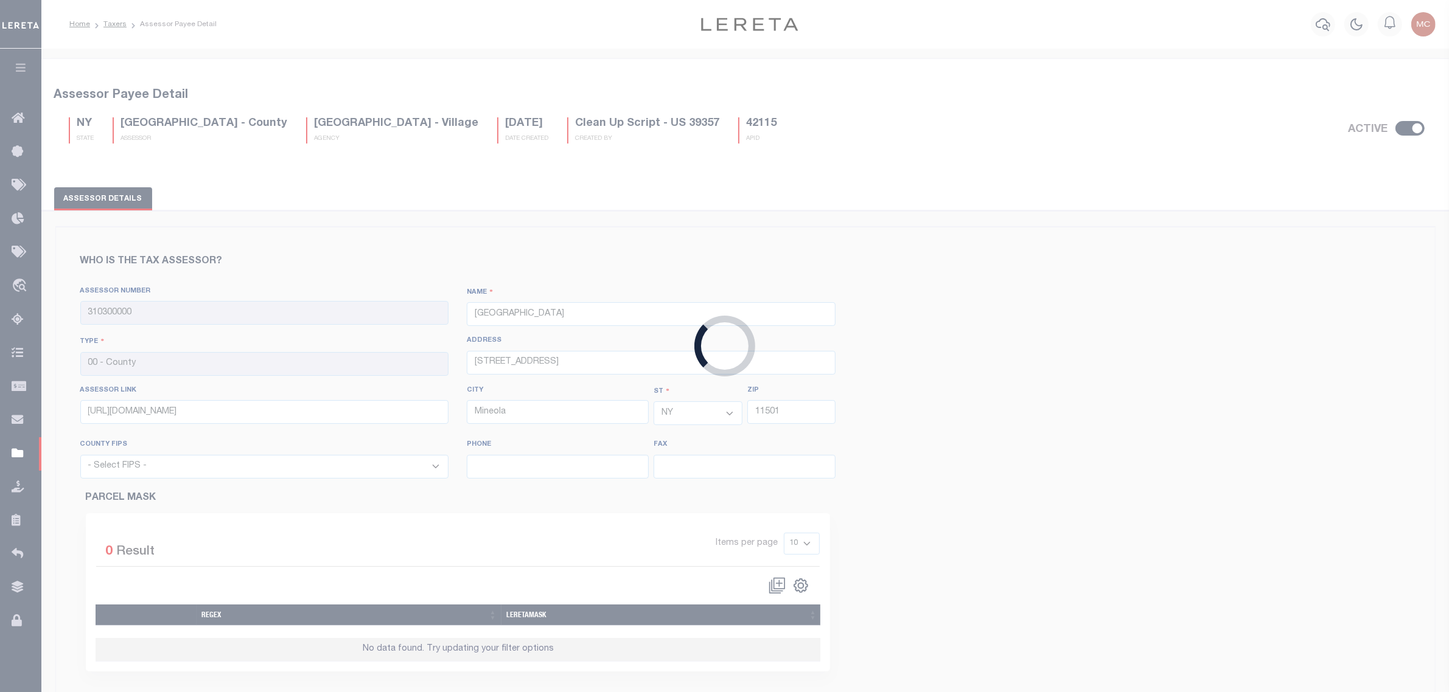
type input "420430000"
type input "COLLIN COUNTY"
type input "2300 Bloomdale Road, Room 2324"
type input "https://esearch.collincad.org/"
type input "McKinney"
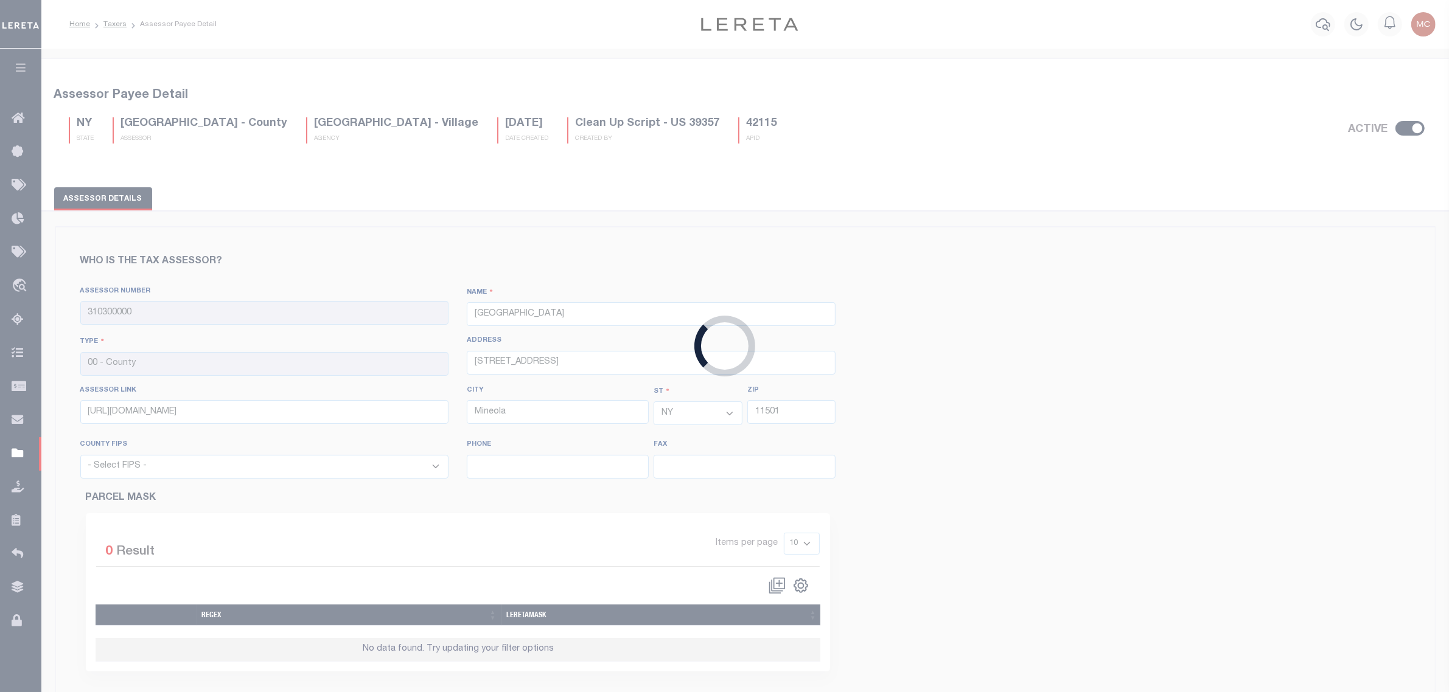
select select "[GEOGRAPHIC_DATA]"
type input "75071"
select select "48085"
type input "972-547-5020"
type input "972-547-5053"
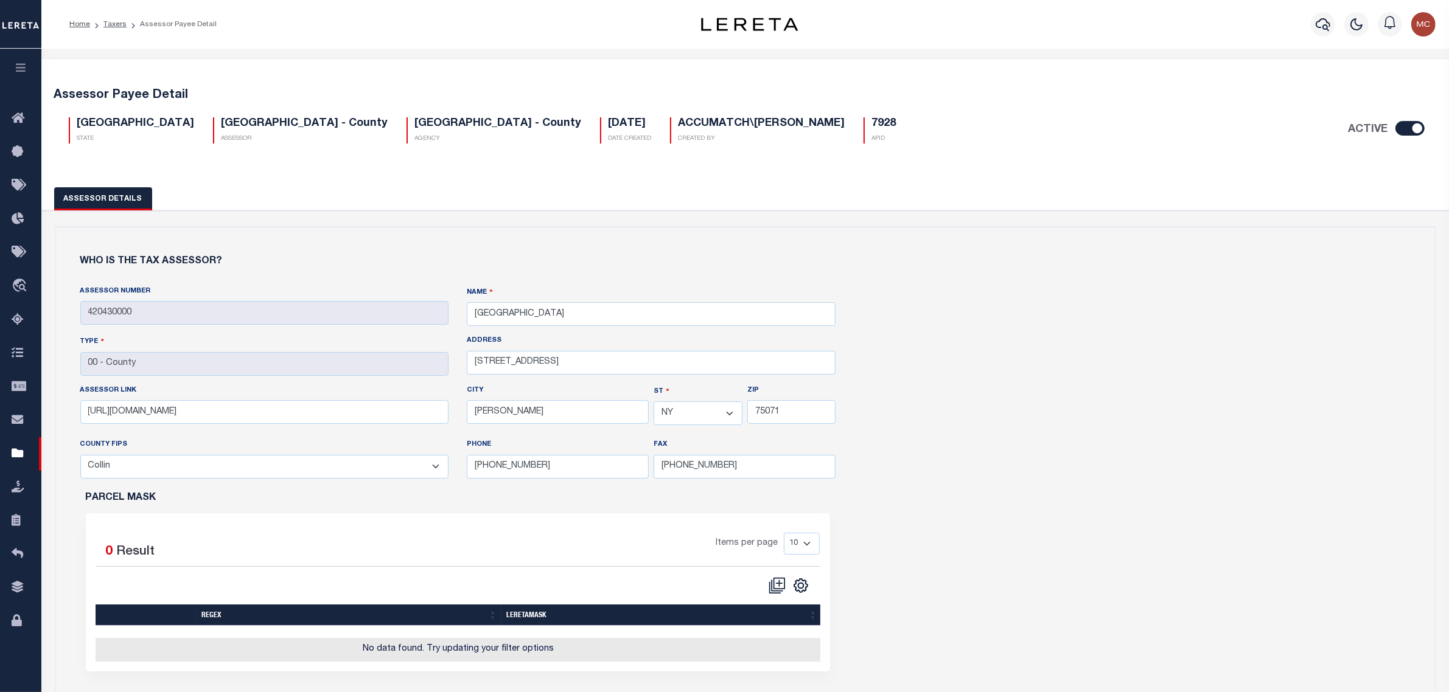
scroll to position [532, 0]
